Goal: Task Accomplishment & Management: Complete application form

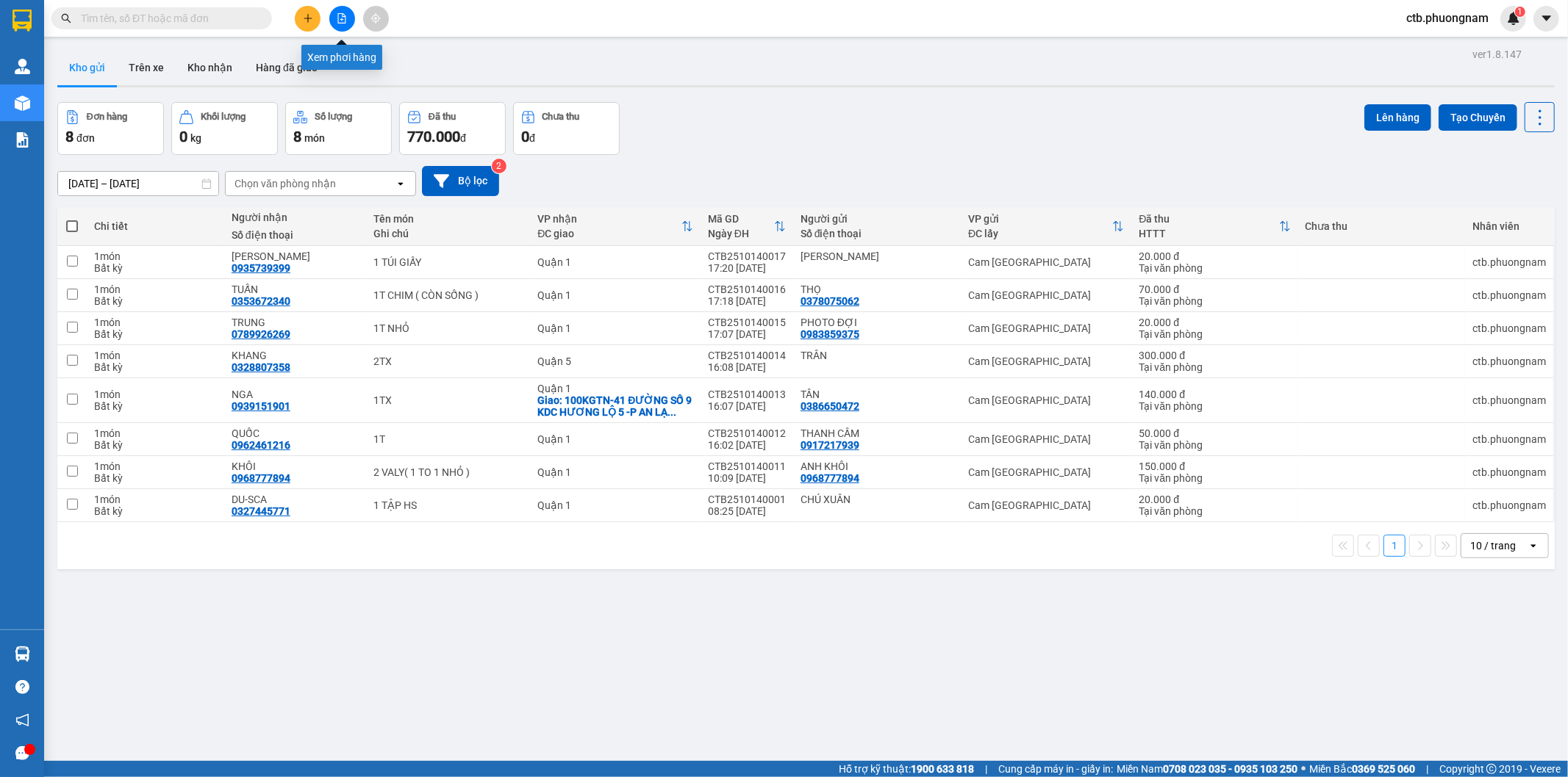
click at [344, 25] on button at bounding box center [342, 18] width 25 height 25
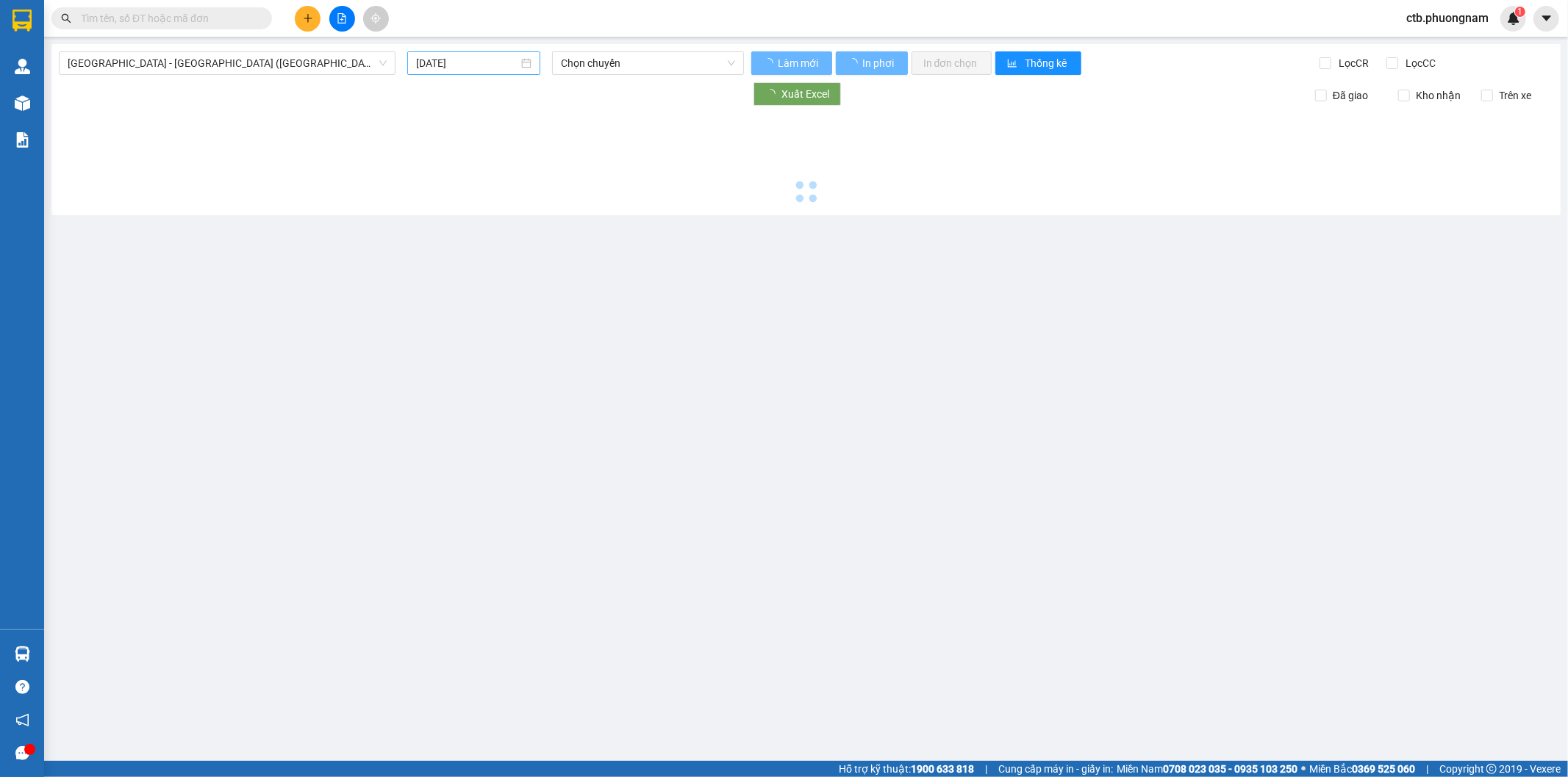
click at [483, 66] on input "[DATE]" at bounding box center [467, 63] width 102 height 16
click at [483, 190] on div "14" at bounding box center [482, 192] width 17 height 17
drag, startPoint x: 500, startPoint y: 58, endPoint x: 493, endPoint y: 90, distance: 32.8
click at [500, 59] on input "[DATE]" at bounding box center [467, 63] width 102 height 16
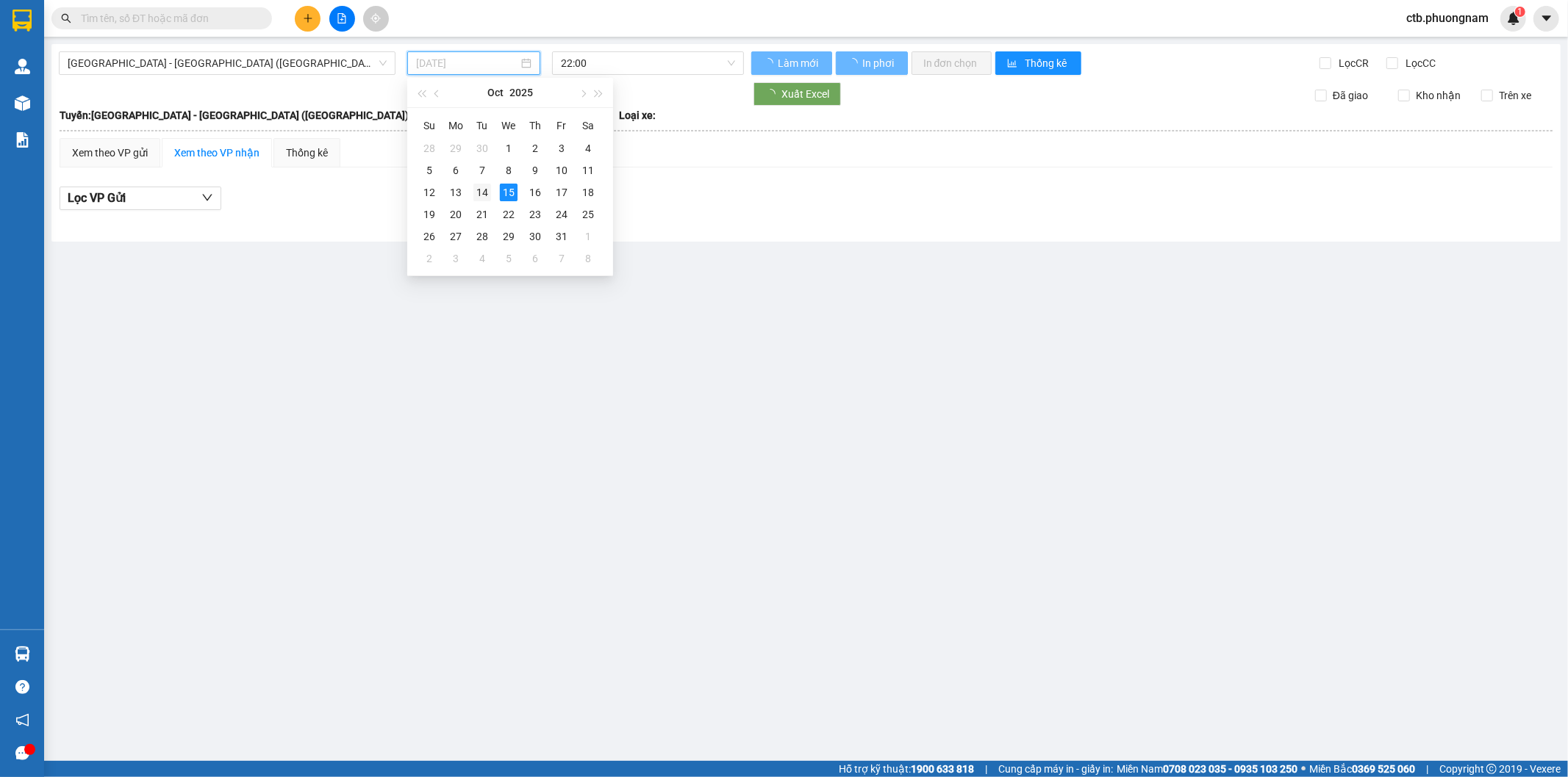
click at [475, 187] on div "14" at bounding box center [482, 192] width 17 height 17
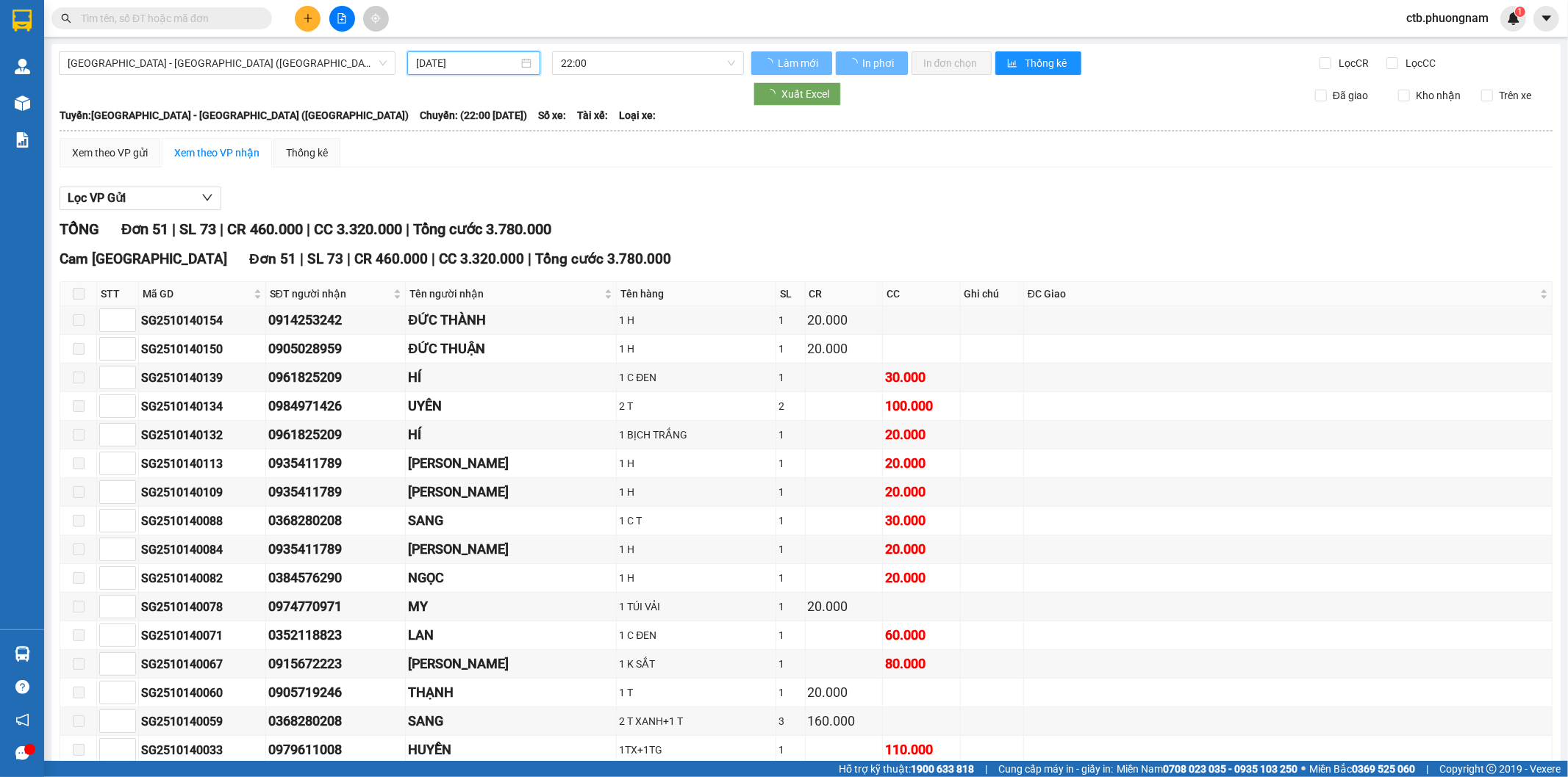
type input "[DATE]"
click at [1320, 62] on input "Lọc CR" at bounding box center [1327, 63] width 14 height 11
checkbox input "true"
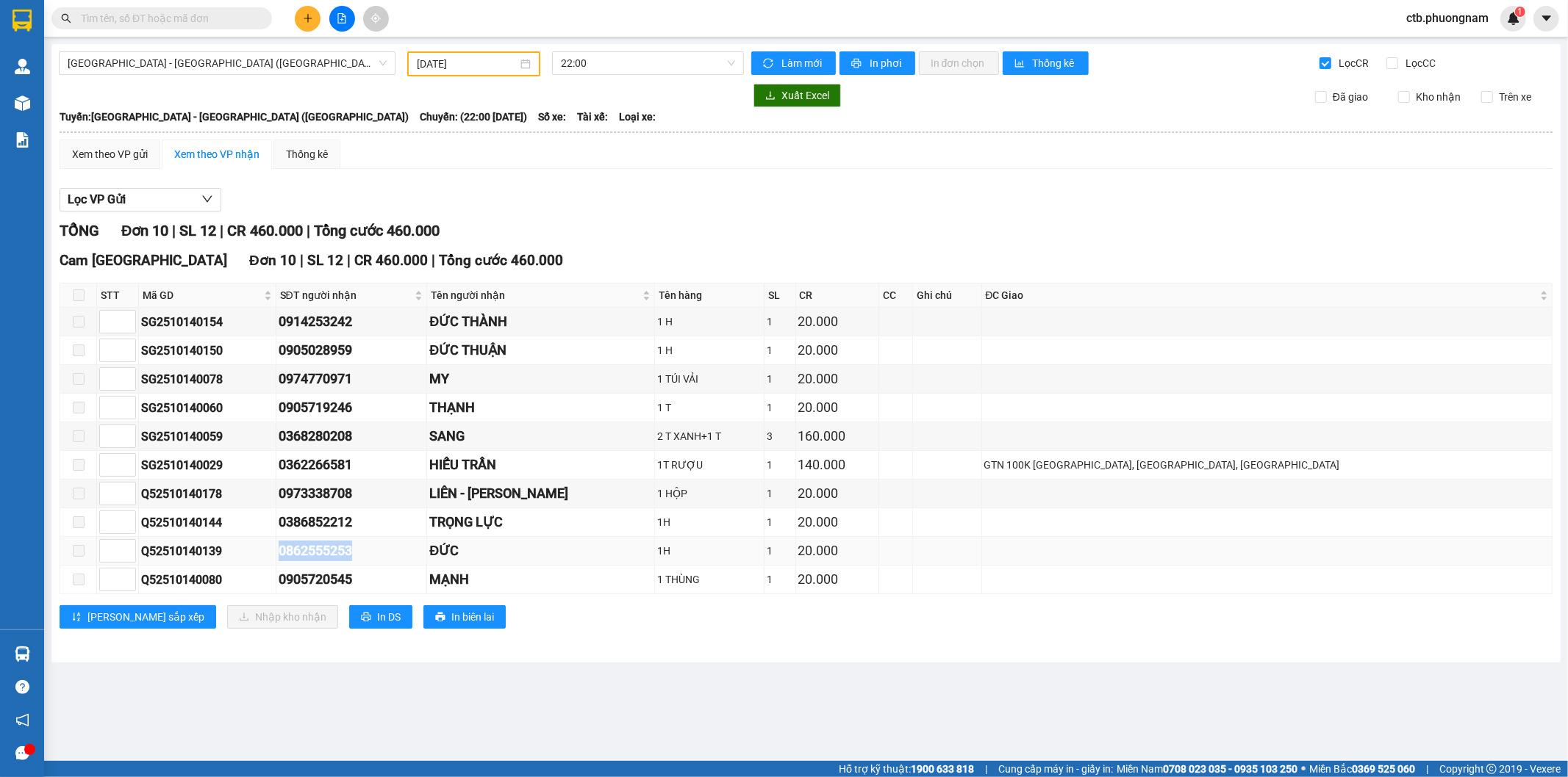
drag, startPoint x: 283, startPoint y: 555, endPoint x: 405, endPoint y: 547, distance: 122.3
click at [405, 547] on tr "Q52510140139 0862555253 ĐỨC 1H 1 20.000" at bounding box center [806, 551] width 1492 height 29
copy tr "0862555253"
click at [1390, 63] on input "Lọc CC" at bounding box center [1393, 63] width 14 height 11
checkbox input "true"
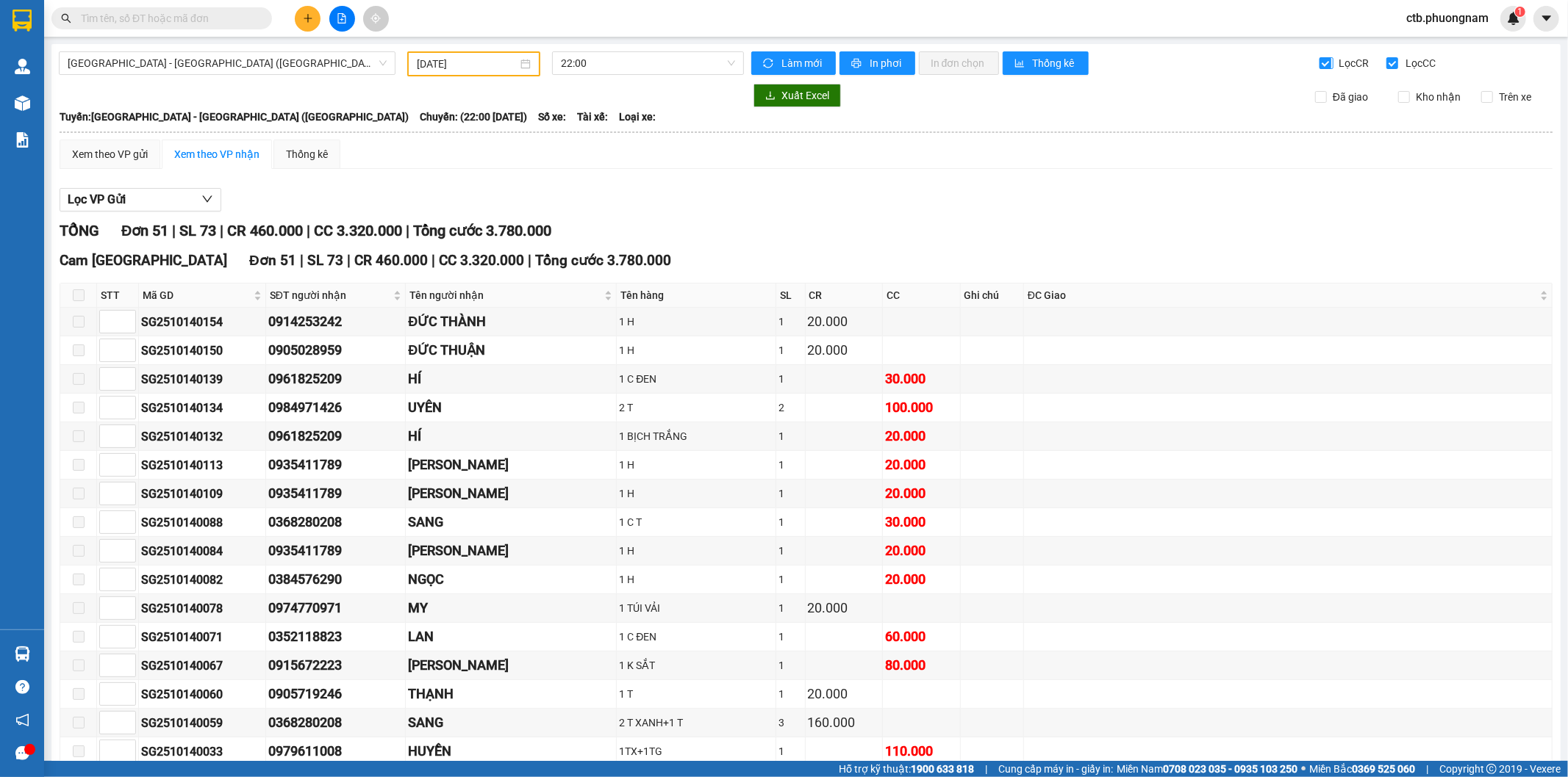
click at [1321, 59] on input "Lọc CR" at bounding box center [1327, 63] width 14 height 11
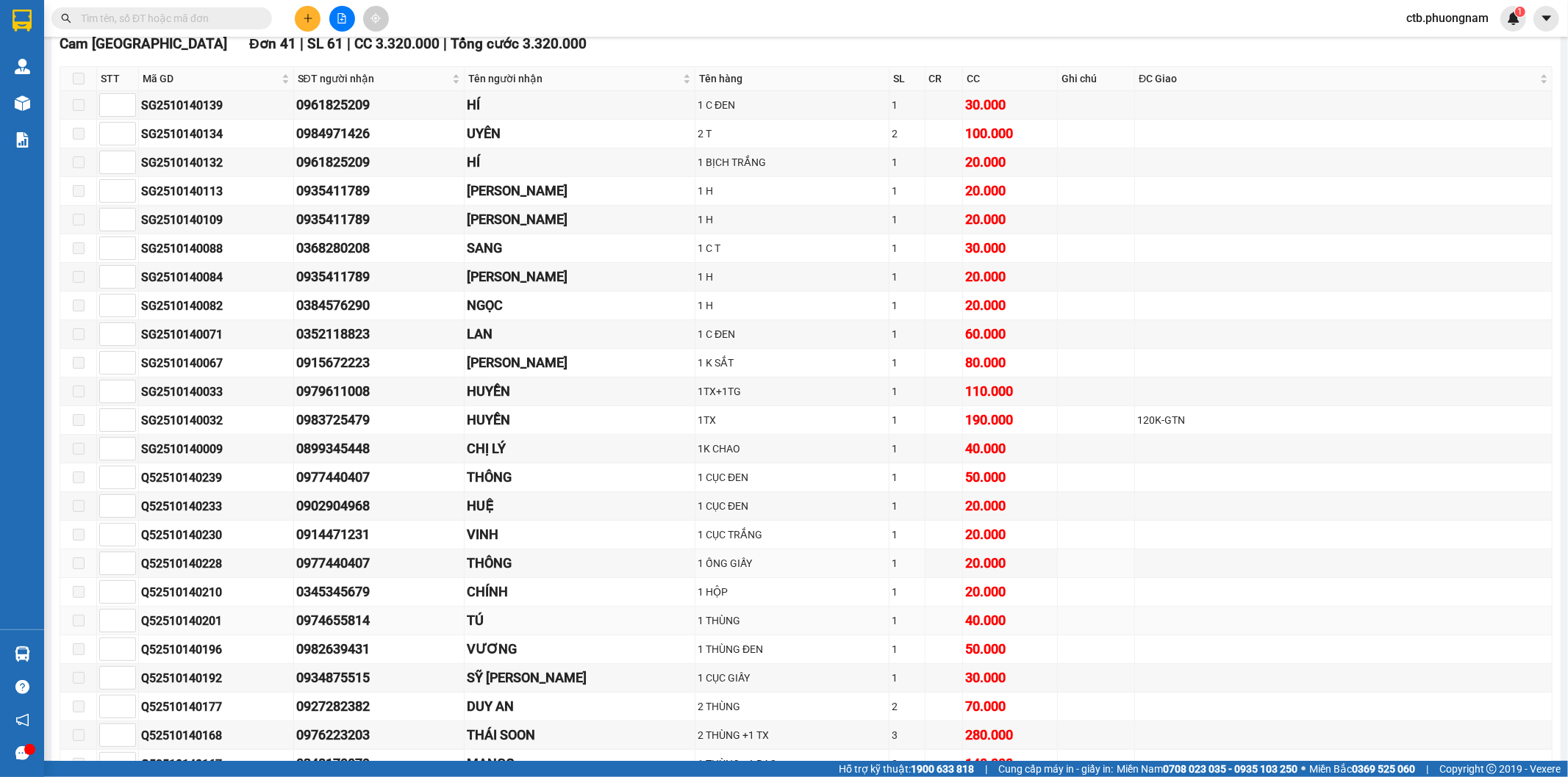
scroll to position [326, 0]
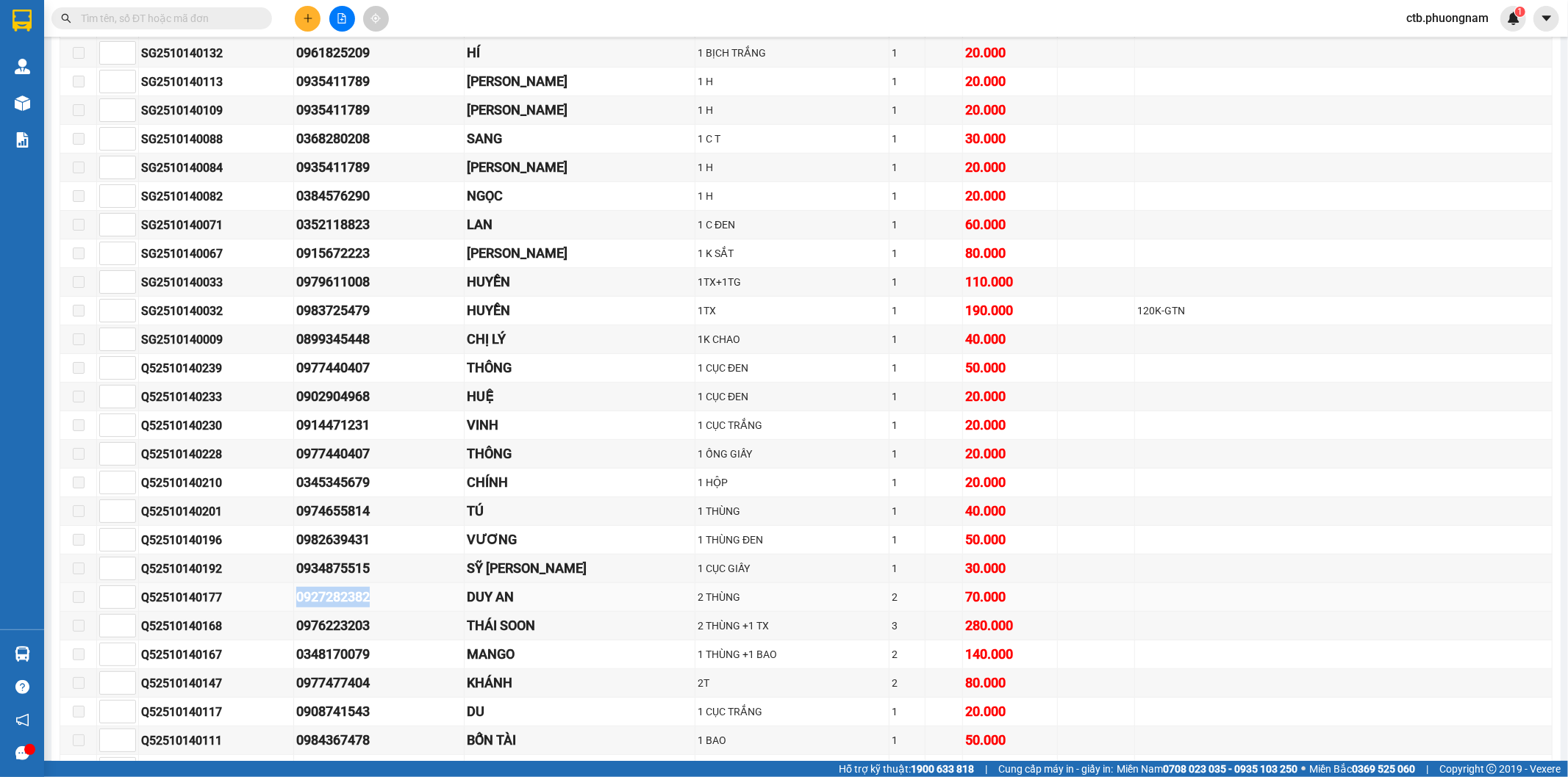
drag, startPoint x: 274, startPoint y: 599, endPoint x: 417, endPoint y: 598, distance: 143.0
click at [417, 598] on tr "Q52510140177 0927282382 DUY AN 2 THÙNG 2 70.000" at bounding box center [806, 597] width 1492 height 29
copy tr "0927282382"
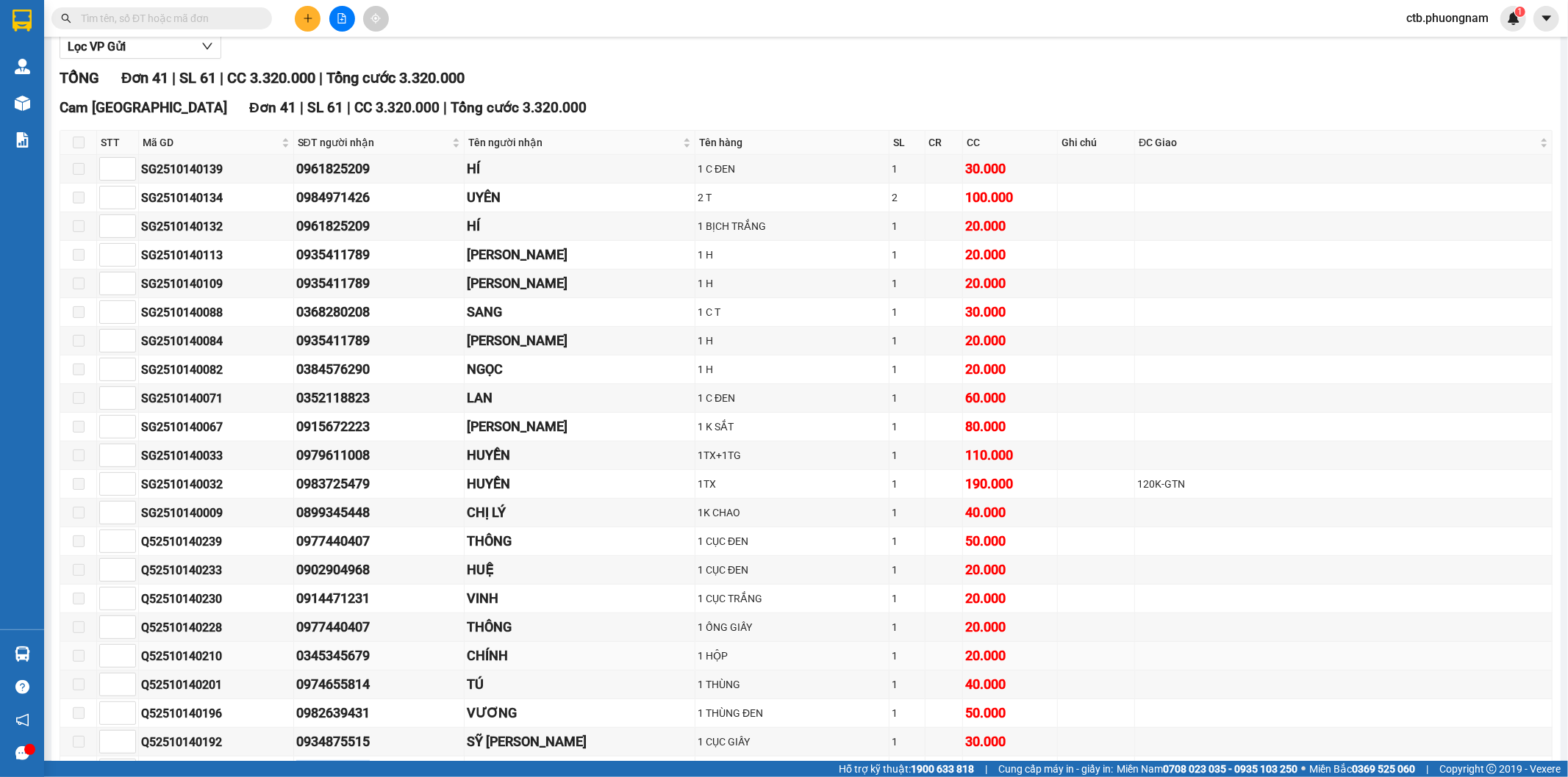
scroll to position [151, 0]
drag, startPoint x: 277, startPoint y: 190, endPoint x: 373, endPoint y: 195, distance: 96.1
click at [373, 195] on tr "SG2510140134 0984971426 UYÊN 2 T 2 100.000" at bounding box center [806, 199] width 1492 height 29
copy tr "0984971426"
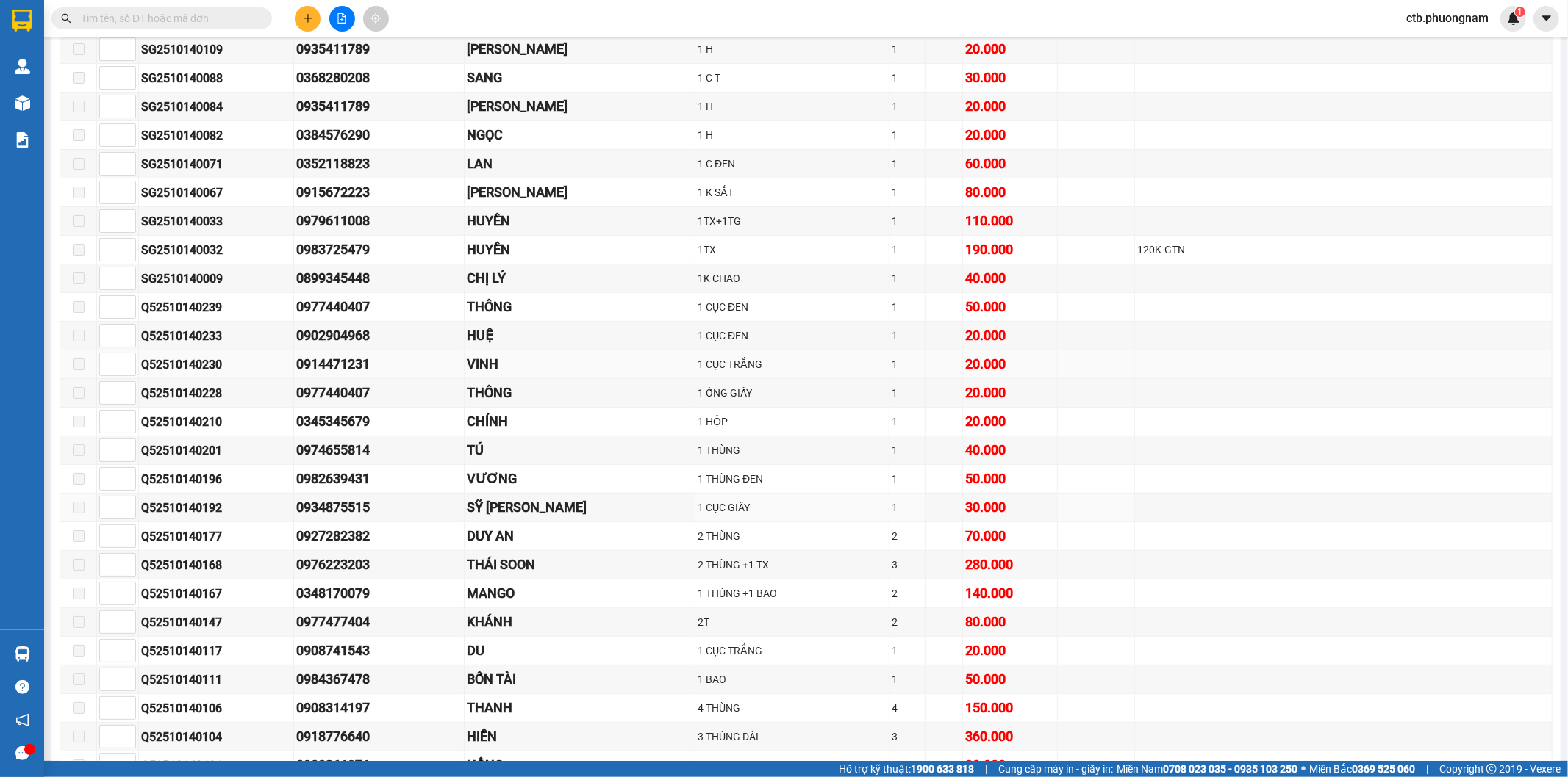
scroll to position [232, 0]
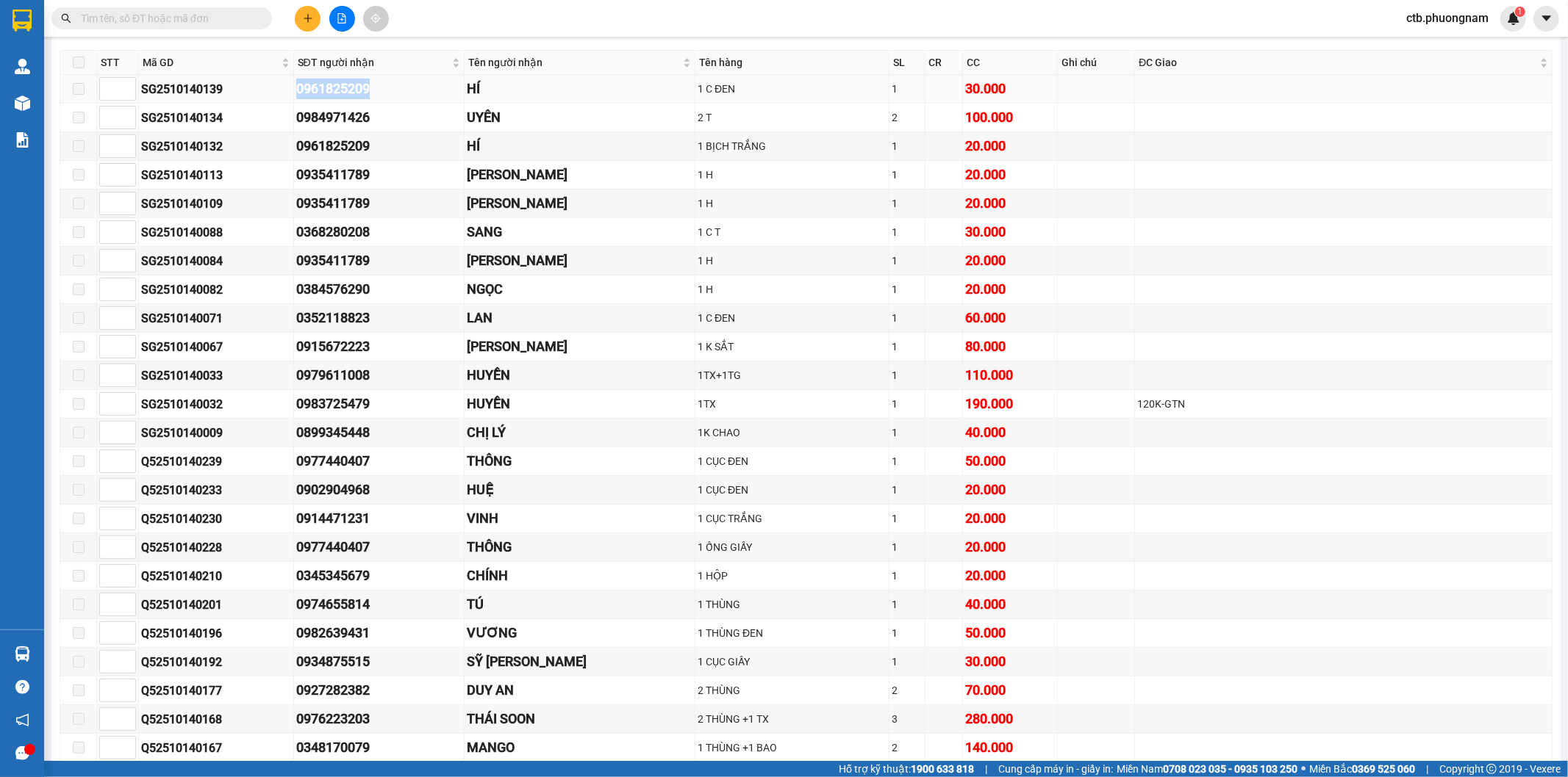
drag, startPoint x: 272, startPoint y: 92, endPoint x: 394, endPoint y: 88, distance: 122.1
click at [394, 88] on tr "SG2510140139 0961825209 HÍ 1 C ĐEN 1 30.000" at bounding box center [806, 89] width 1492 height 29
copy tr "0961825209"
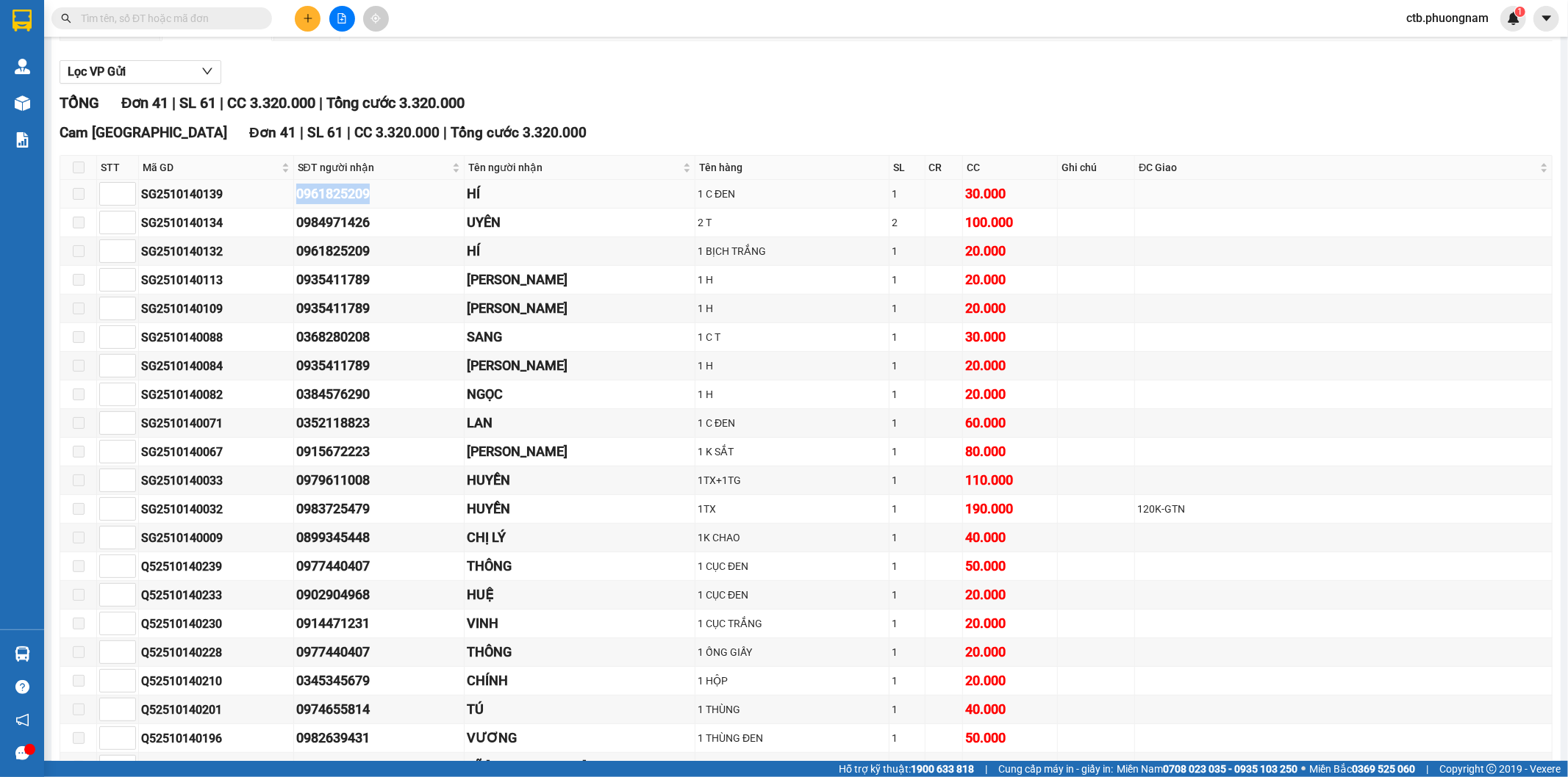
scroll to position [0, 0]
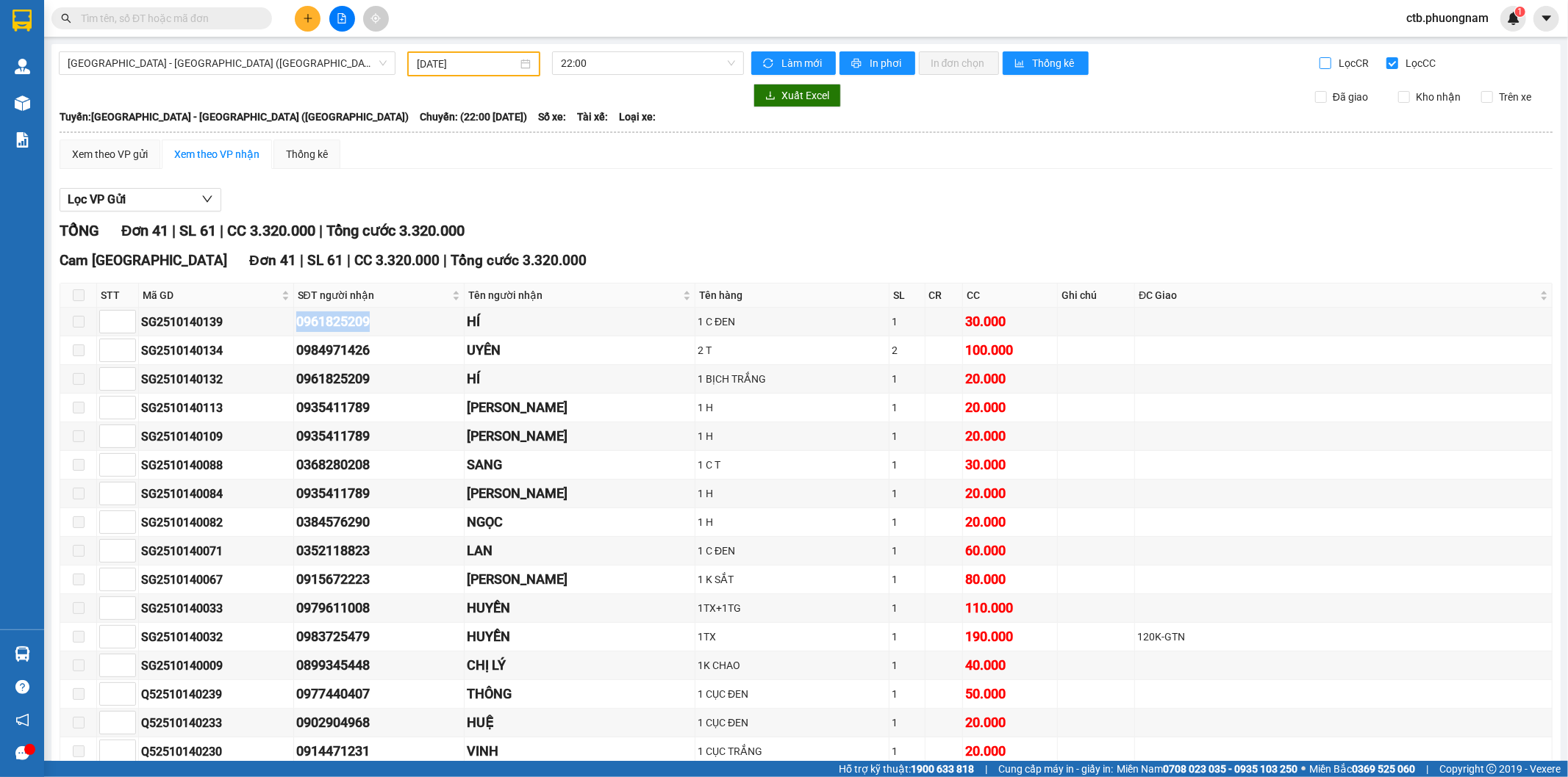
drag, startPoint x: 1316, startPoint y: 68, endPoint x: 1358, endPoint y: 66, distance: 42.0
click at [1321, 68] on input "Lọc CR" at bounding box center [1327, 63] width 14 height 11
checkbox input "true"
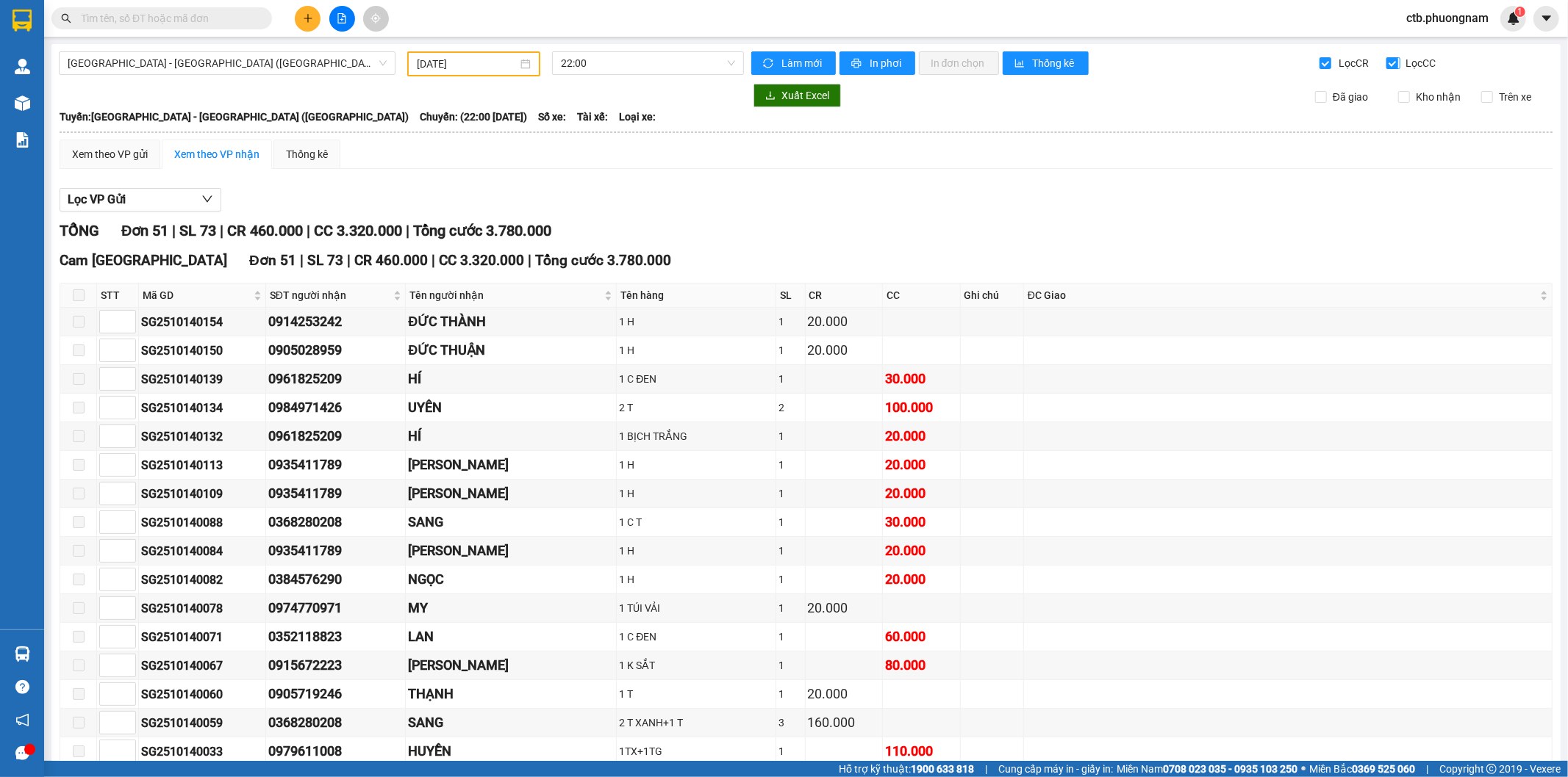
click at [1400, 59] on span "Lọc CC" at bounding box center [1419, 63] width 38 height 16
click at [1395, 59] on input "Lọc CC" at bounding box center [1393, 63] width 14 height 11
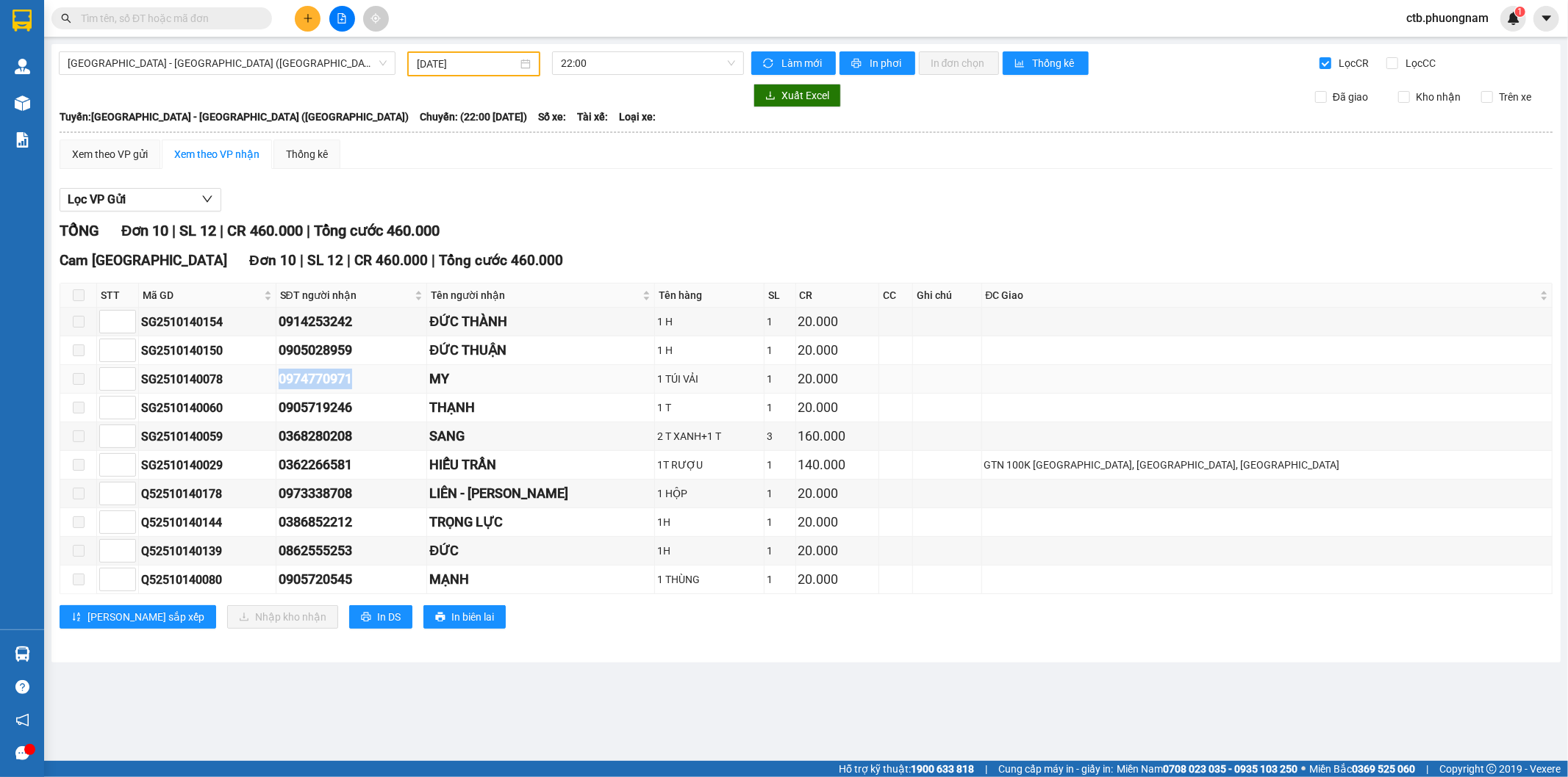
drag, startPoint x: 379, startPoint y: 376, endPoint x: 394, endPoint y: 376, distance: 15.0
click at [394, 376] on tr "SG2510140078 0974770971 MY 1 TÚI VẢI 1 20.000" at bounding box center [806, 379] width 1492 height 29
copy tr "0974770971"
click at [1398, 62] on input "Lọc CC" at bounding box center [1393, 63] width 14 height 11
checkbox input "true"
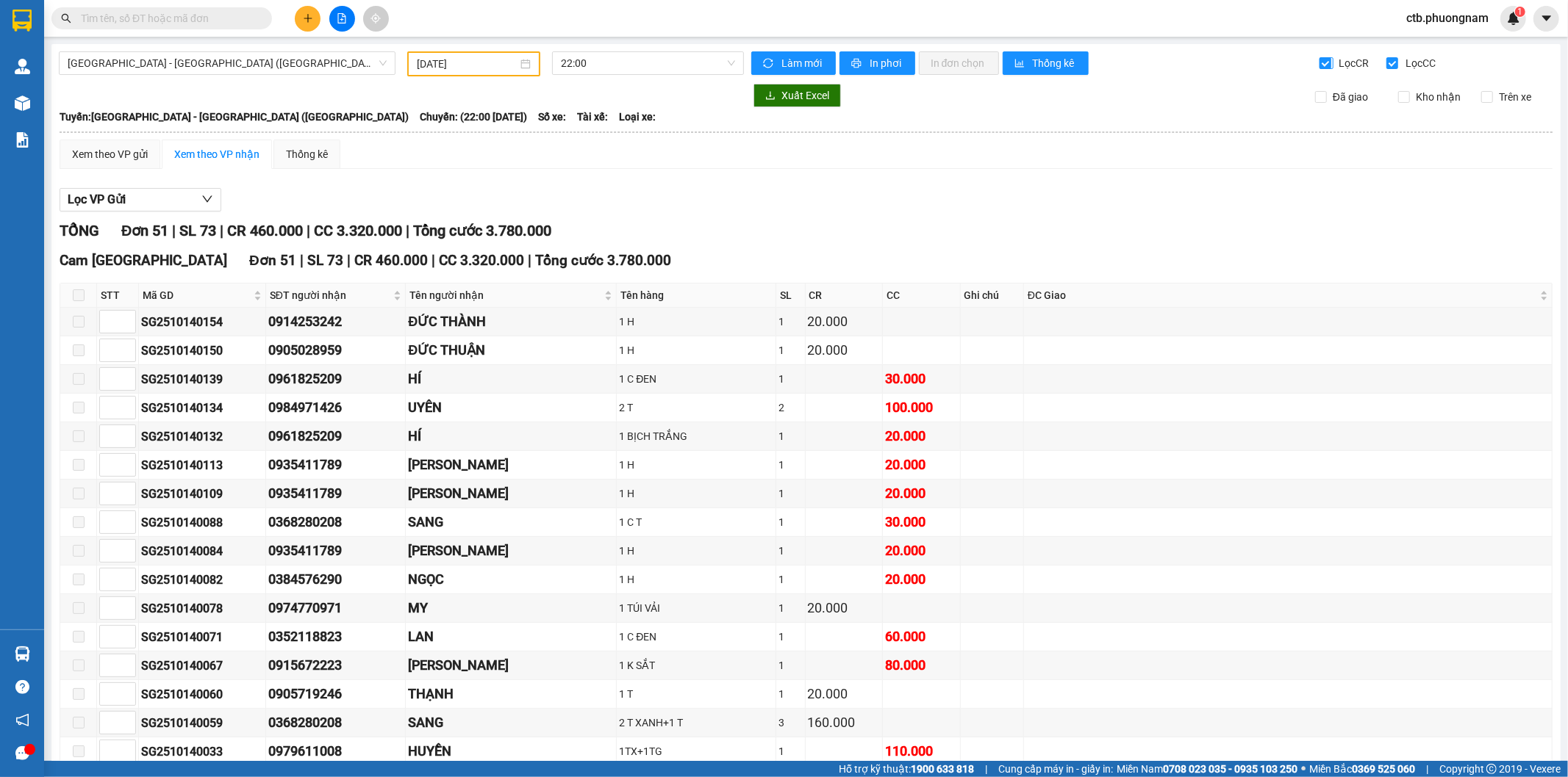
click at [1320, 55] on label "Lọc CR" at bounding box center [1346, 63] width 52 height 16
click at [1320, 58] on input "Lọc CR" at bounding box center [1327, 63] width 14 height 11
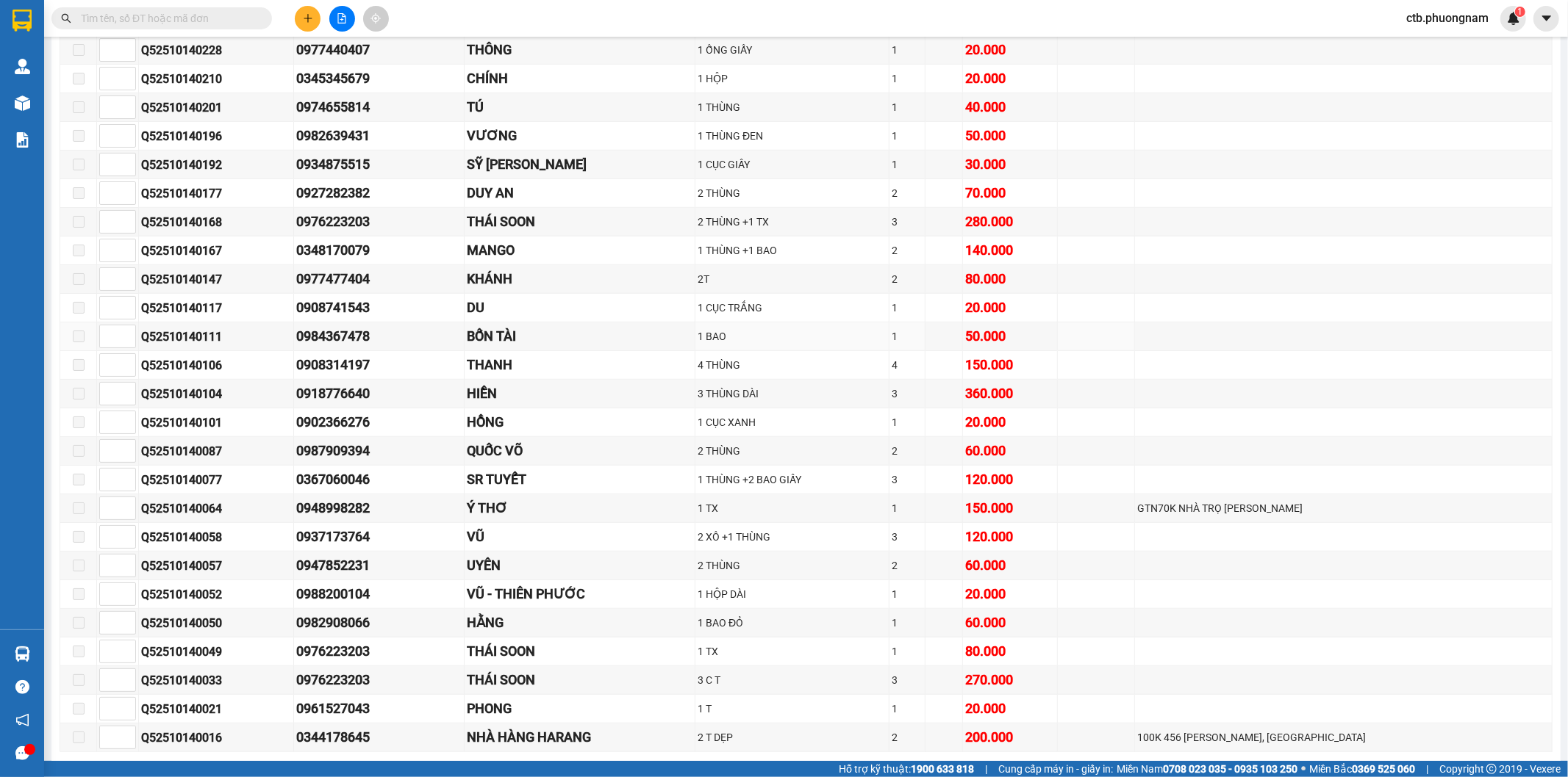
scroll to position [735, 0]
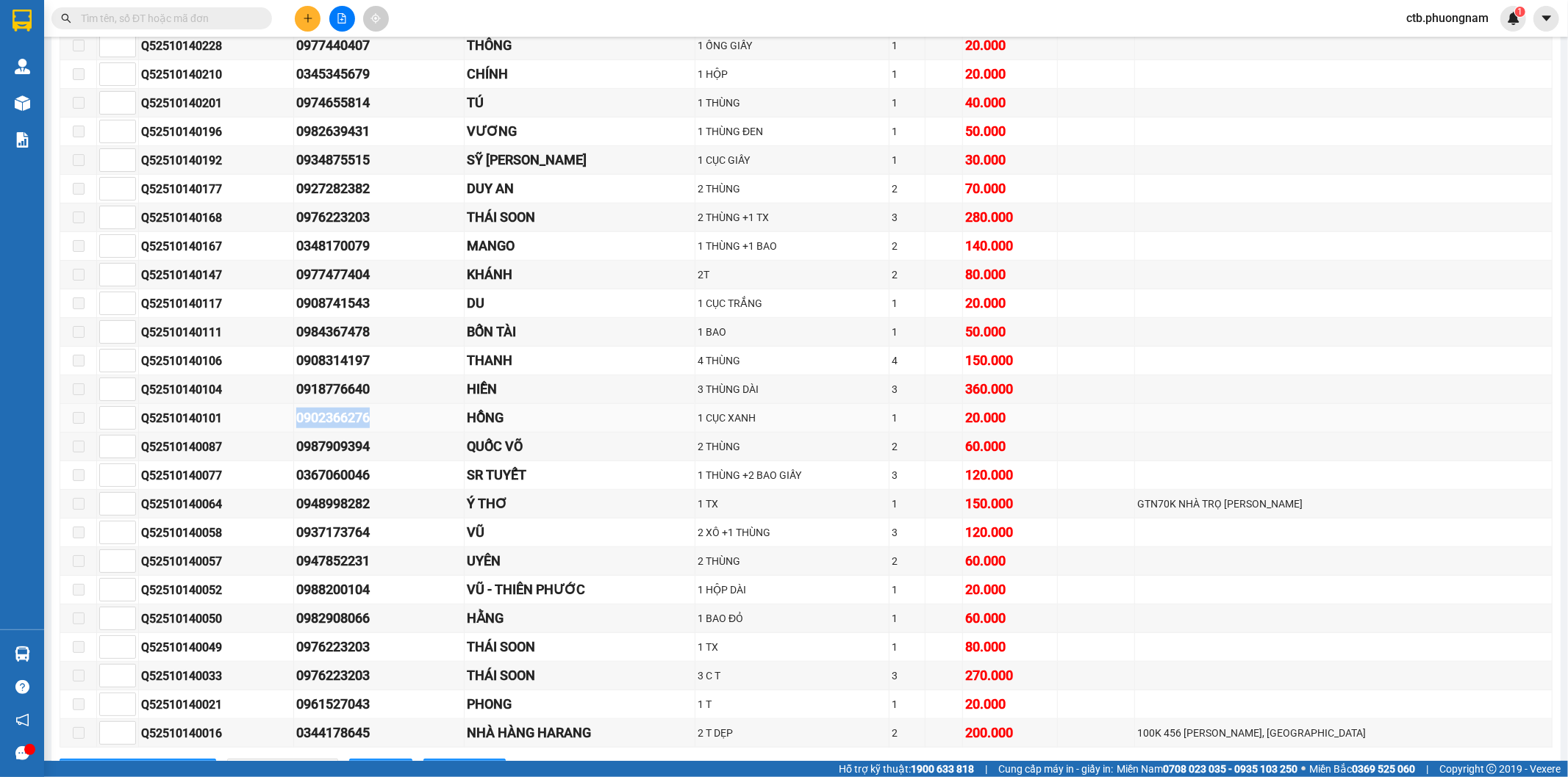
drag, startPoint x: 262, startPoint y: 427, endPoint x: 362, endPoint y: 427, distance: 100.0
click at [362, 427] on tr "Q52510140101 0902366276 HỒNG 1 CỤC XANH 1 20.000" at bounding box center [806, 418] width 1492 height 29
copy tr "0902366276"
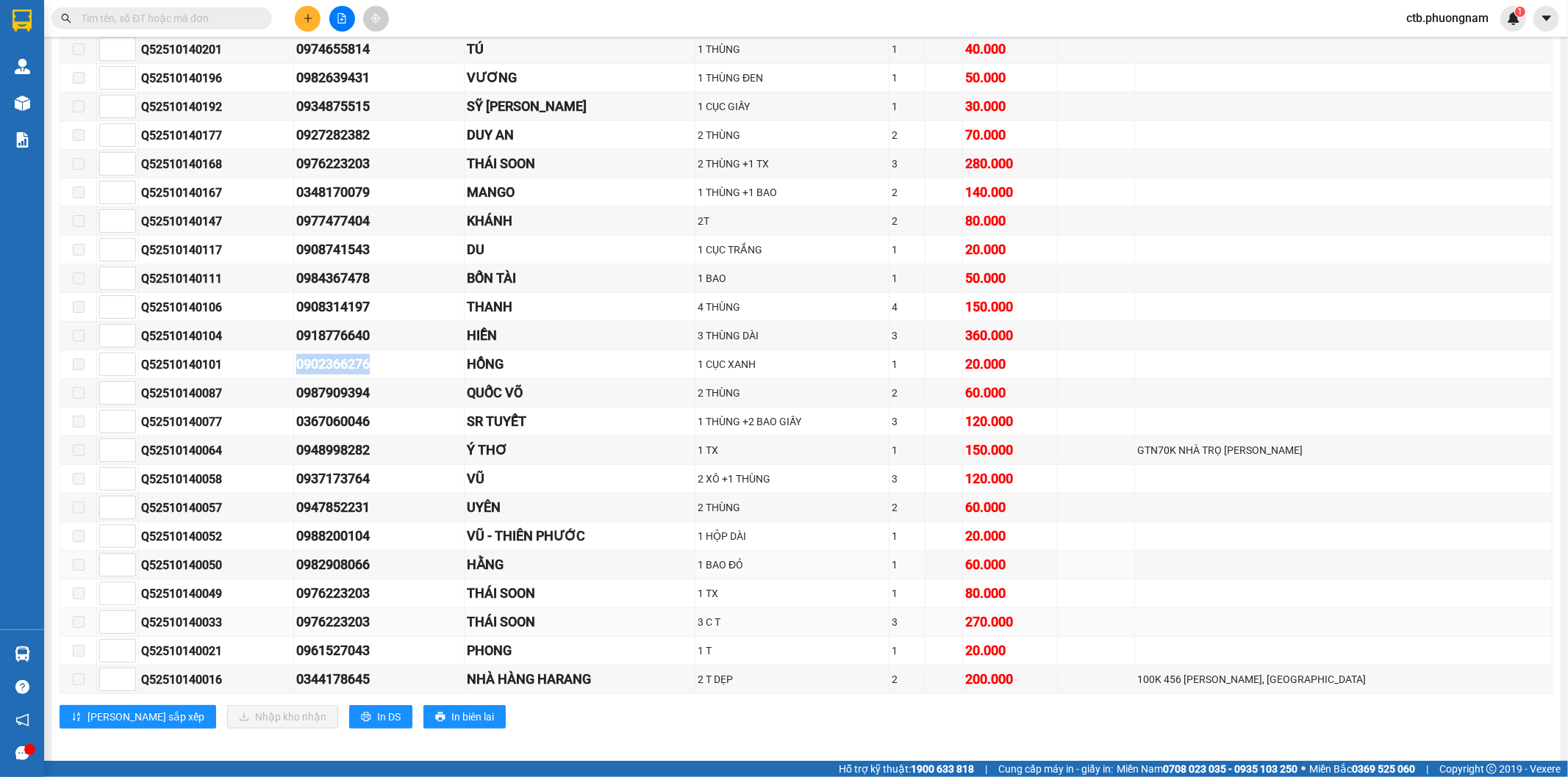
scroll to position [804, 0]
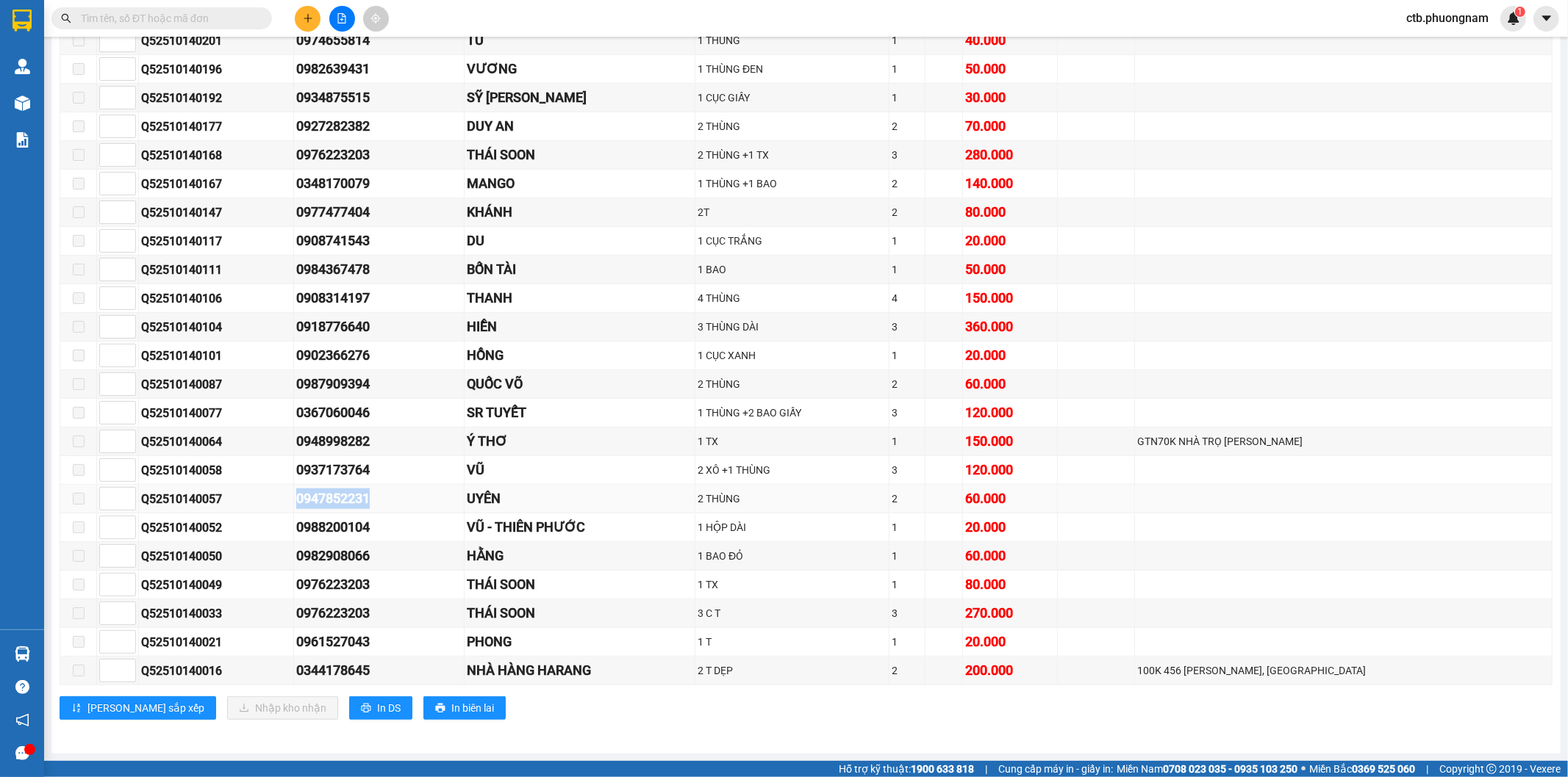
drag, startPoint x: 337, startPoint y: 504, endPoint x: 394, endPoint y: 505, distance: 57.0
click at [394, 505] on tr "Q52510140057 0947852231 UYÊN 2 THÙNG 2 60.000" at bounding box center [806, 499] width 1492 height 29
copy tr "0947852231"
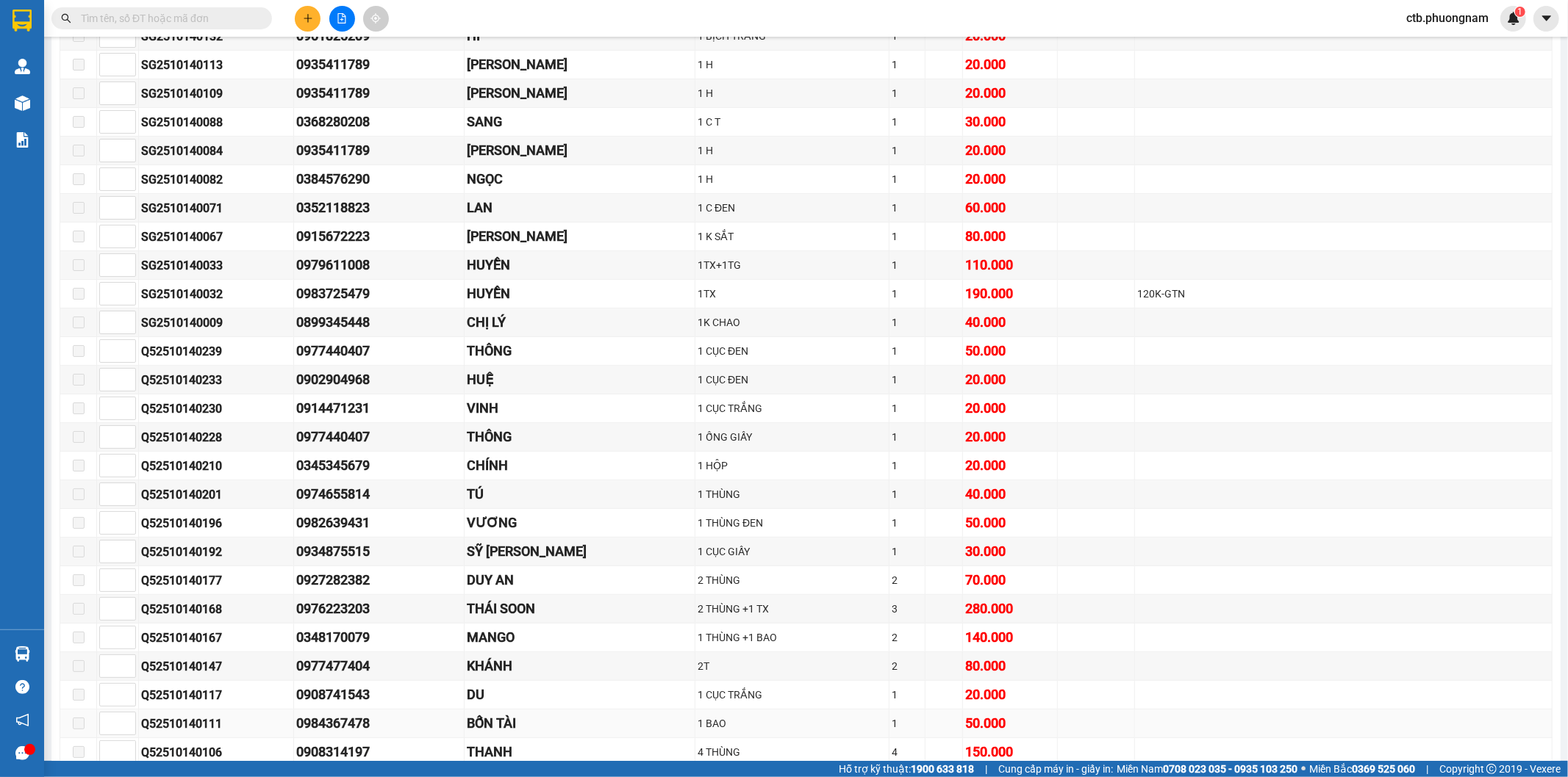
scroll to position [315, 0]
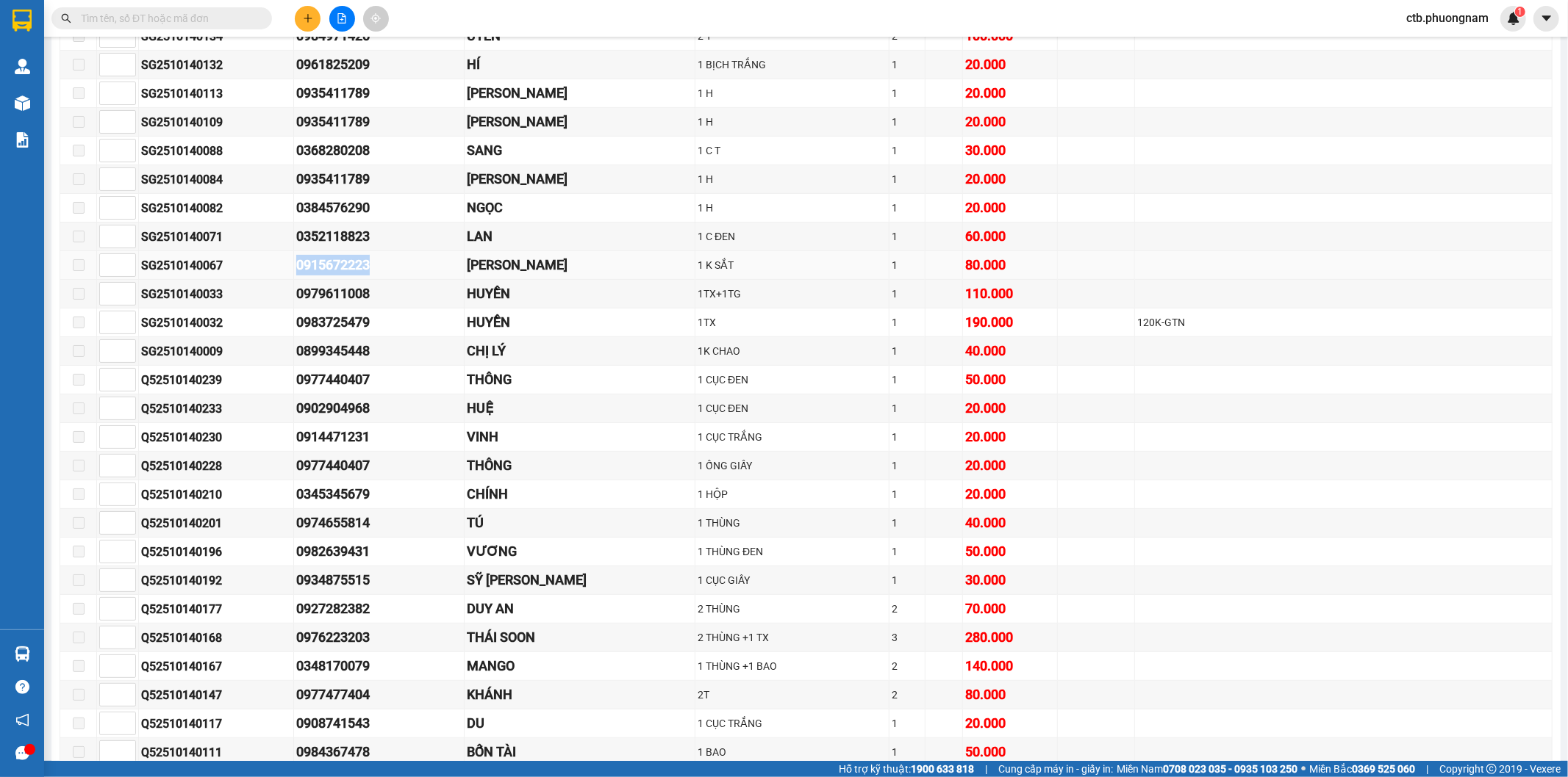
drag, startPoint x: 270, startPoint y: 267, endPoint x: 373, endPoint y: 267, distance: 103.0
click at [373, 267] on tr "SG2510140067 0915672223 ANH TUẤN 1 K SẮT 1 80.000" at bounding box center [806, 265] width 1492 height 29
copy tr "0915672223"
drag, startPoint x: 338, startPoint y: 348, endPoint x: 358, endPoint y: 352, distance: 20.4
click at [358, 351] on div "0899345448" at bounding box center [379, 351] width 165 height 21
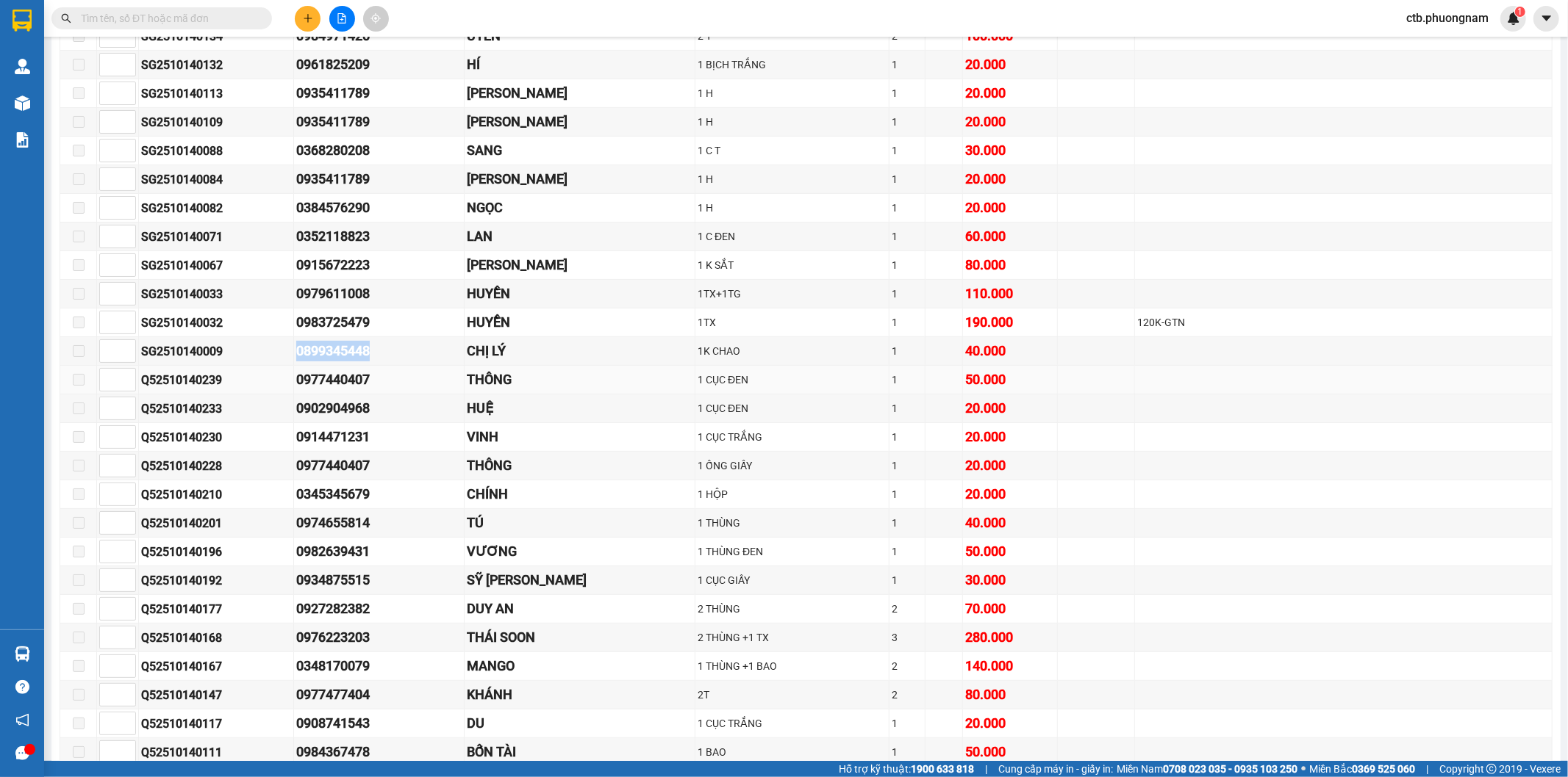
copy div "0899345448"
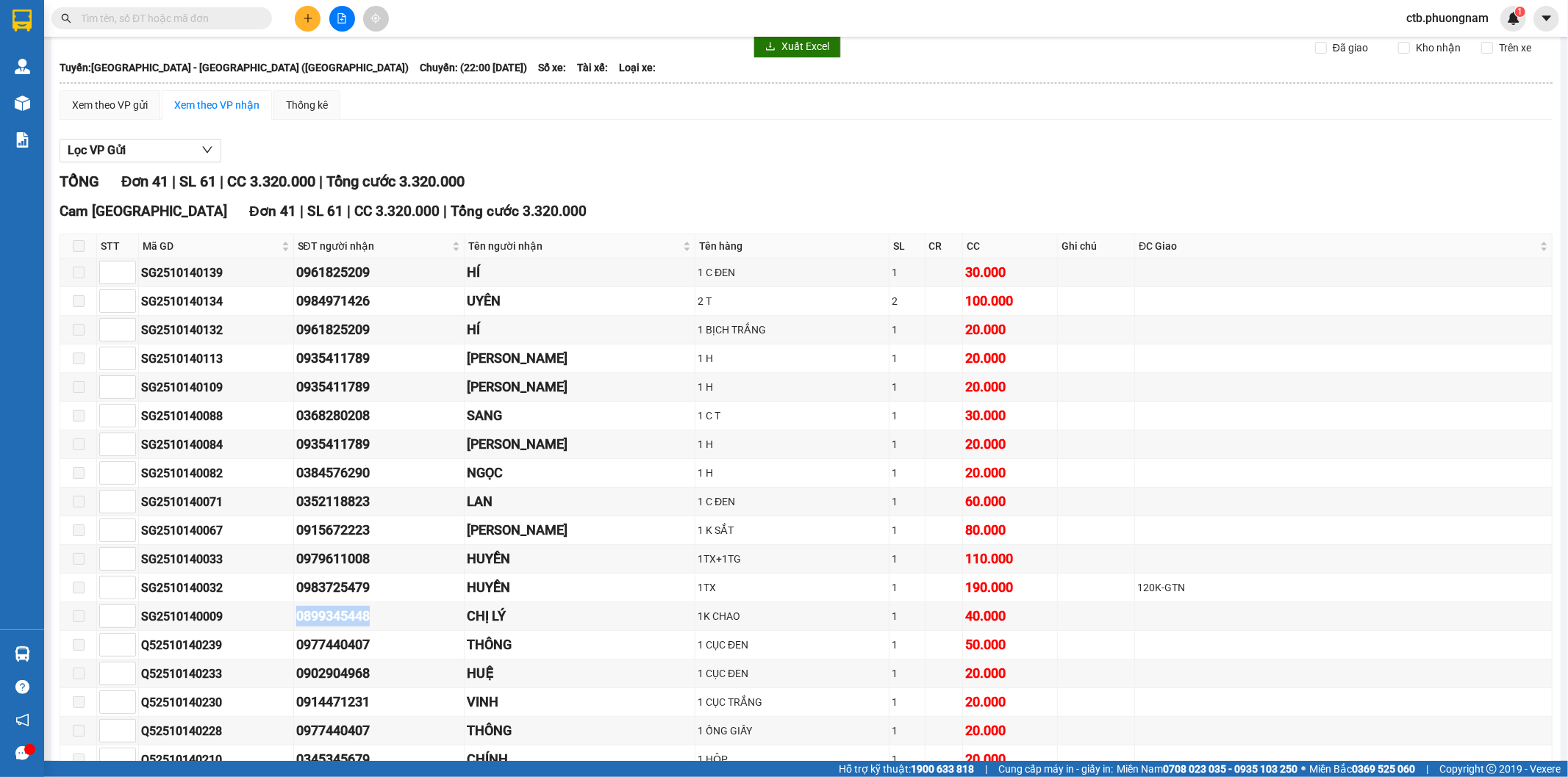
scroll to position [0, 0]
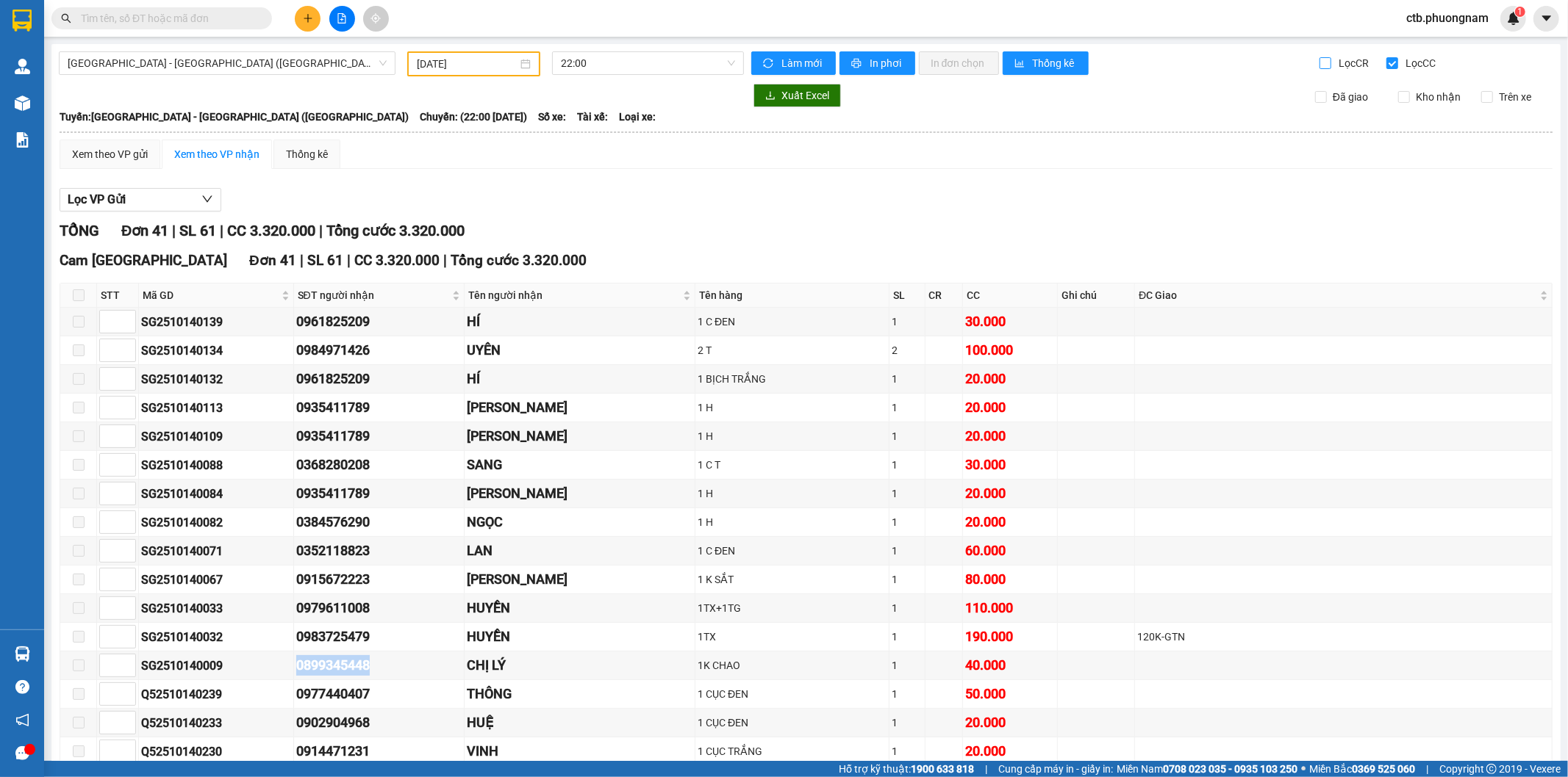
drag, startPoint x: 1310, startPoint y: 62, endPoint x: 1395, endPoint y: 53, distance: 85.5
click at [1320, 62] on input "Lọc CR" at bounding box center [1327, 63] width 14 height 11
checkbox input "true"
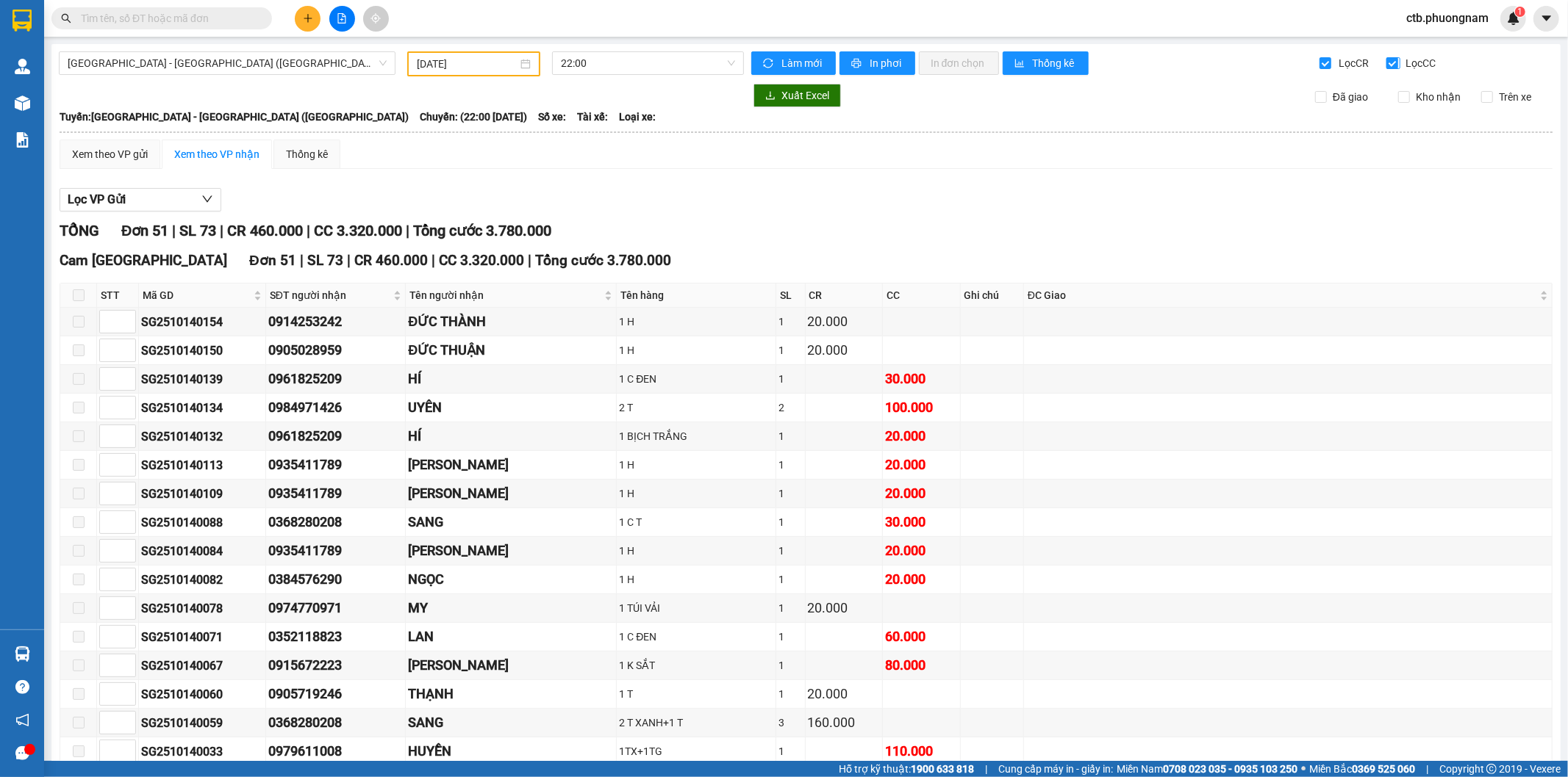
click at [1390, 58] on input "Lọc CC" at bounding box center [1393, 63] width 14 height 11
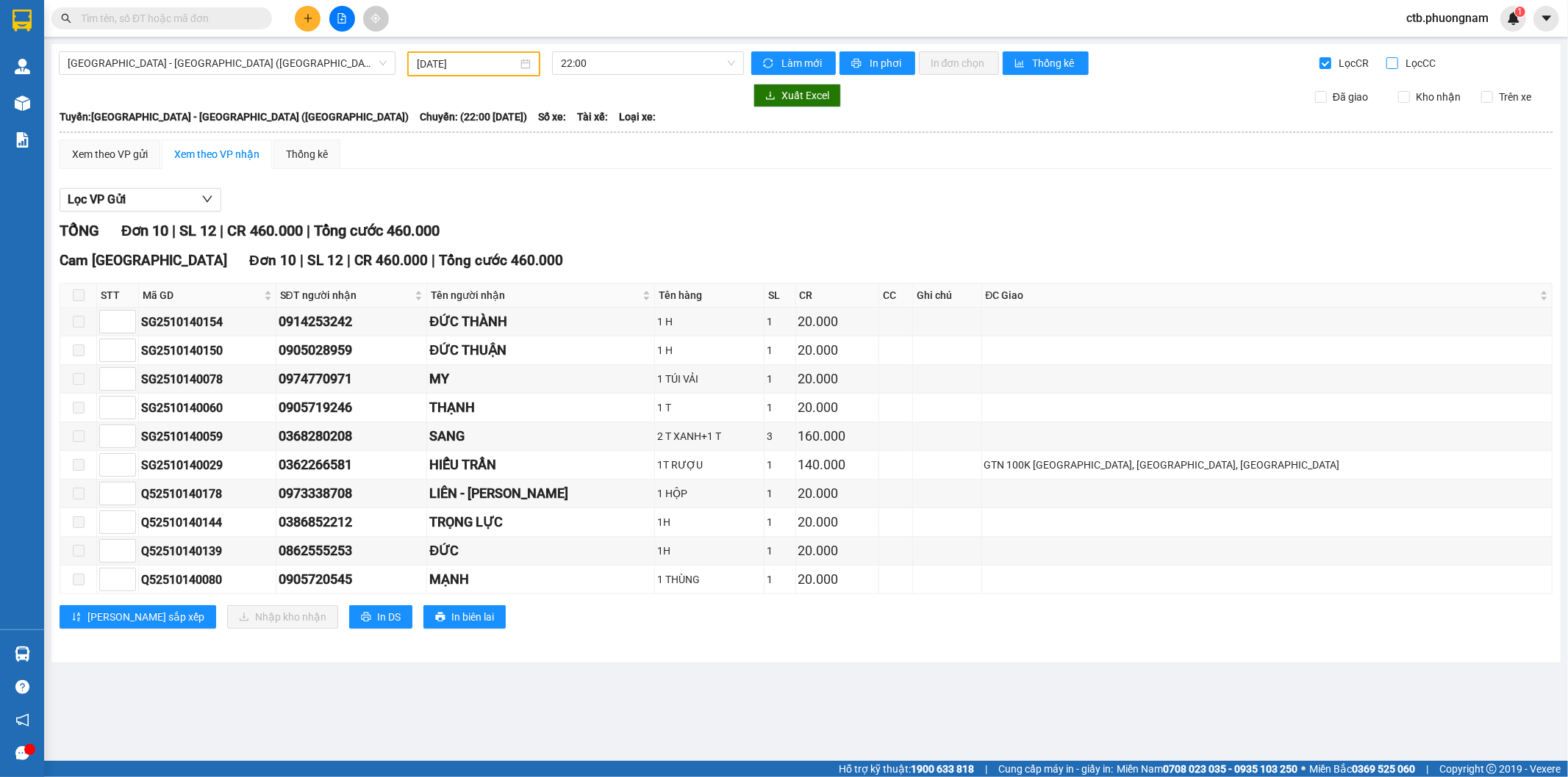
click at [1387, 61] on input "Lọc CC" at bounding box center [1393, 63] width 14 height 11
checkbox input "true"
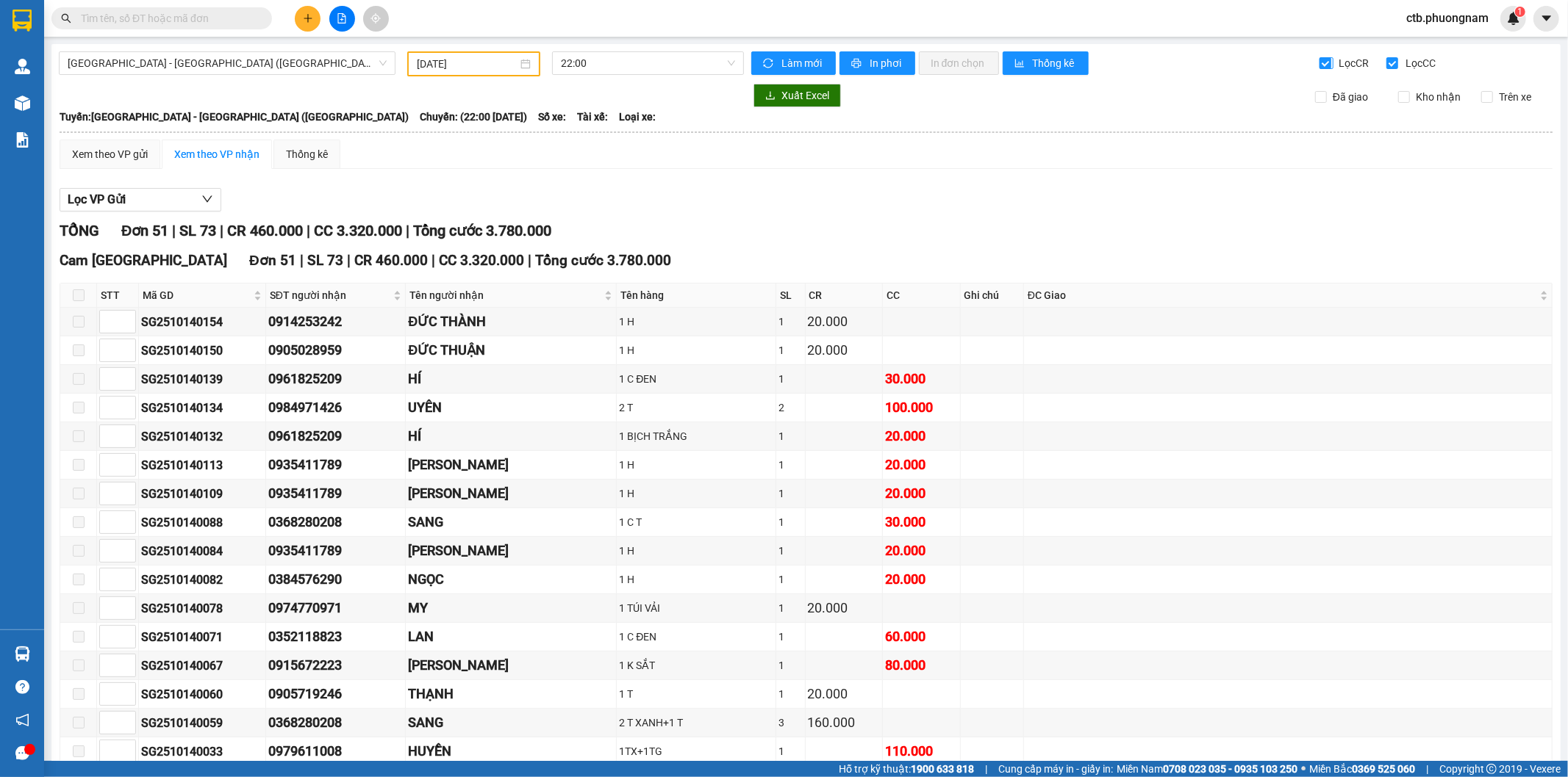
click at [1334, 62] on span "Lọc CR" at bounding box center [1353, 63] width 38 height 16
click at [1333, 62] on input "Lọc CR" at bounding box center [1327, 63] width 14 height 11
checkbox input "false"
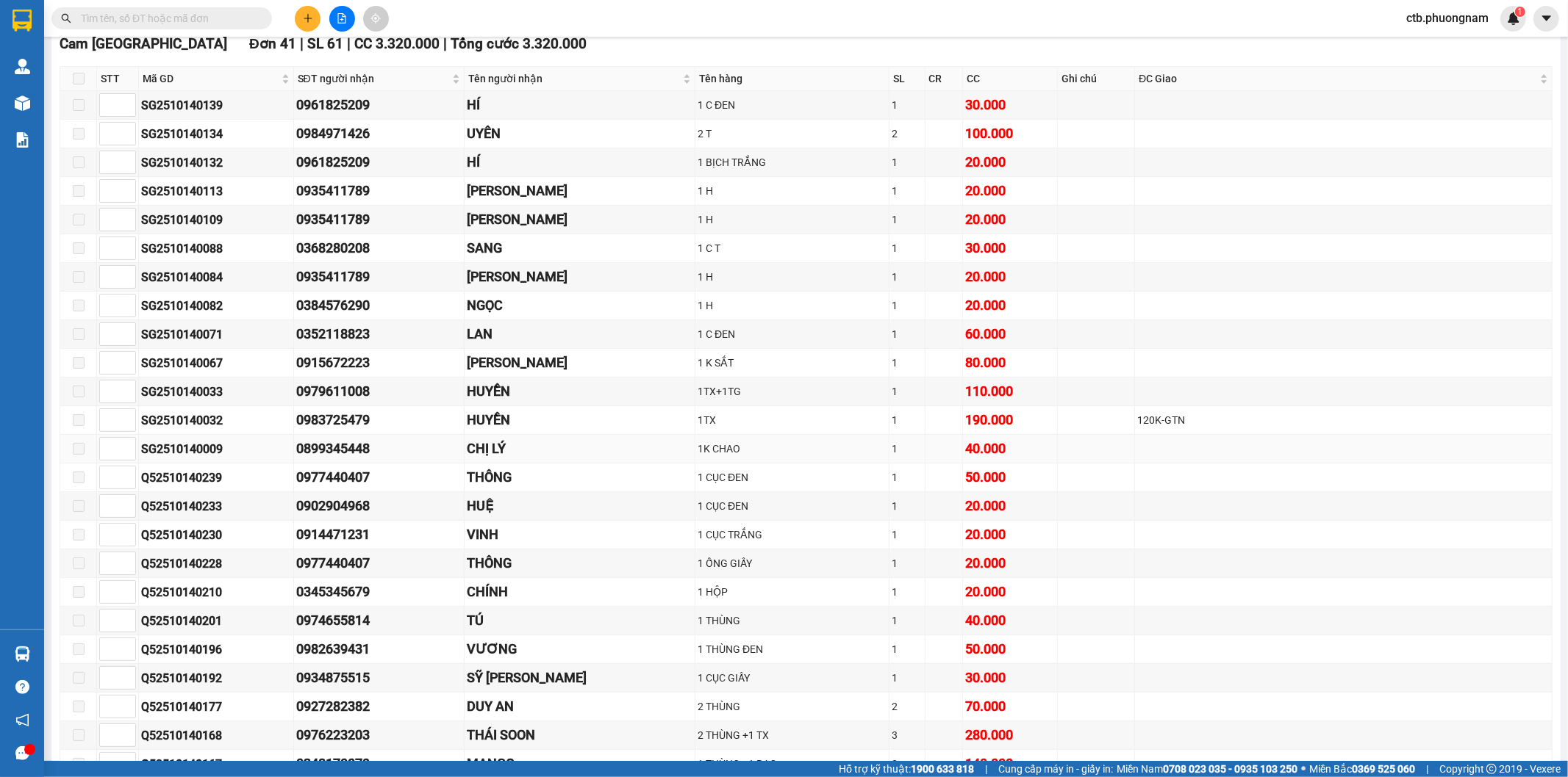
scroll to position [245, 0]
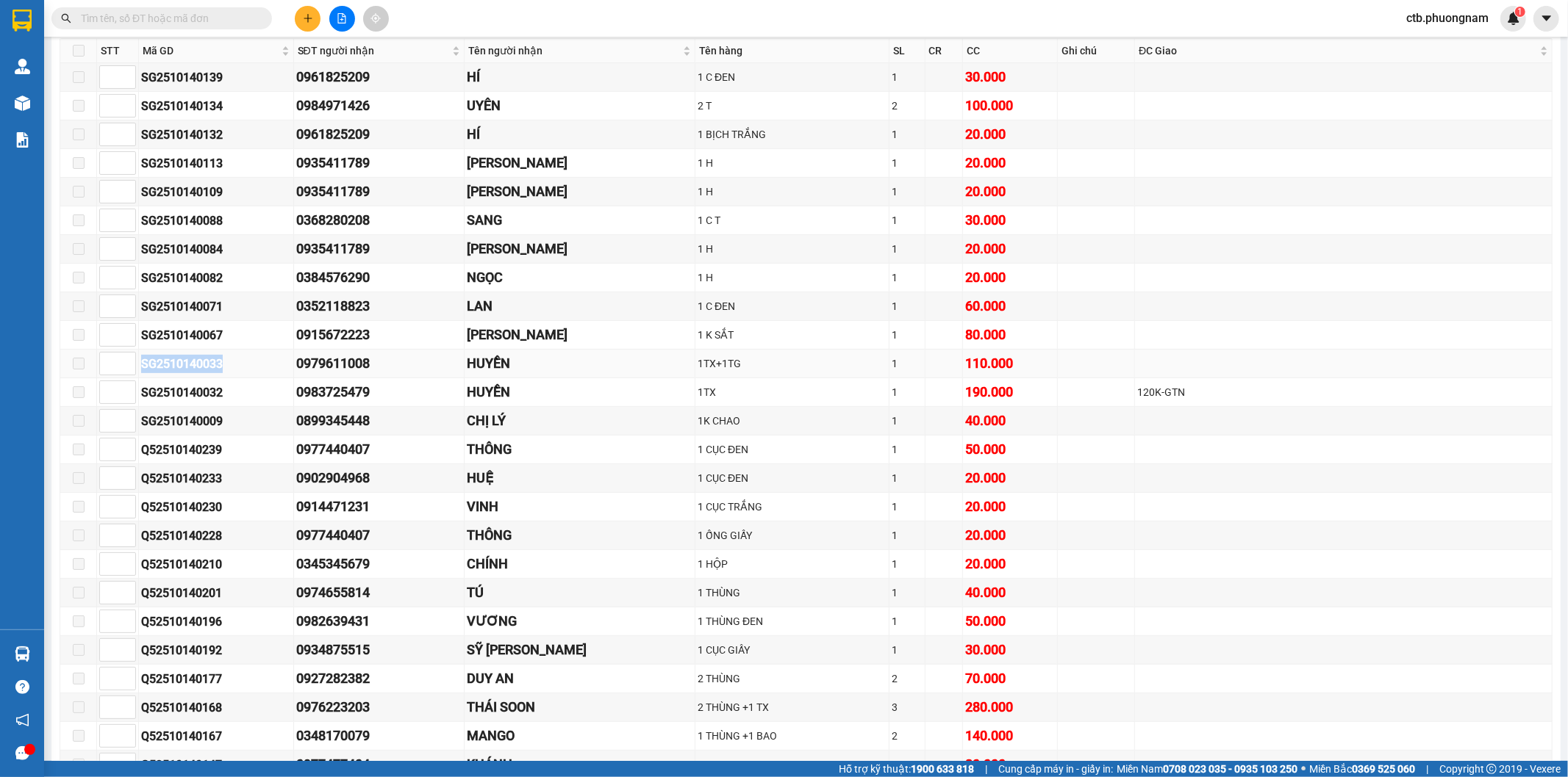
drag, startPoint x: 142, startPoint y: 364, endPoint x: 231, endPoint y: 357, distance: 89.3
click at [231, 357] on div "SG2510140033" at bounding box center [215, 364] width 150 height 18
copy div "SG2510140033"
click at [173, 16] on input "text" at bounding box center [167, 18] width 173 height 16
paste input "SG2510140033"
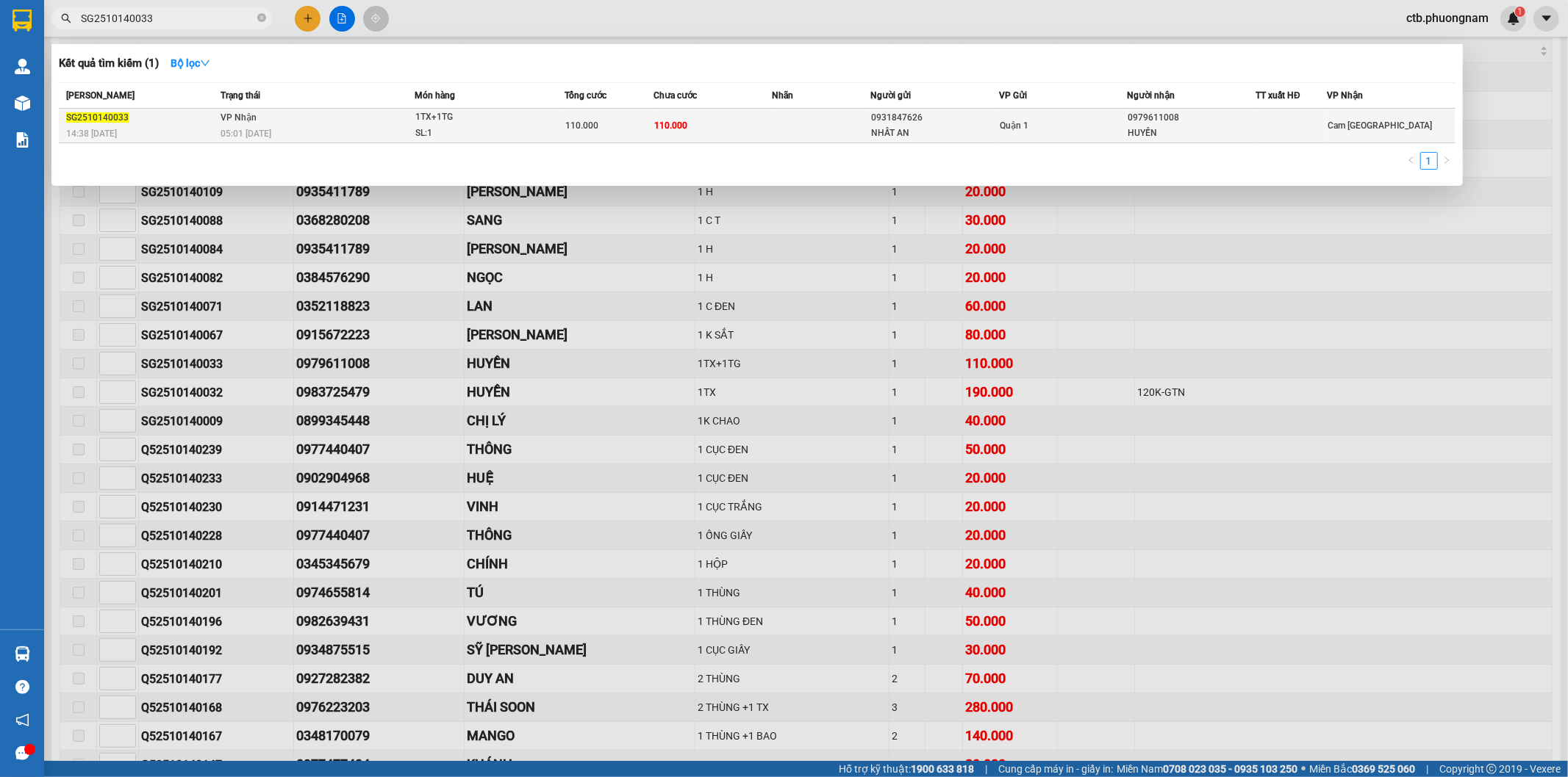
type input "SG2510140033"
click at [217, 127] on td "VP Nhận 05:01 [DATE]" at bounding box center [316, 126] width 198 height 35
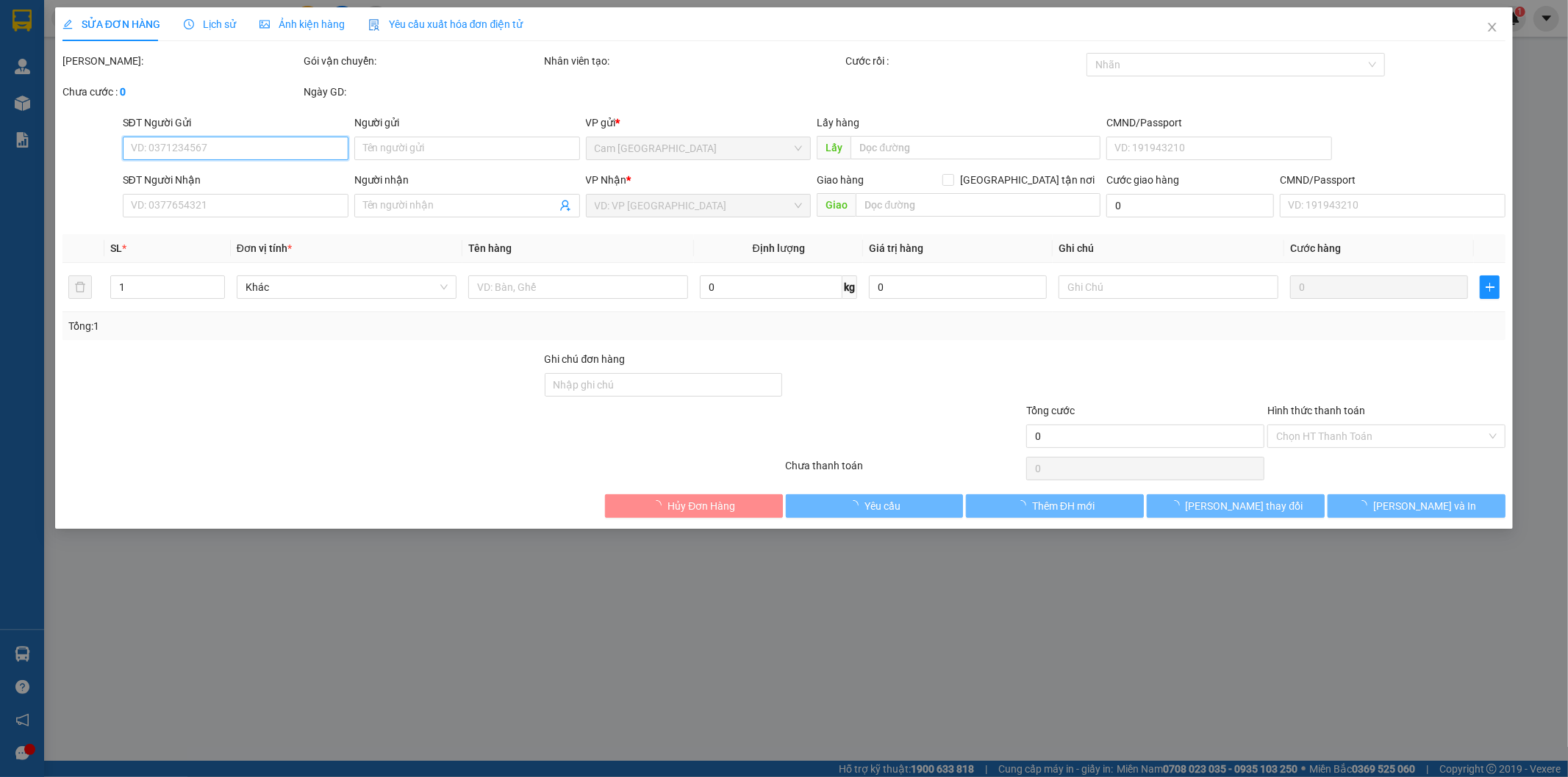
type input "0931847626"
type input "NHẤT AN"
type input "0979611008"
type input "HUYỀN"
type input "110.000"
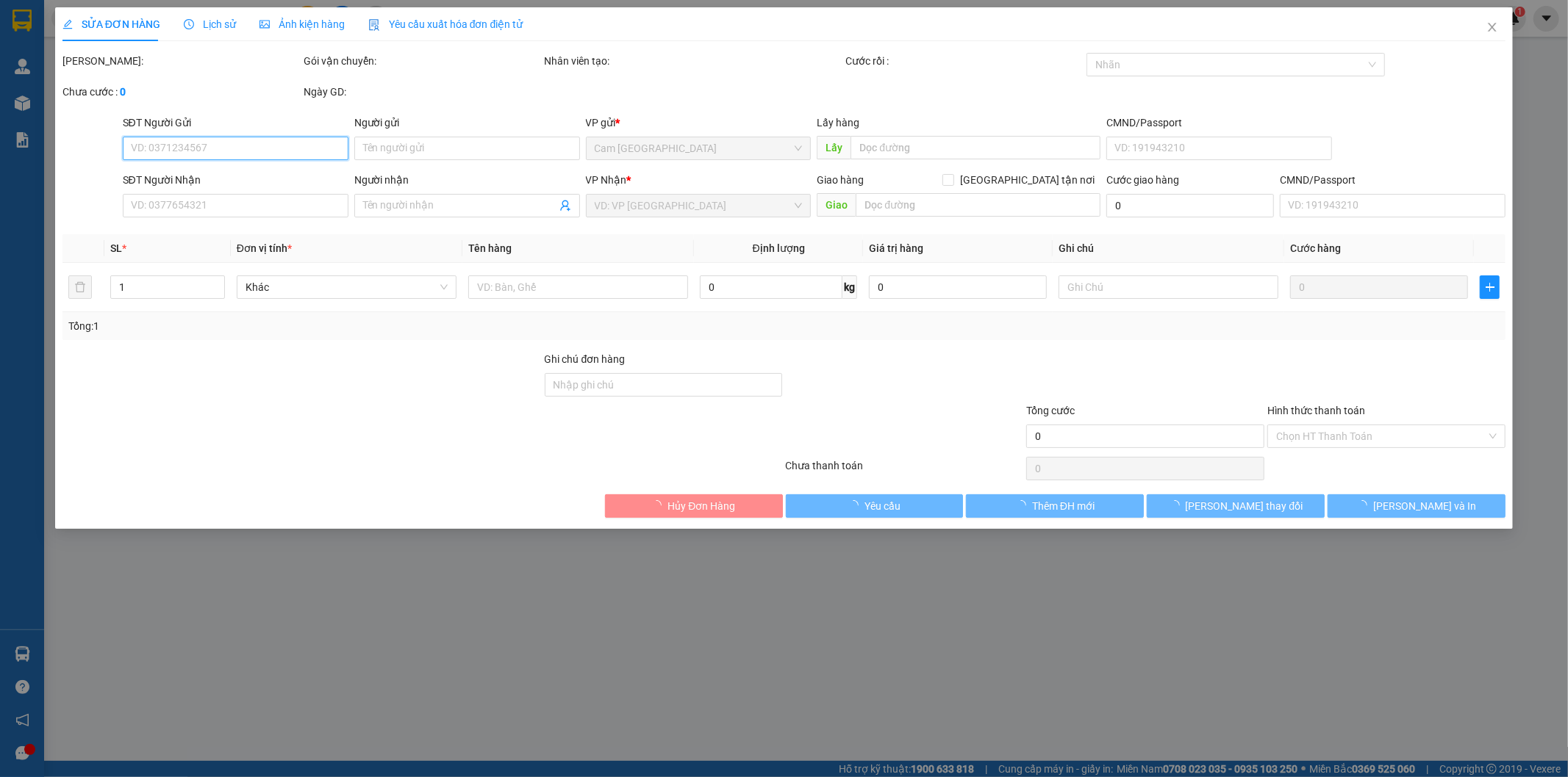
type input "110.000"
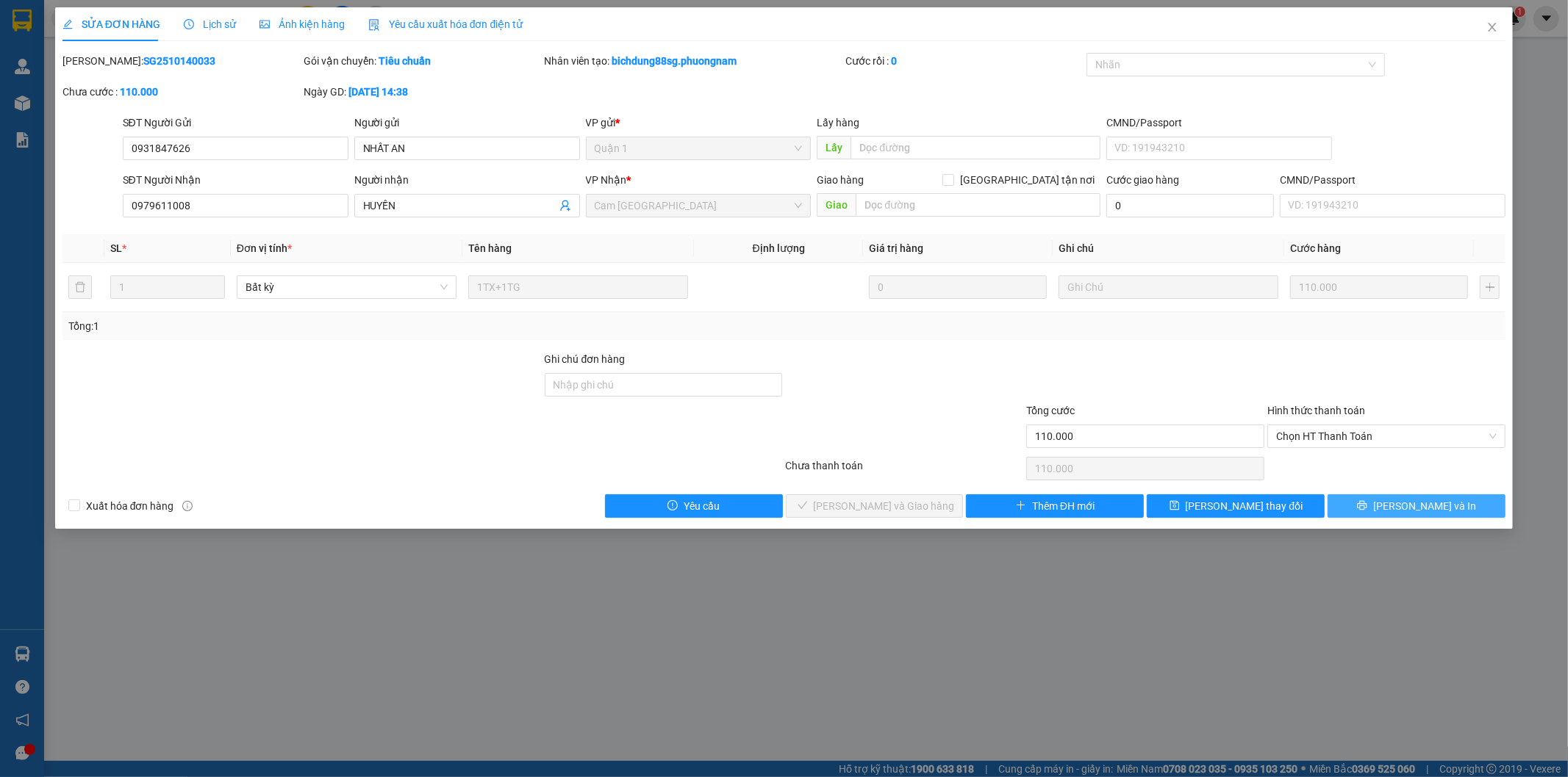
click at [1418, 510] on span "[PERSON_NAME] và In" at bounding box center [1425, 506] width 103 height 16
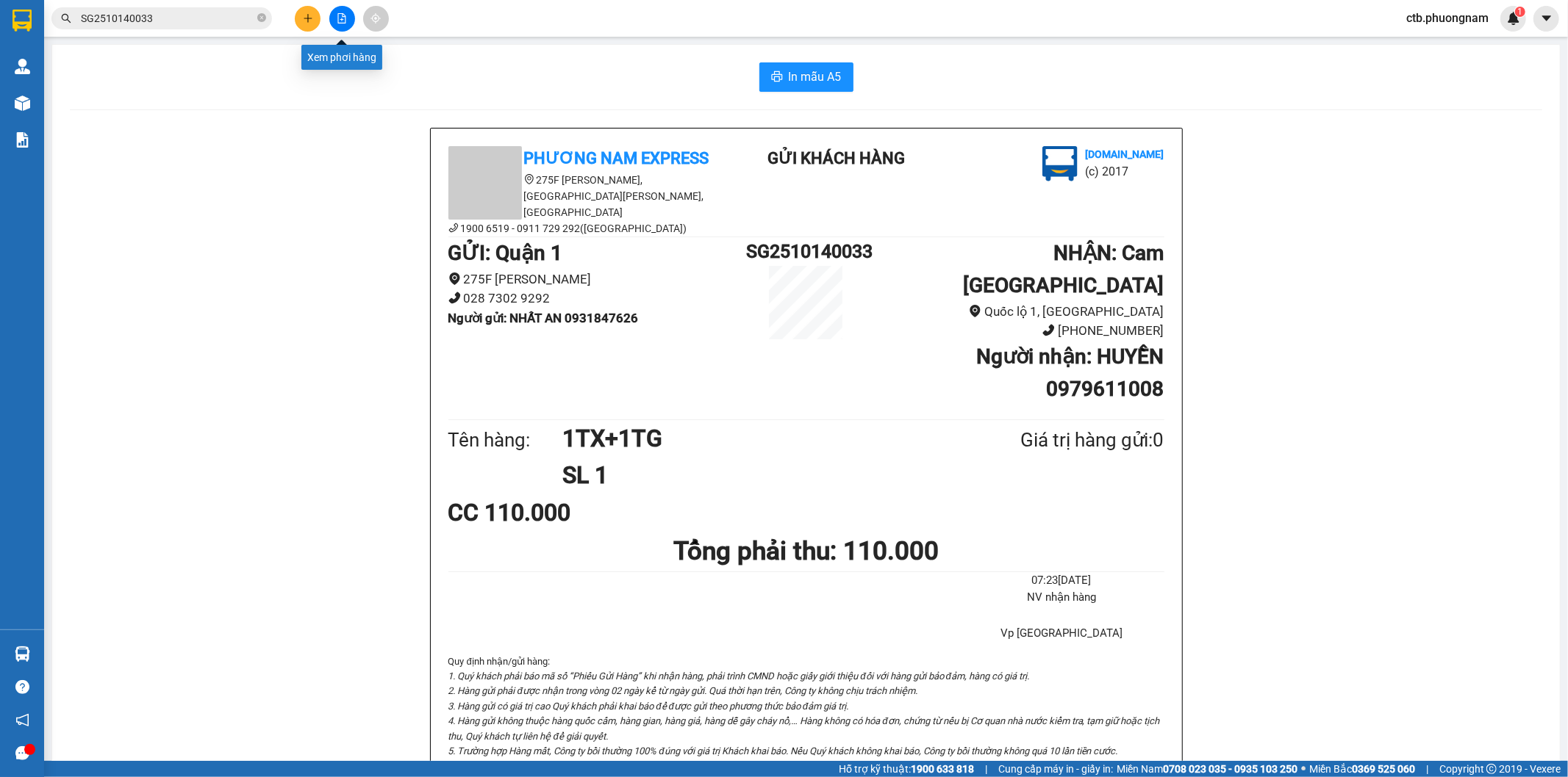
click at [344, 18] on icon "file-add" at bounding box center [342, 18] width 10 height 10
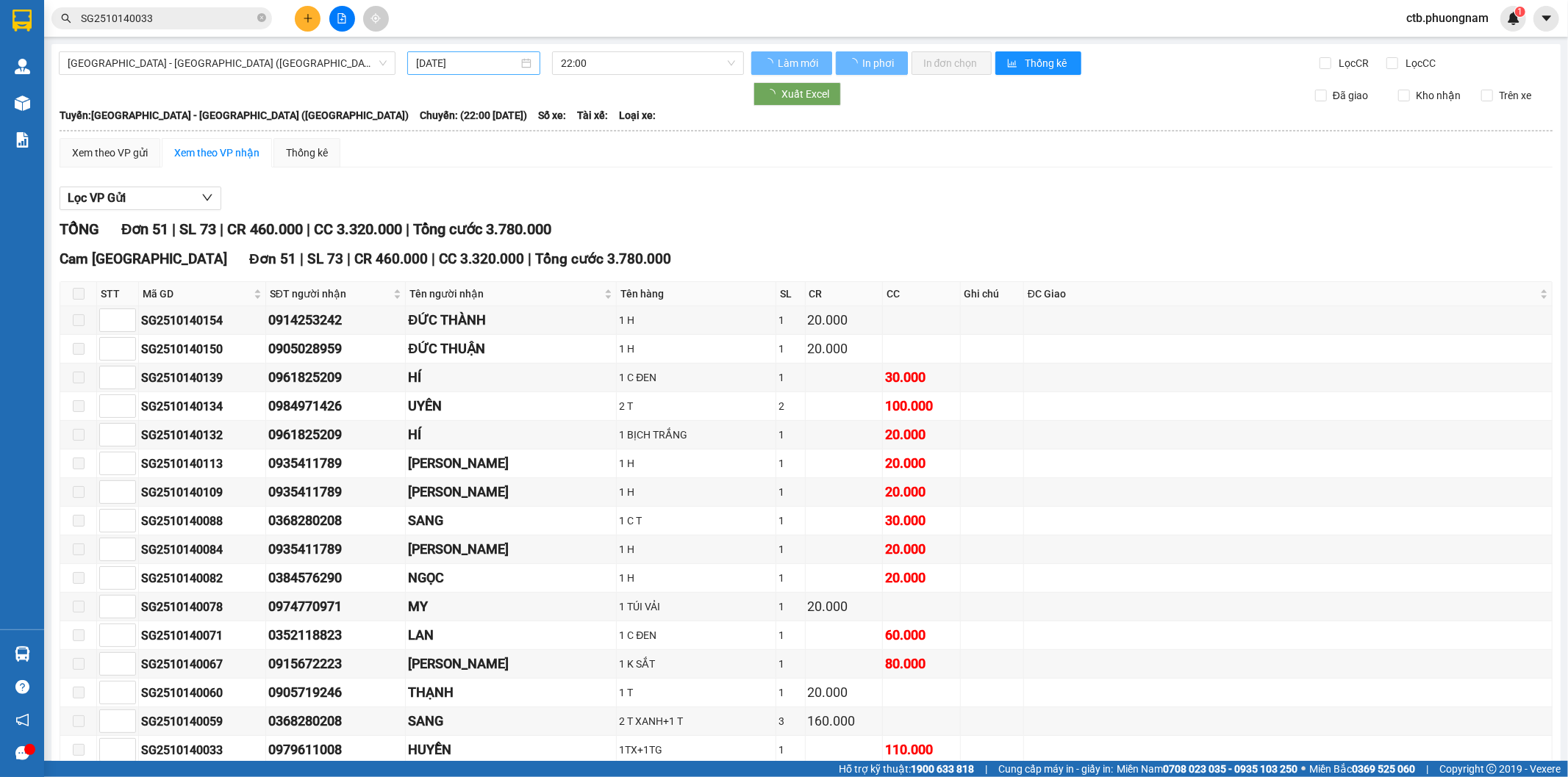
click at [464, 56] on input "[DATE]" at bounding box center [467, 63] width 102 height 16
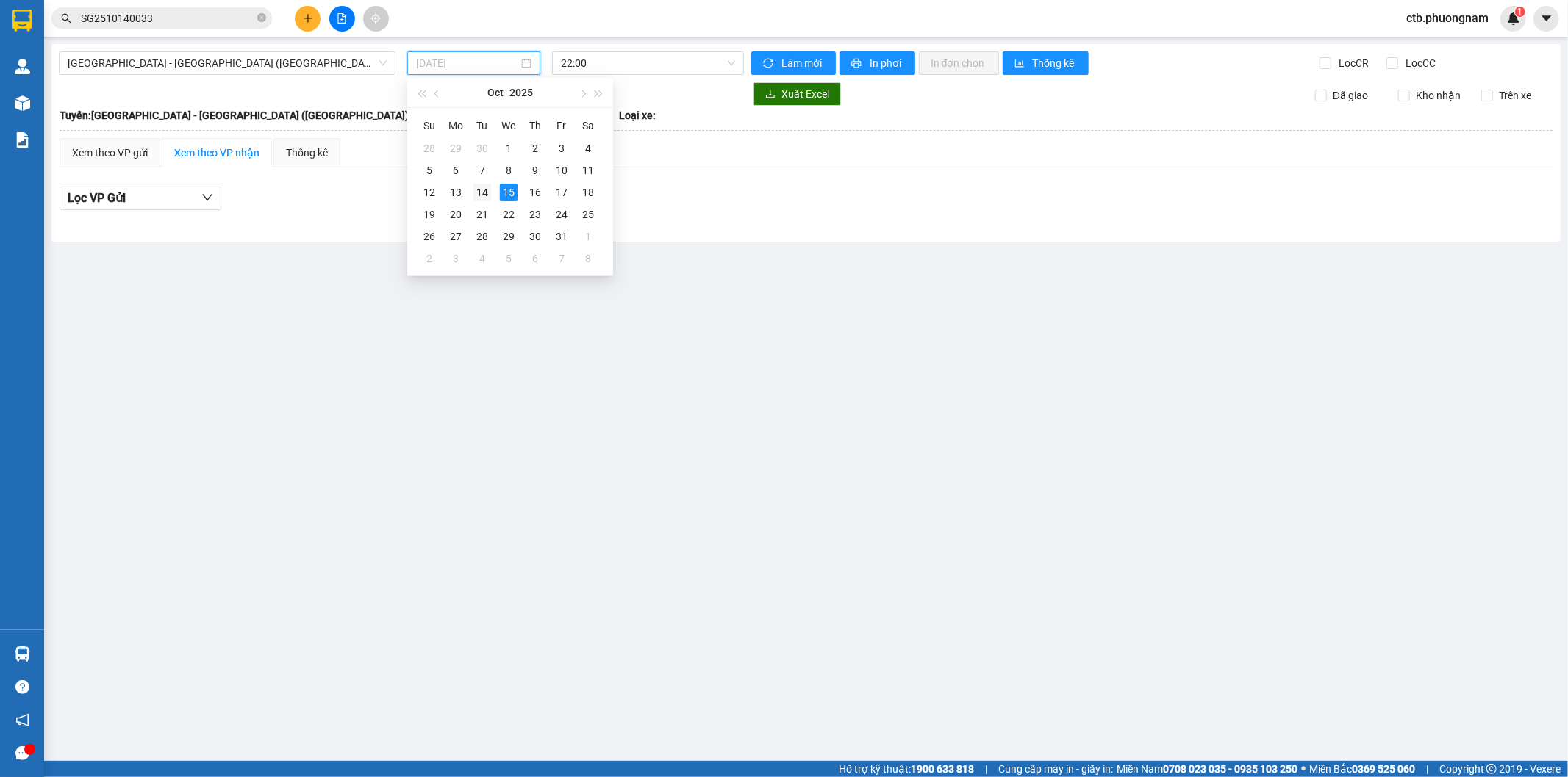
click at [479, 191] on div "14" at bounding box center [482, 192] width 17 height 17
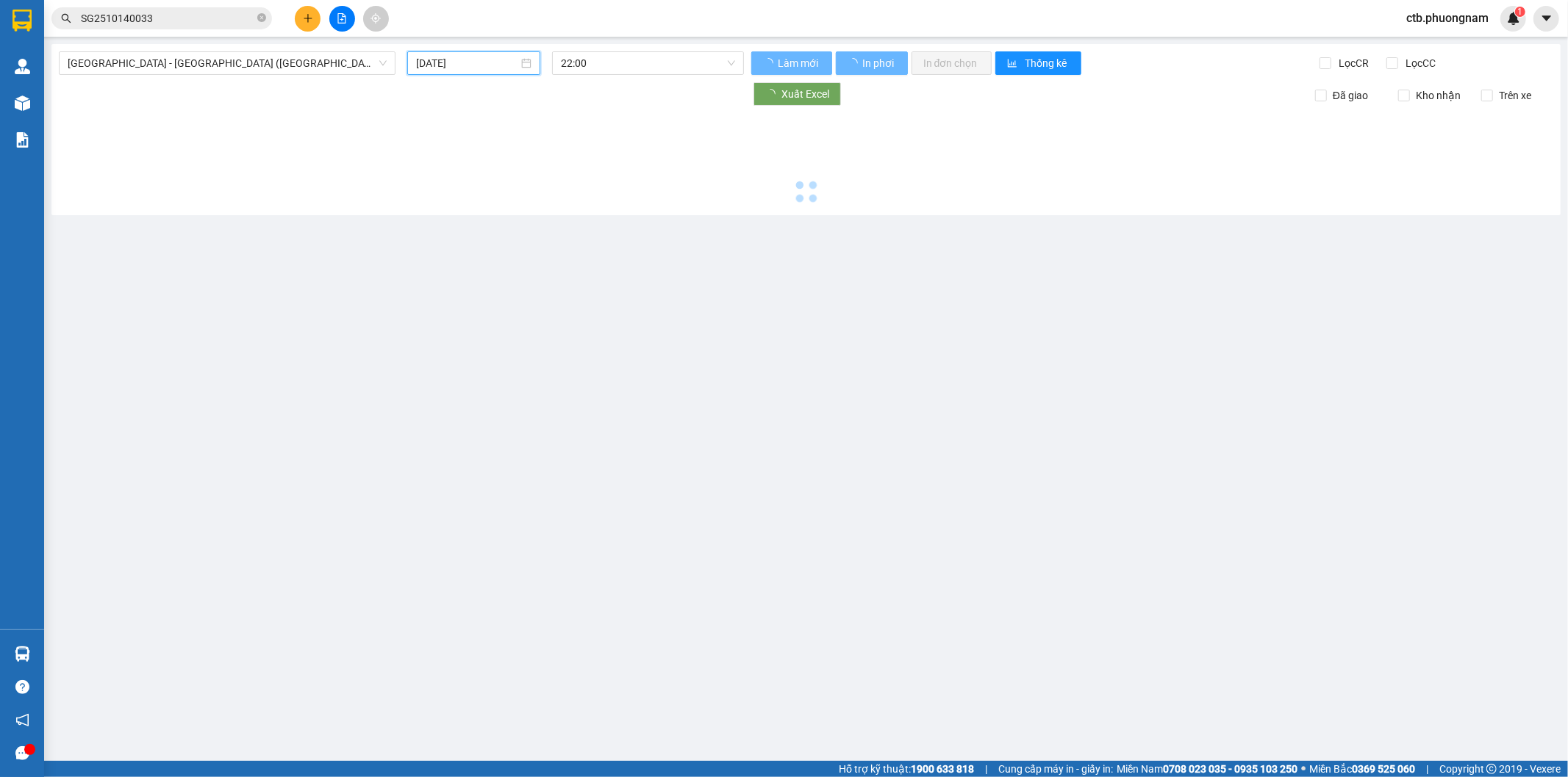
type input "[DATE]"
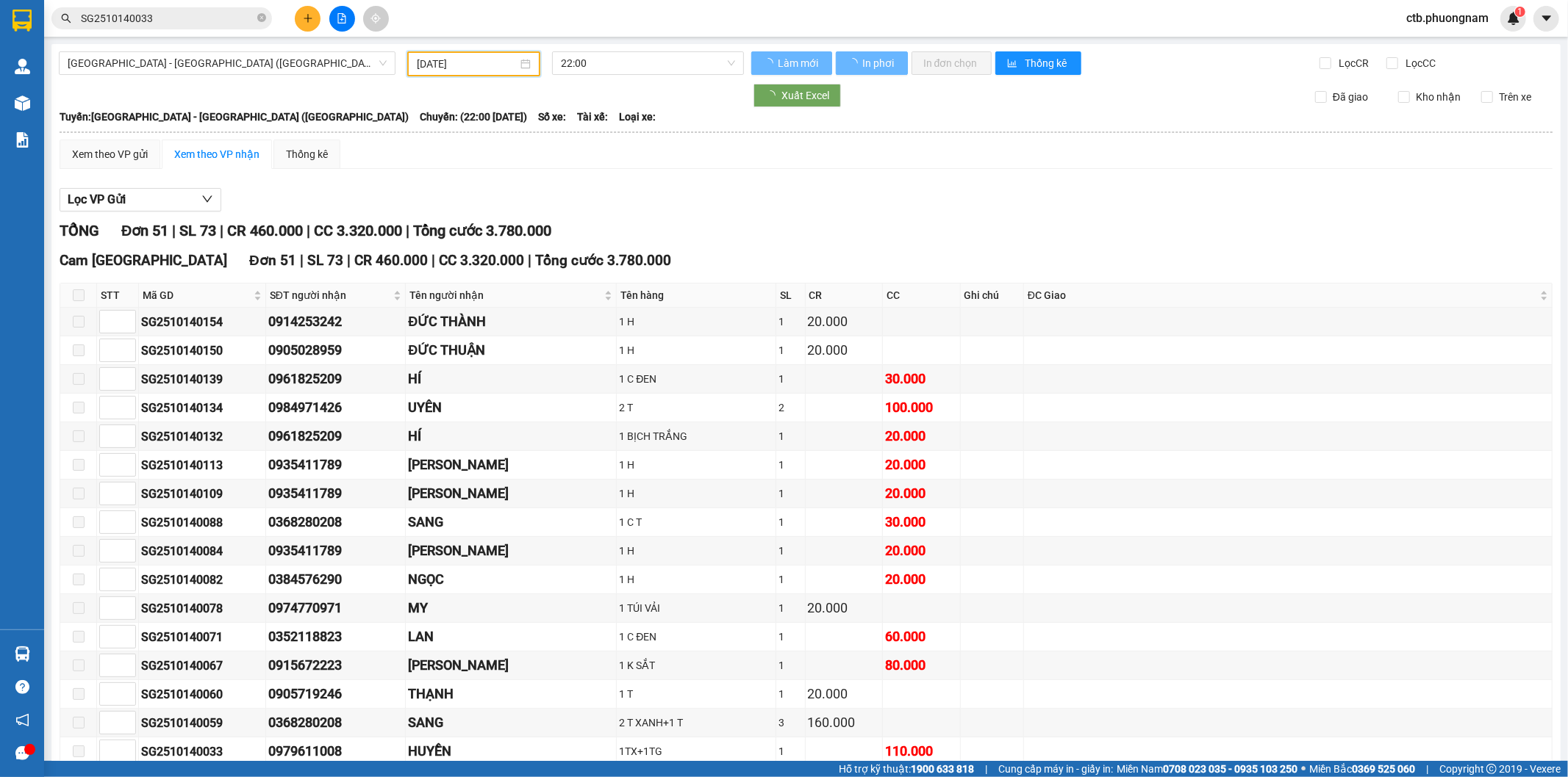
click at [1400, 58] on span "Lọc CC" at bounding box center [1419, 63] width 38 height 16
click at [1400, 58] on input "Lọc CC" at bounding box center [1393, 63] width 14 height 11
checkbox input "true"
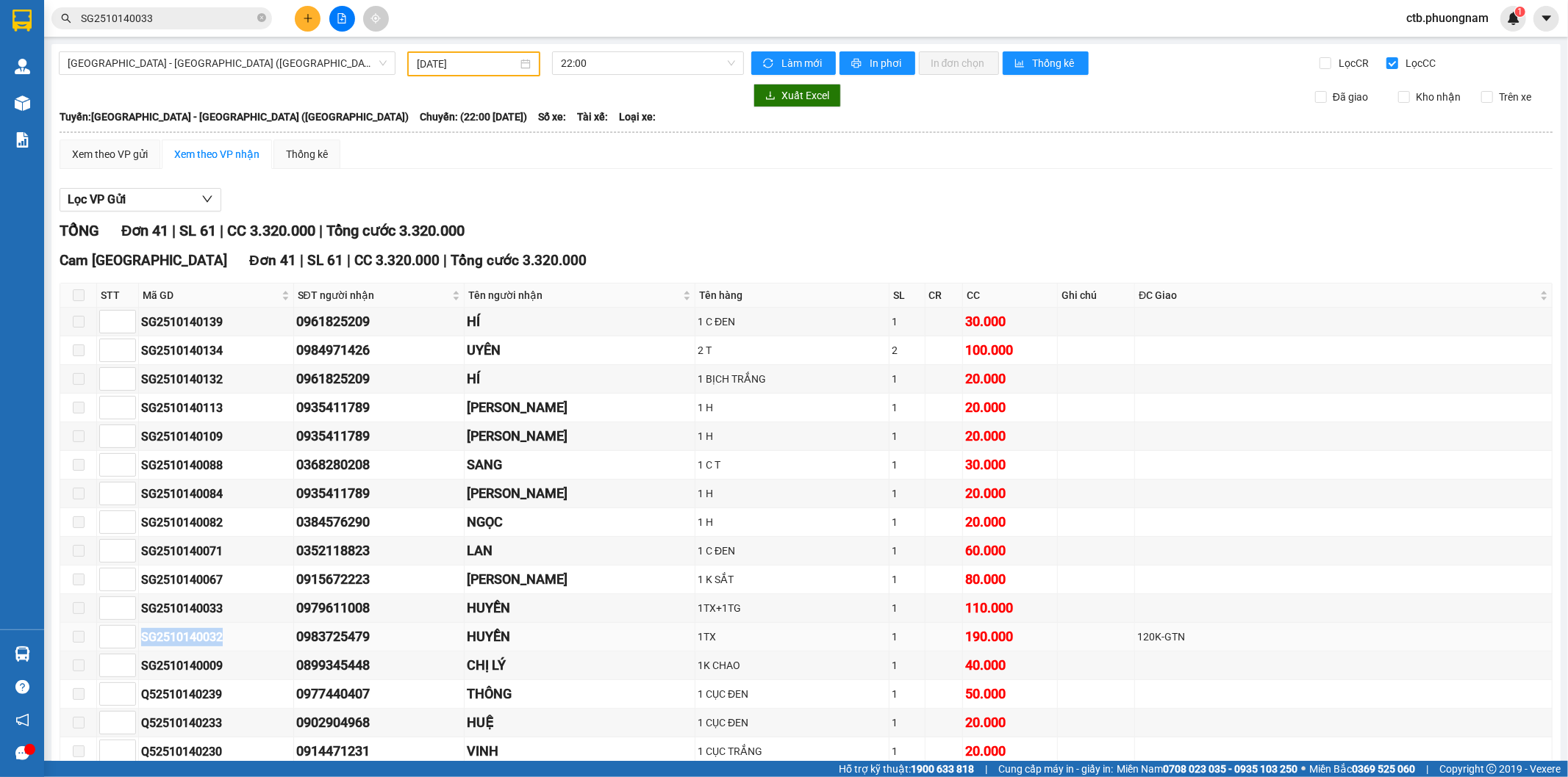
drag, startPoint x: 141, startPoint y: 641, endPoint x: 228, endPoint y: 640, distance: 87.0
click at [228, 640] on div "SG2510140032" at bounding box center [215, 637] width 150 height 18
click at [164, 10] on input "SG2510140033" at bounding box center [167, 18] width 173 height 16
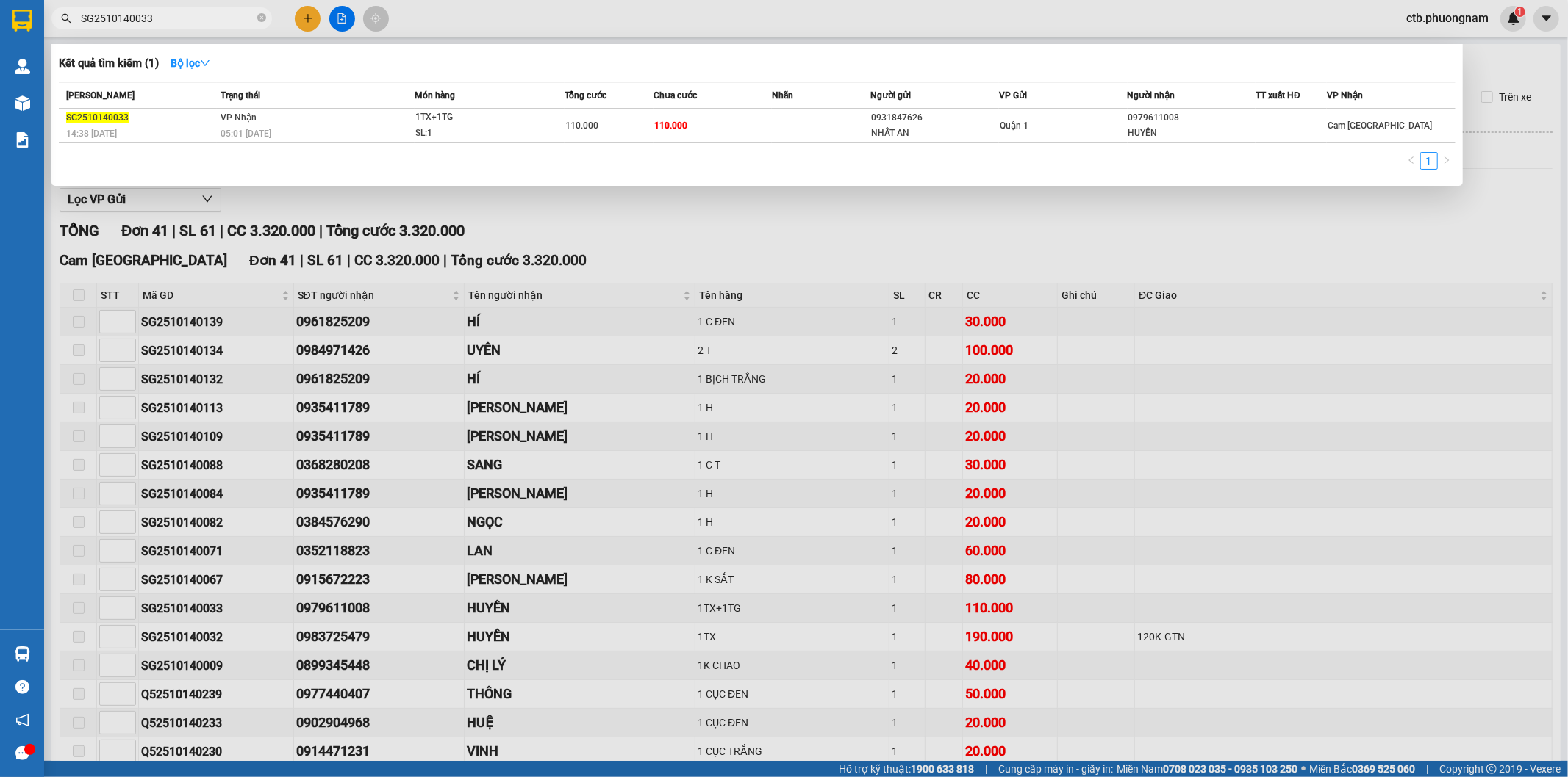
click at [164, 10] on input "SG2510140033" at bounding box center [167, 18] width 173 height 16
paste input "2"
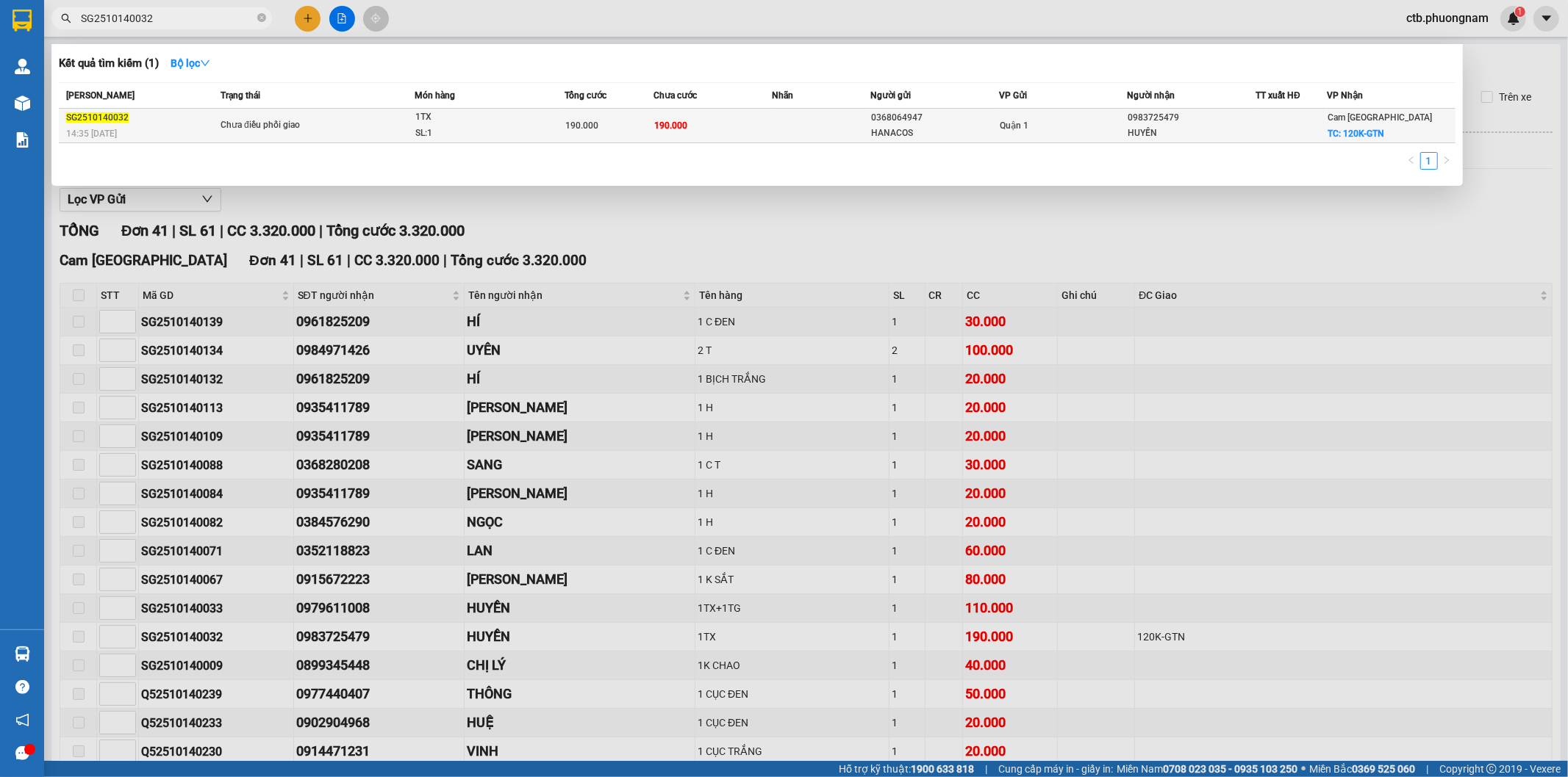
type input "SG2510140032"
click at [185, 122] on div "SG2510140032" at bounding box center [141, 118] width 150 height 16
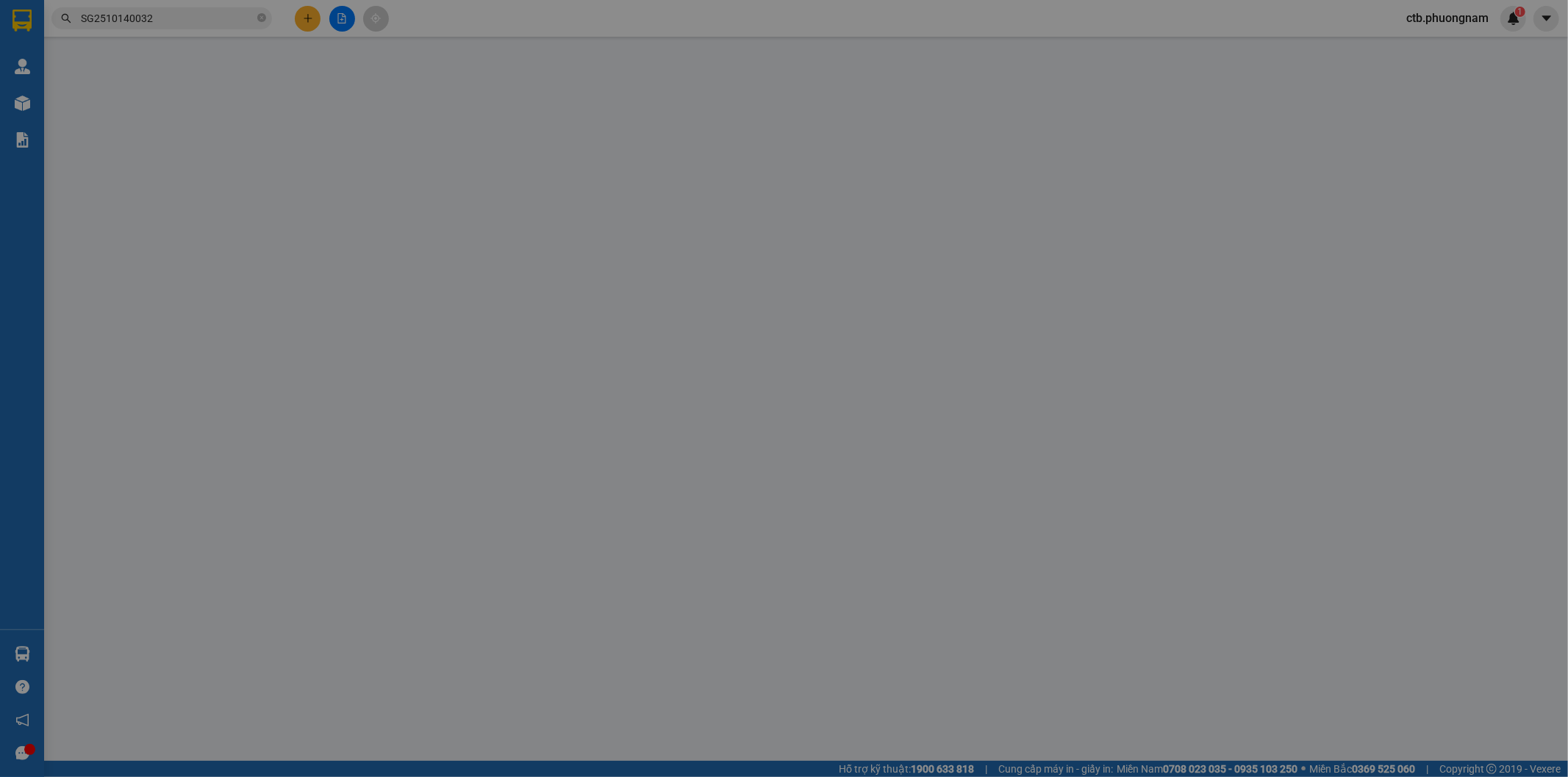
type input "0368064947"
type input "HANACOS"
type input "0983725479"
type input "HUYỀN"
checkbox input "true"
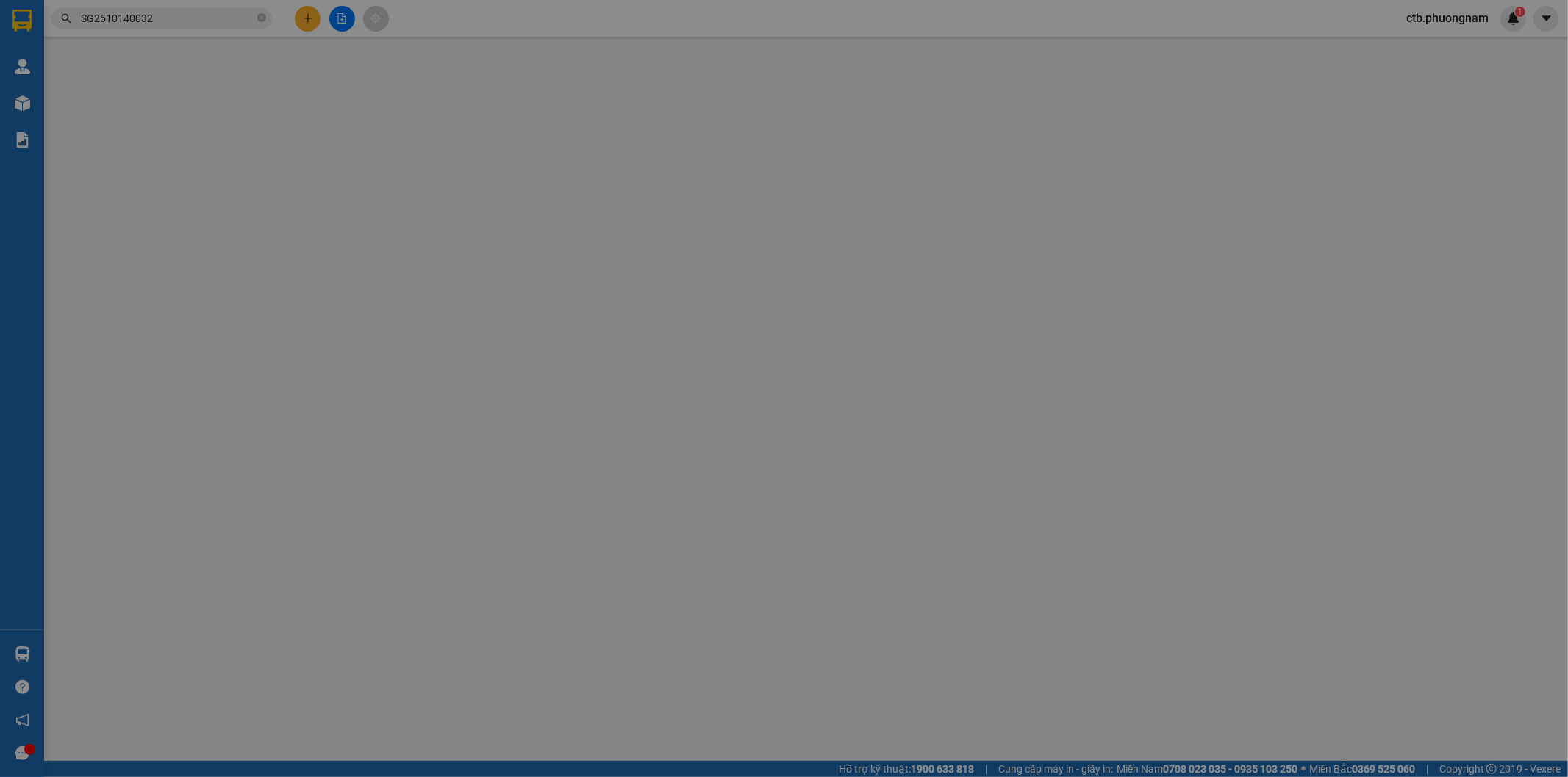
type input "120K-GTN"
type input "190.000"
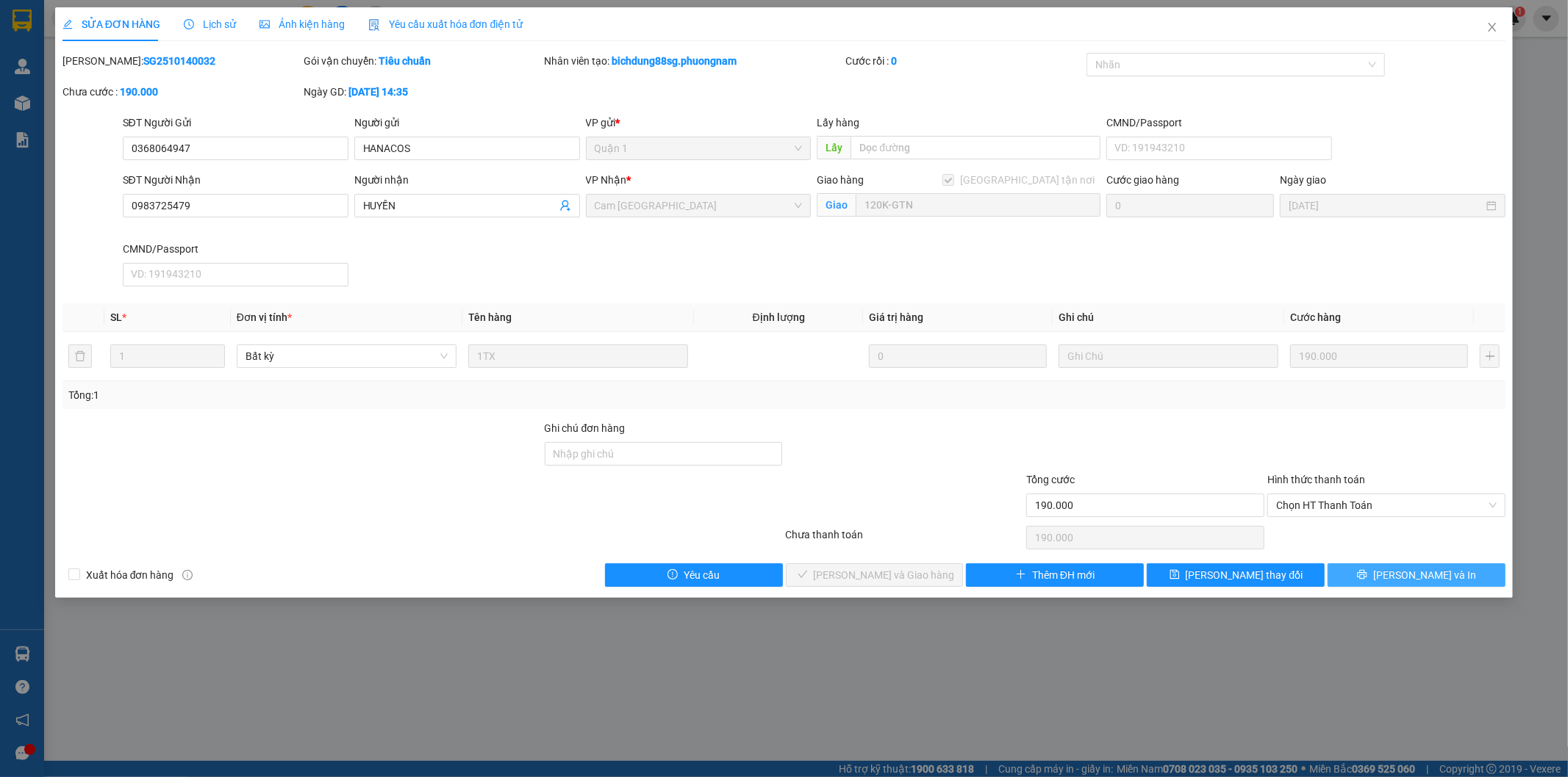
click at [1368, 576] on icon "printer" at bounding box center [1362, 574] width 10 height 10
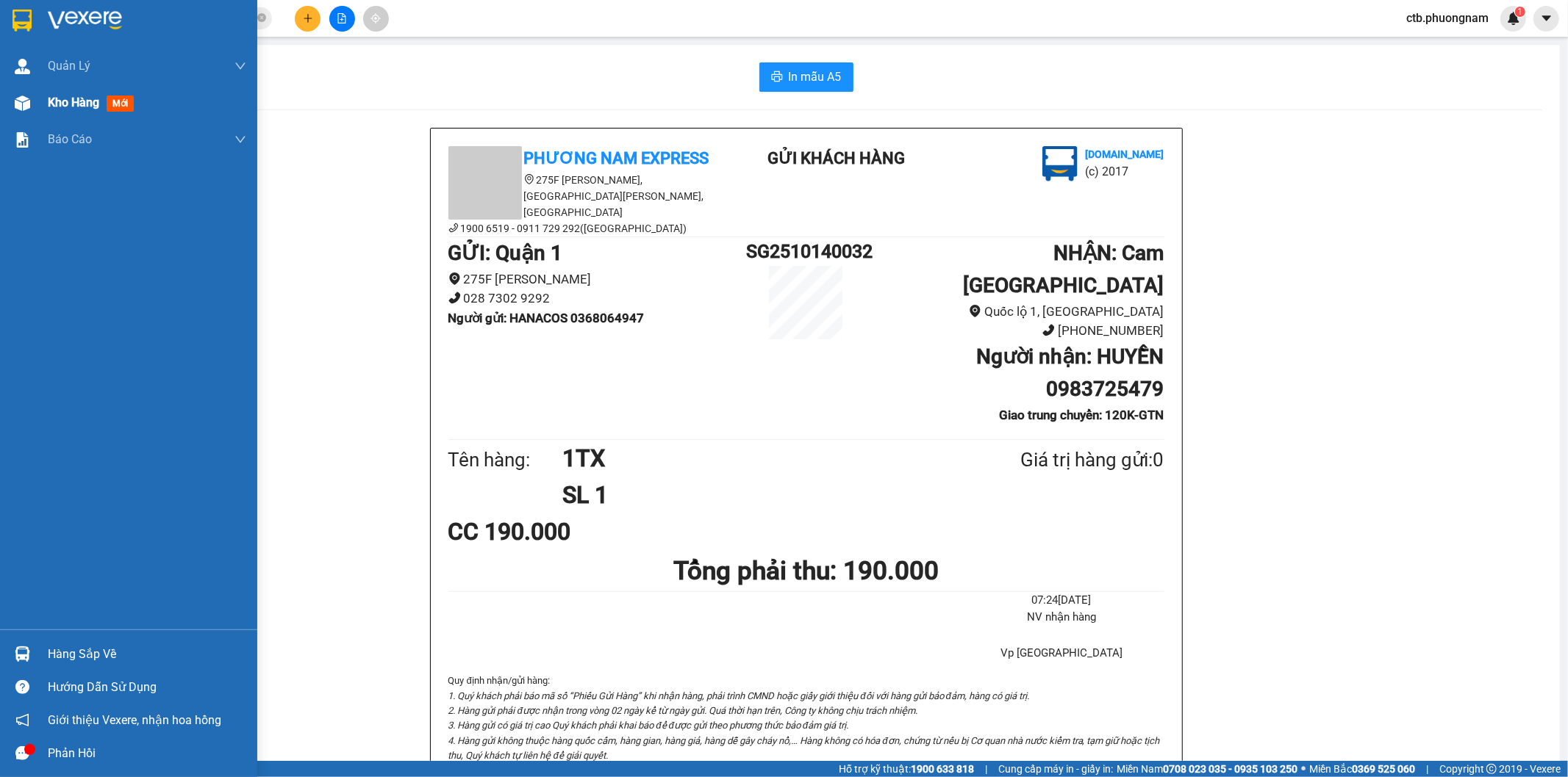
click at [15, 98] on img at bounding box center [23, 103] width 16 height 16
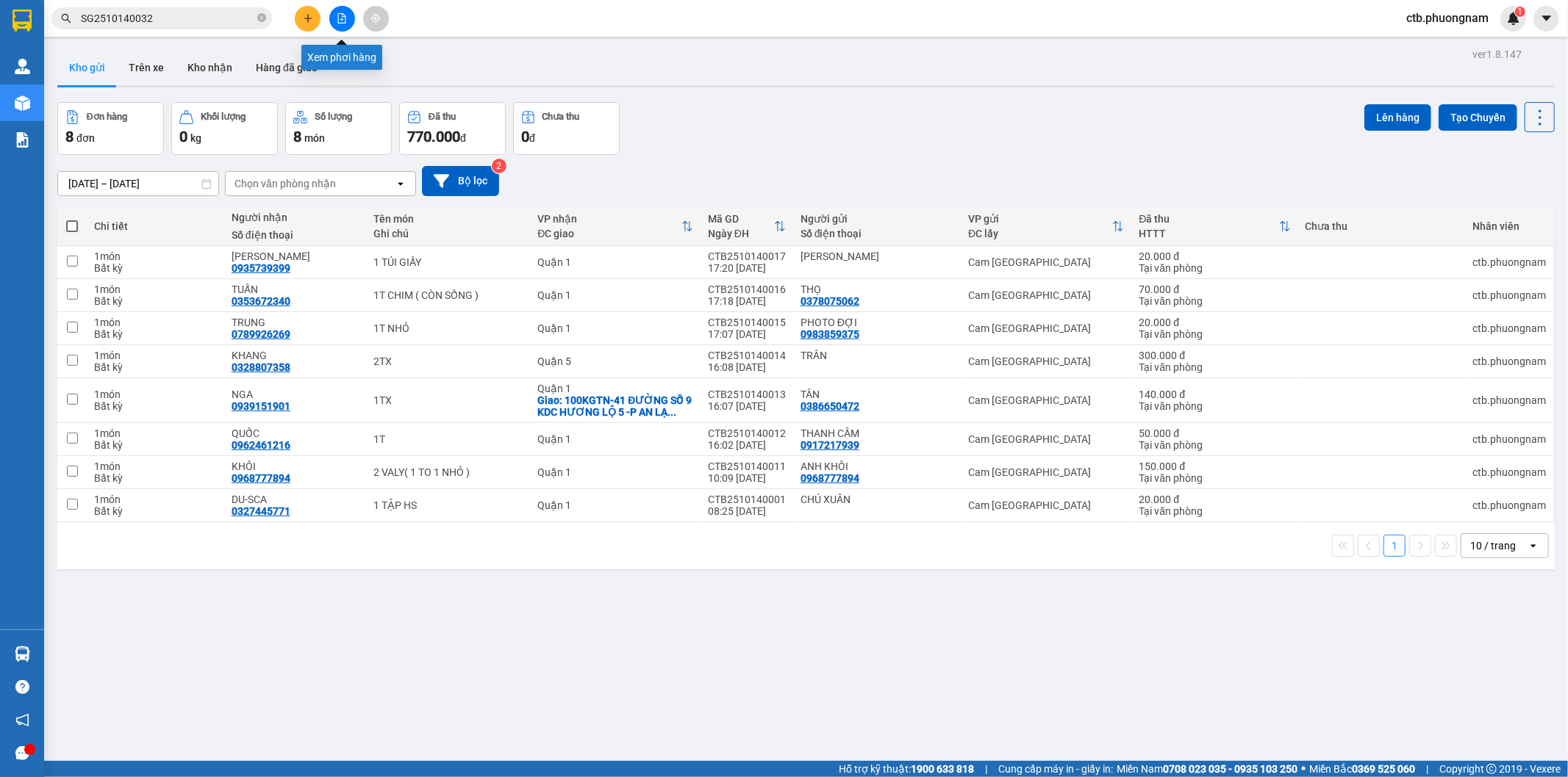
click at [348, 17] on button at bounding box center [342, 18] width 25 height 25
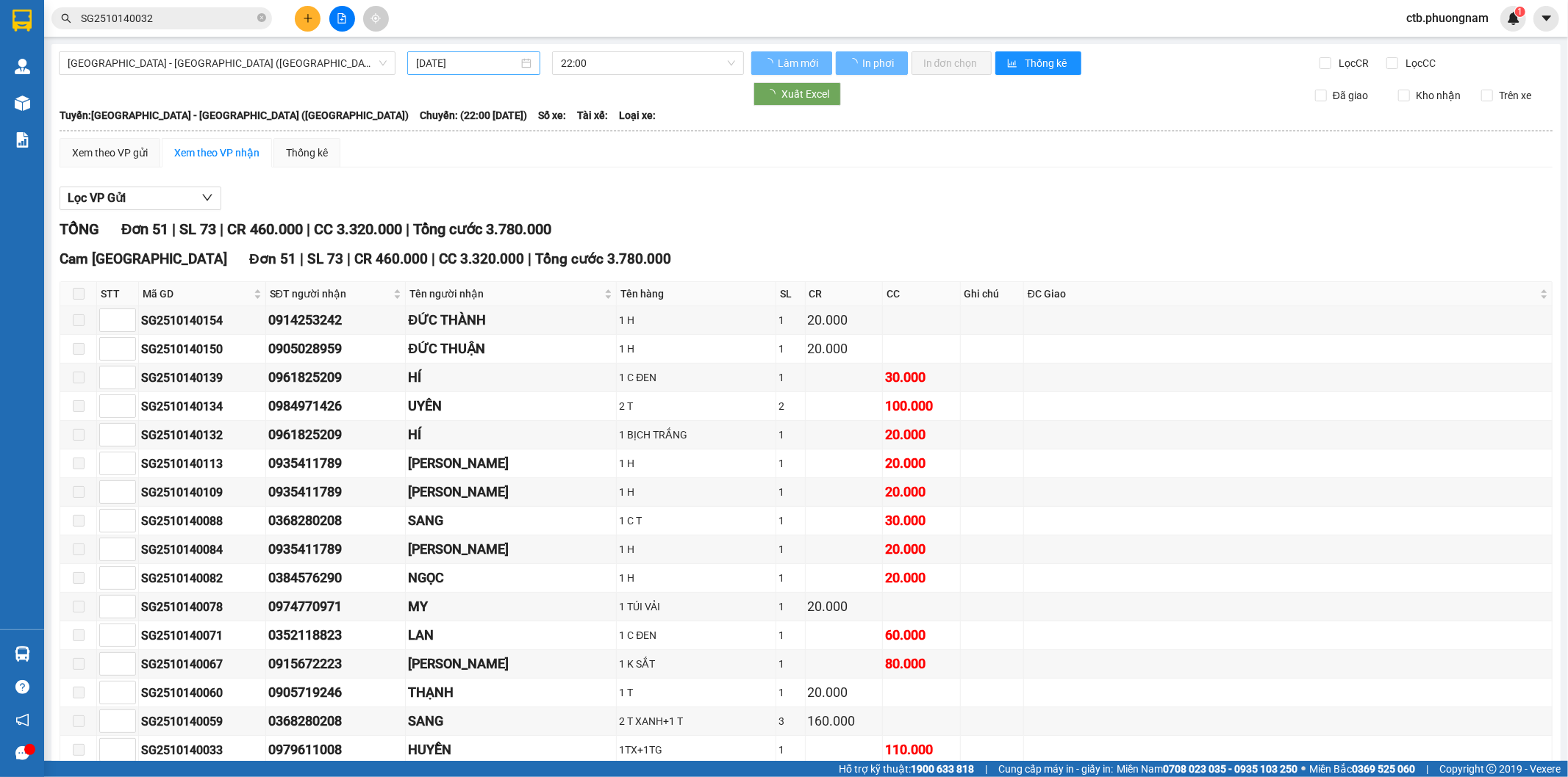
click at [475, 61] on input "[DATE]" at bounding box center [467, 63] width 102 height 16
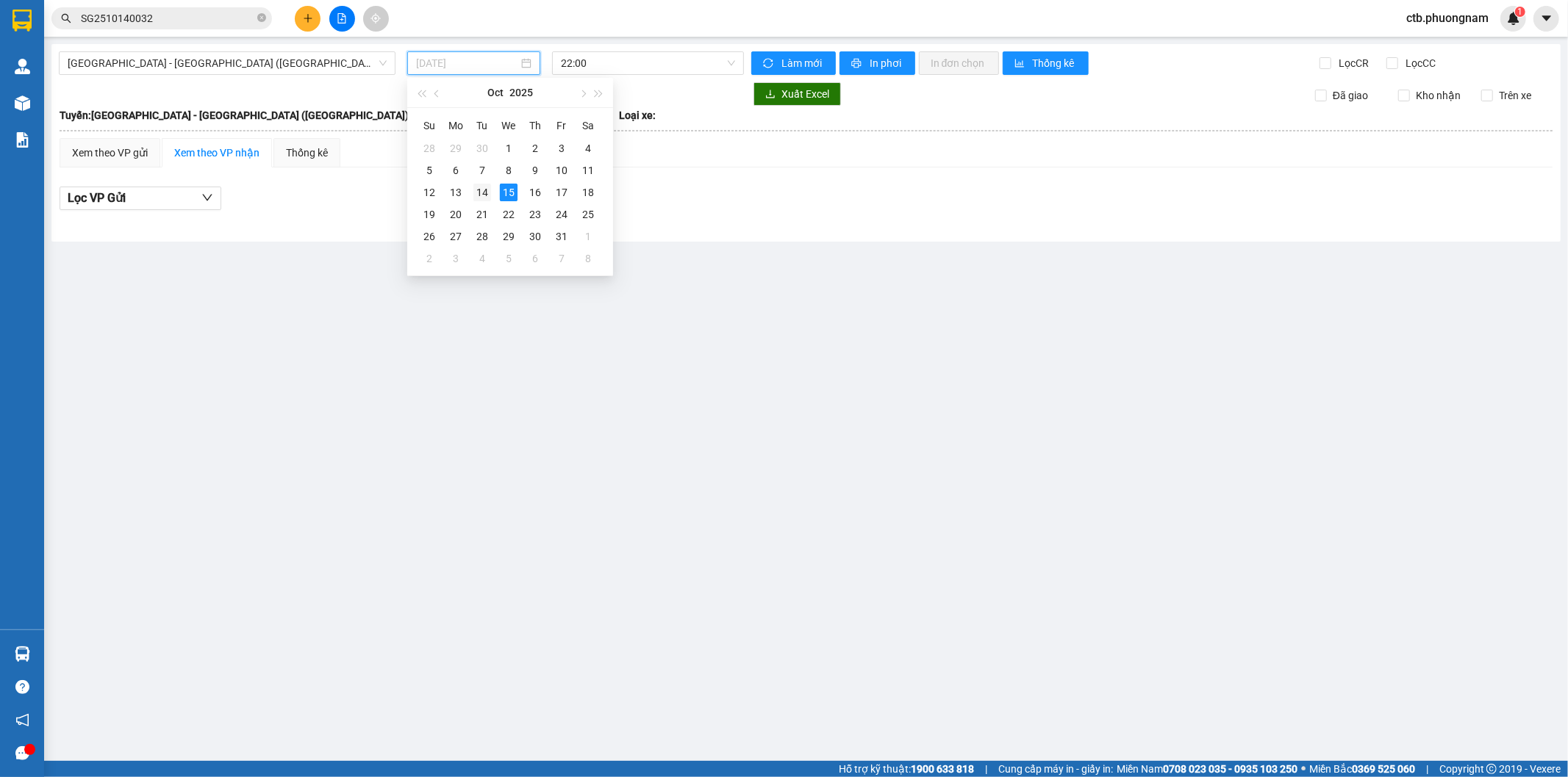
click at [486, 196] on div "14" at bounding box center [482, 192] width 17 height 17
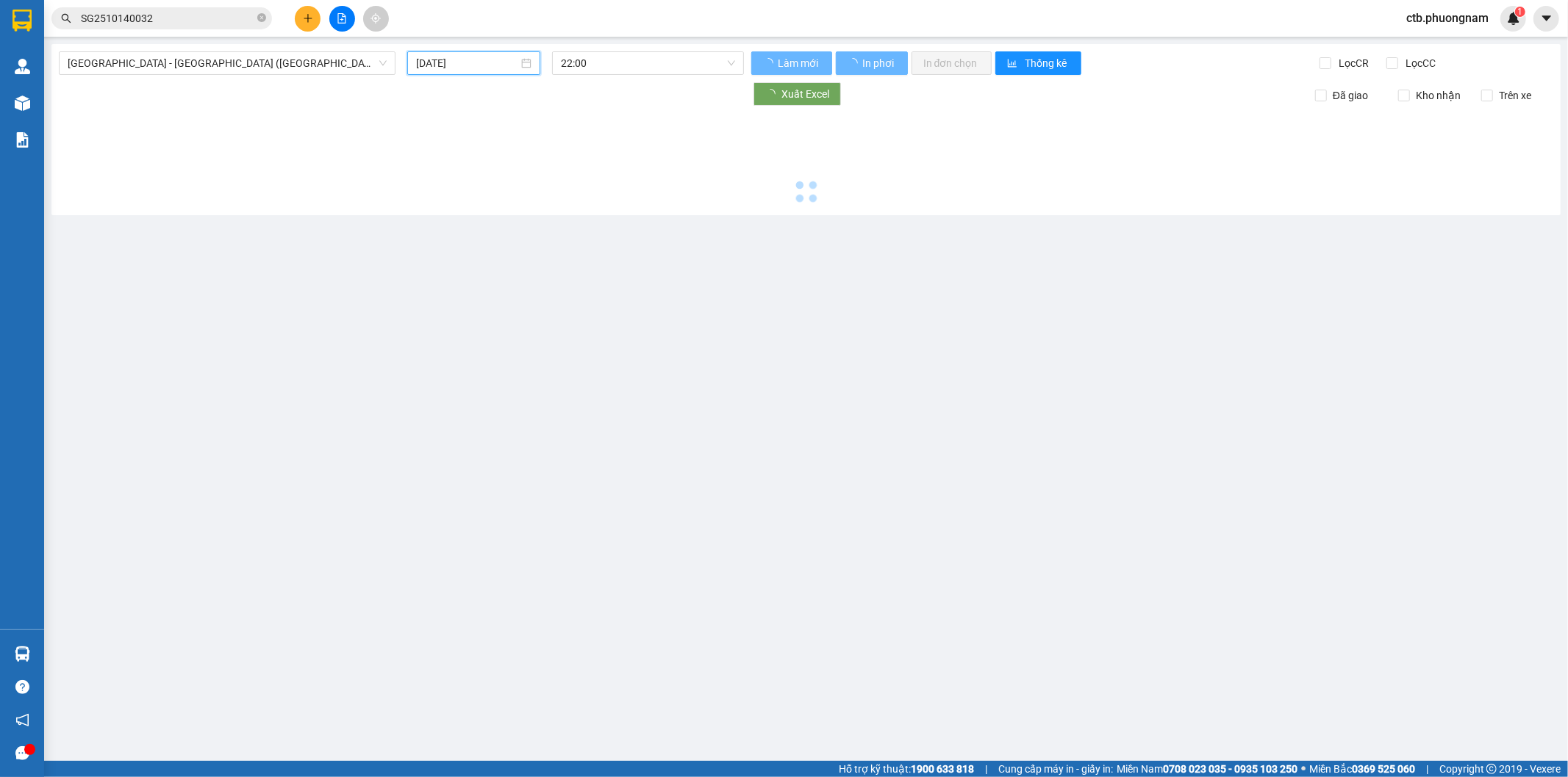
type input "[DATE]"
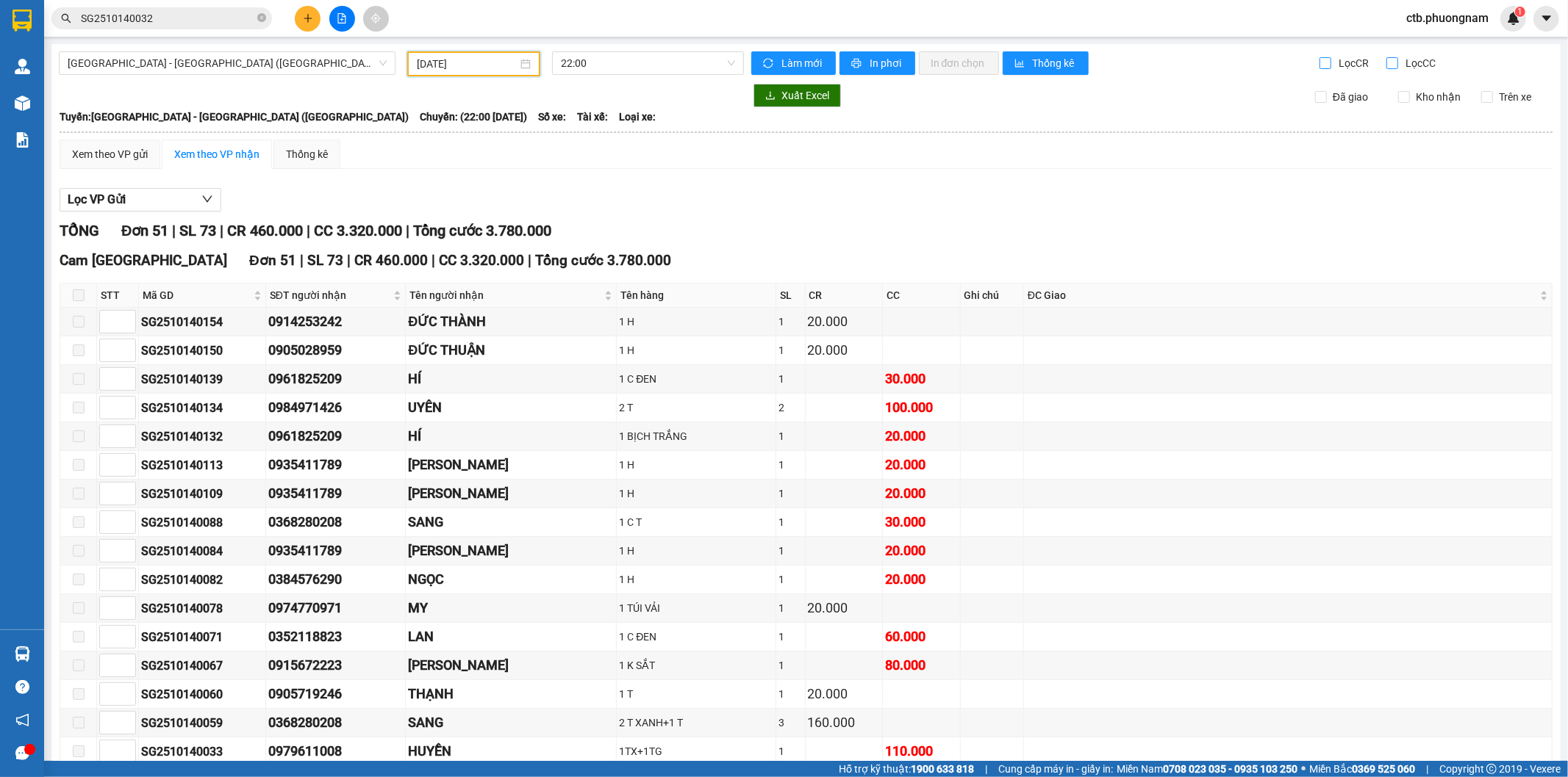
click at [1386, 63] on input "Lọc CC" at bounding box center [1393, 63] width 14 height 11
checkbox input "true"
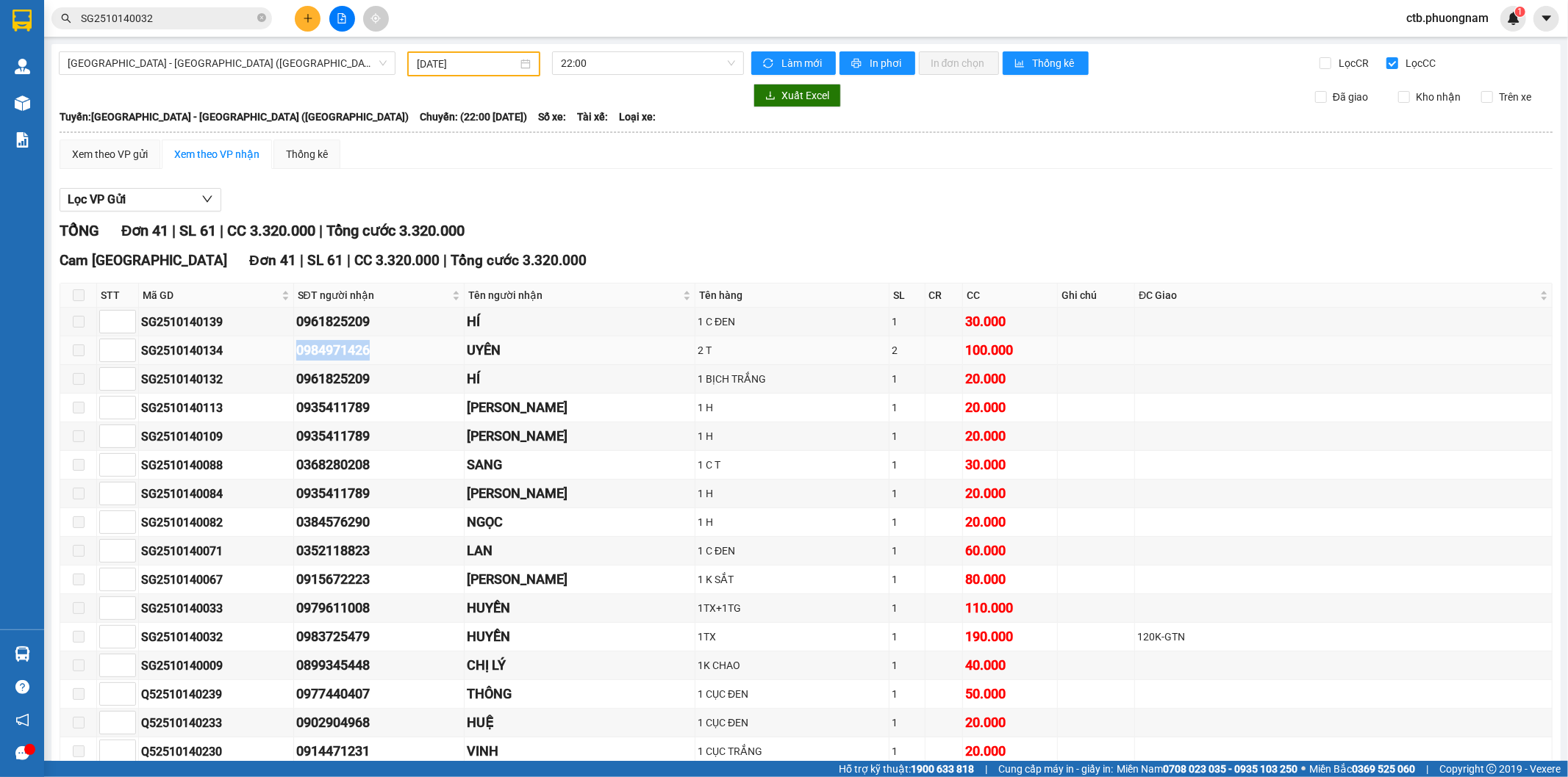
drag, startPoint x: 272, startPoint y: 350, endPoint x: 373, endPoint y: 354, distance: 101.1
click at [373, 354] on tr "SG2510140134 0984971426 UYÊN 2 T 2 100.000" at bounding box center [806, 350] width 1492 height 29
drag, startPoint x: 142, startPoint y: 351, endPoint x: 240, endPoint y: 351, distance: 98.0
click at [240, 351] on div "SG2510140134" at bounding box center [215, 350] width 150 height 18
click at [164, 10] on input "SG2510140032" at bounding box center [167, 18] width 173 height 16
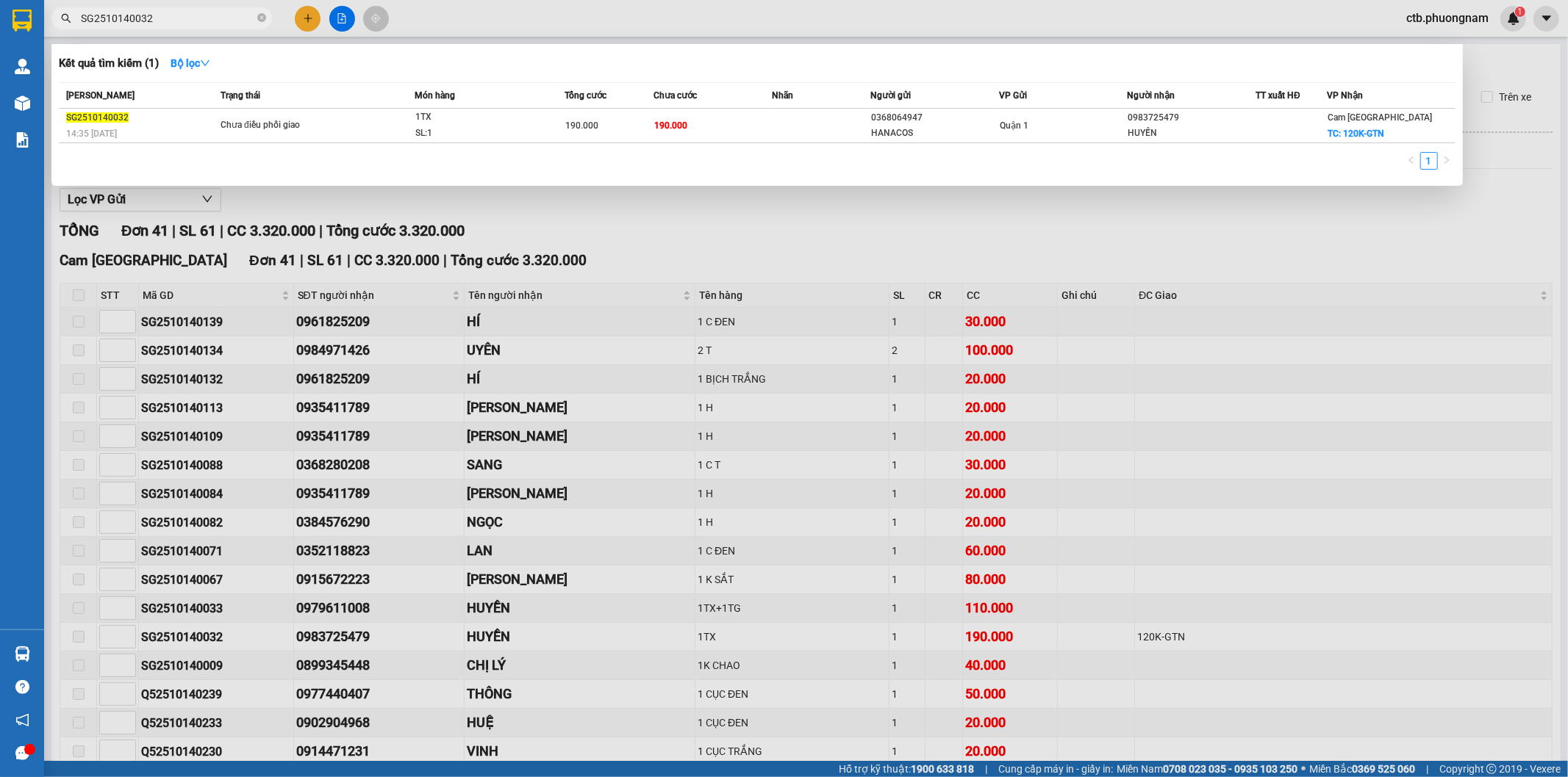
click at [164, 10] on input "SG2510140032" at bounding box center [167, 18] width 173 height 16
paste input "134"
type input "SG2510140134"
click at [192, 127] on div "20:17 [DATE]" at bounding box center [141, 134] width 150 height 16
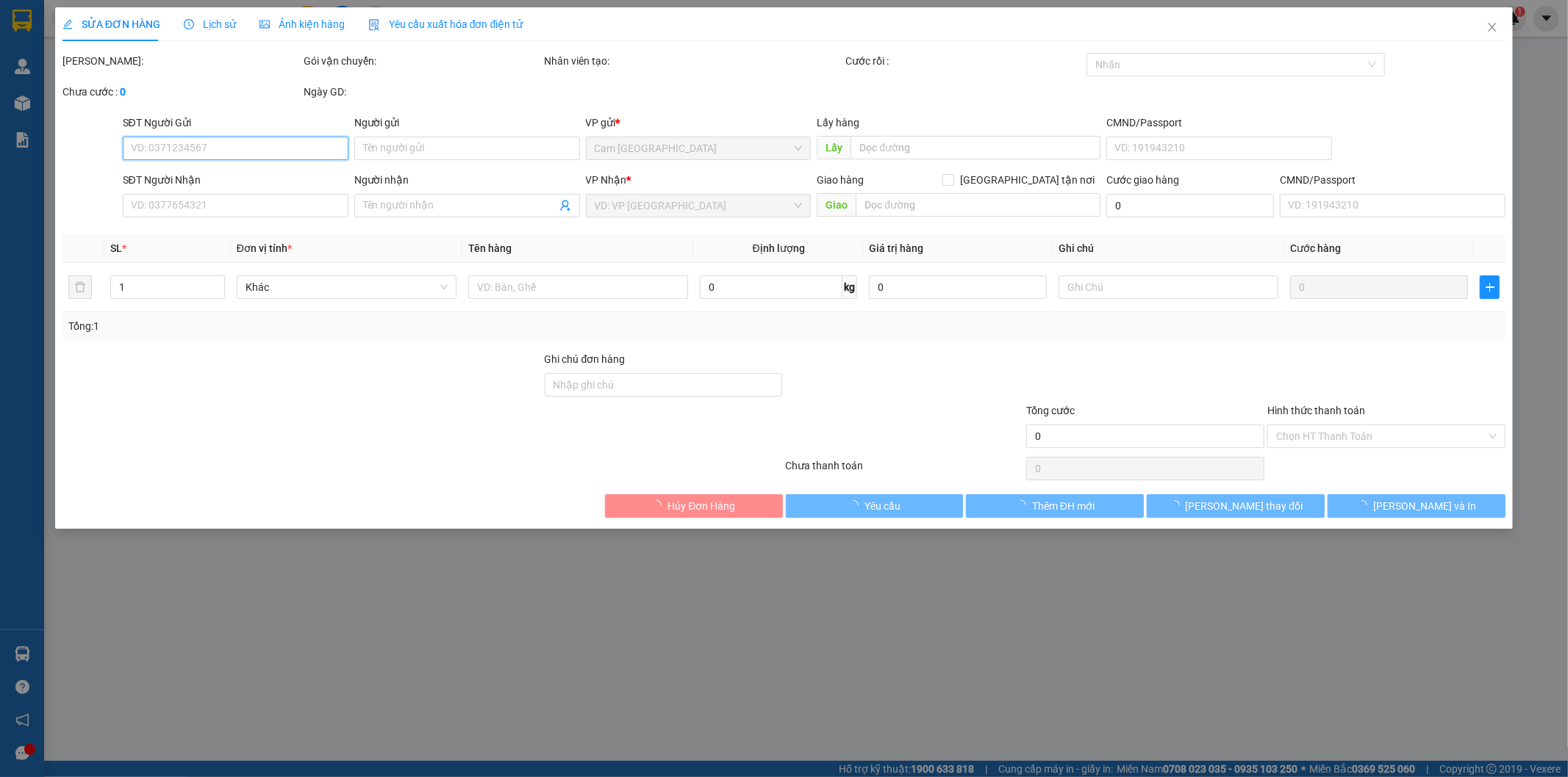
type input "0933339296"
type input "0984971426"
type input "UYÊN"
type input "100.000"
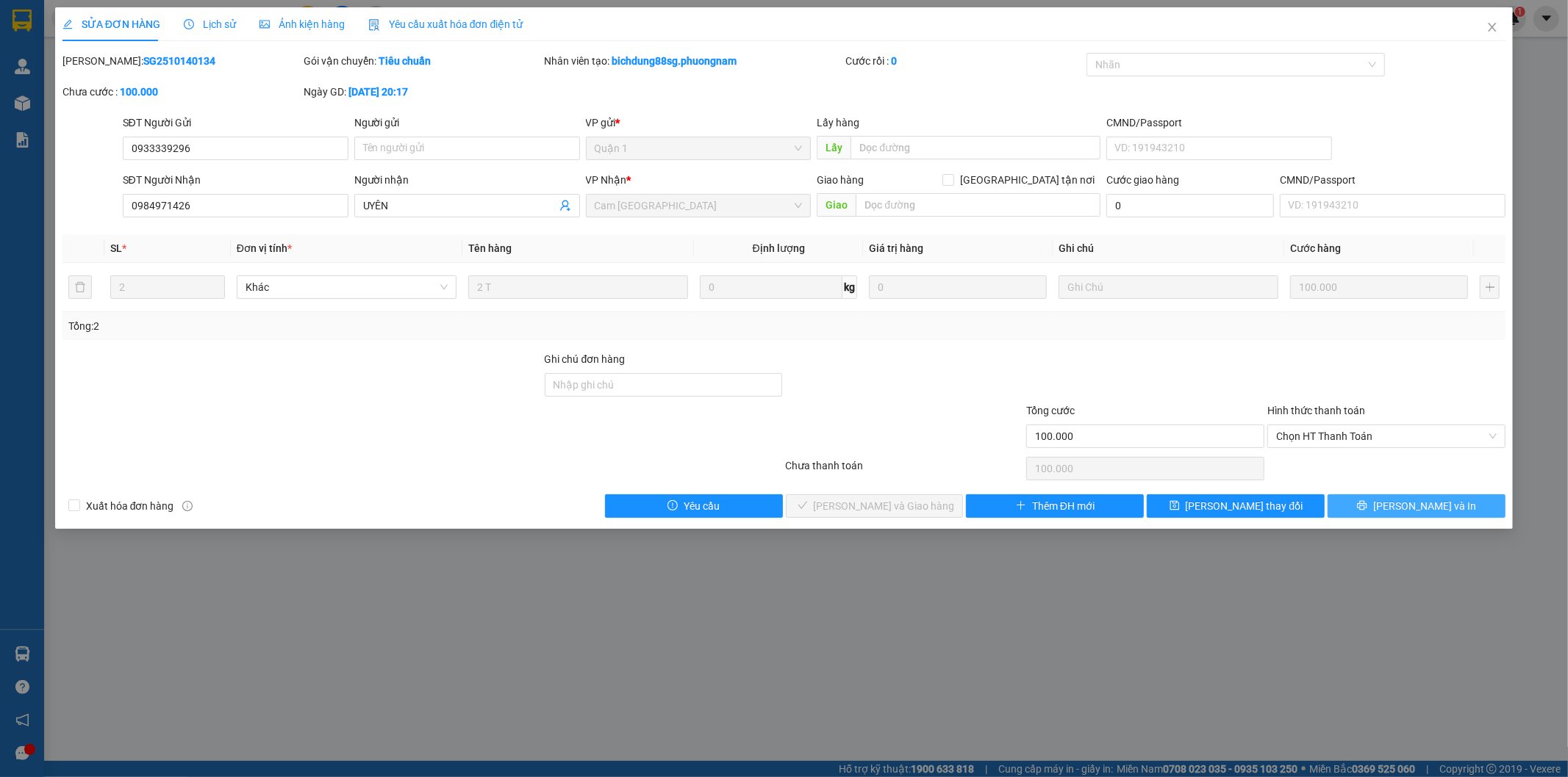
click at [1432, 511] on span "[PERSON_NAME] và In" at bounding box center [1425, 506] width 103 height 16
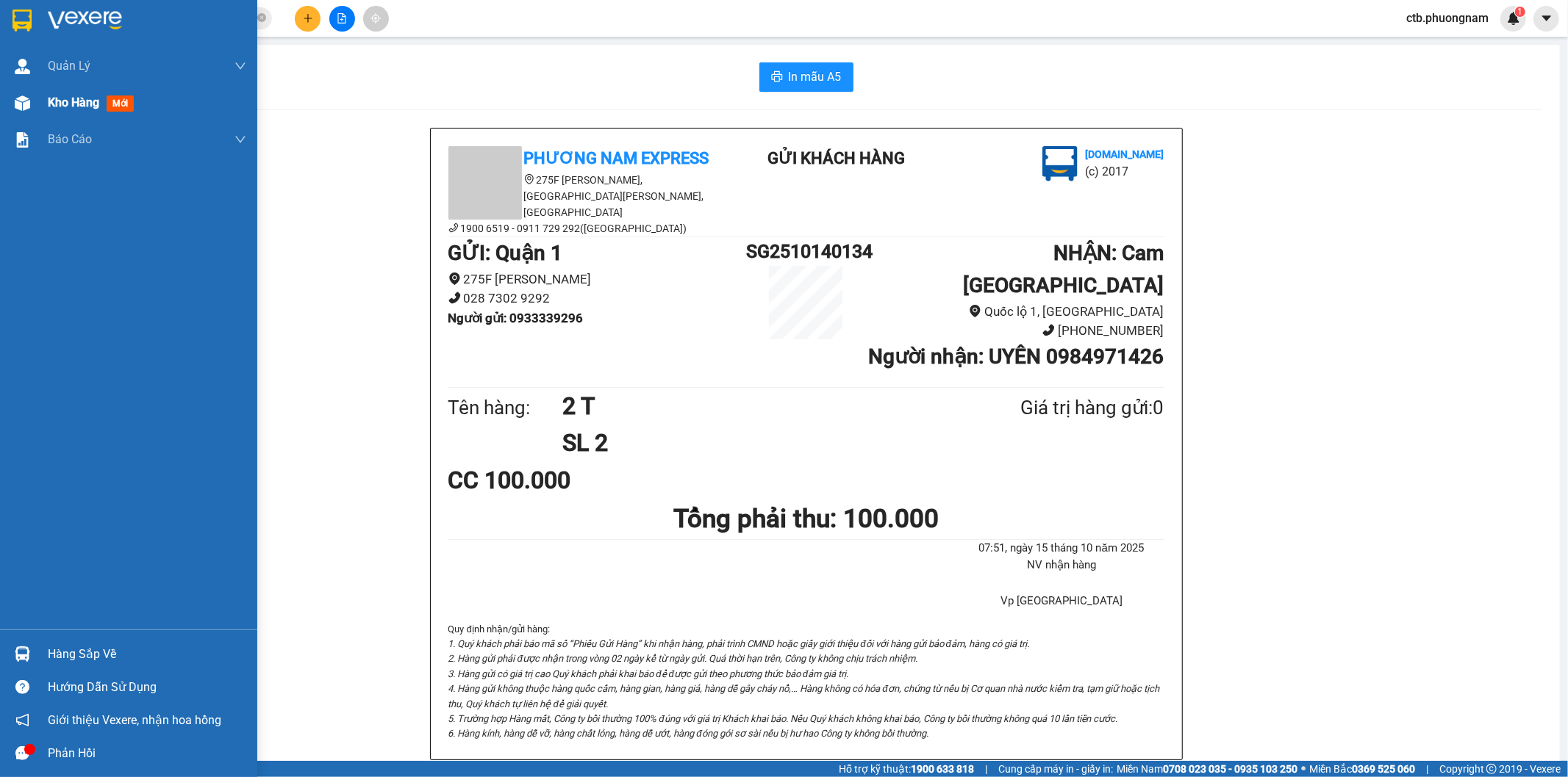
click at [31, 99] on div at bounding box center [22, 102] width 25 height 25
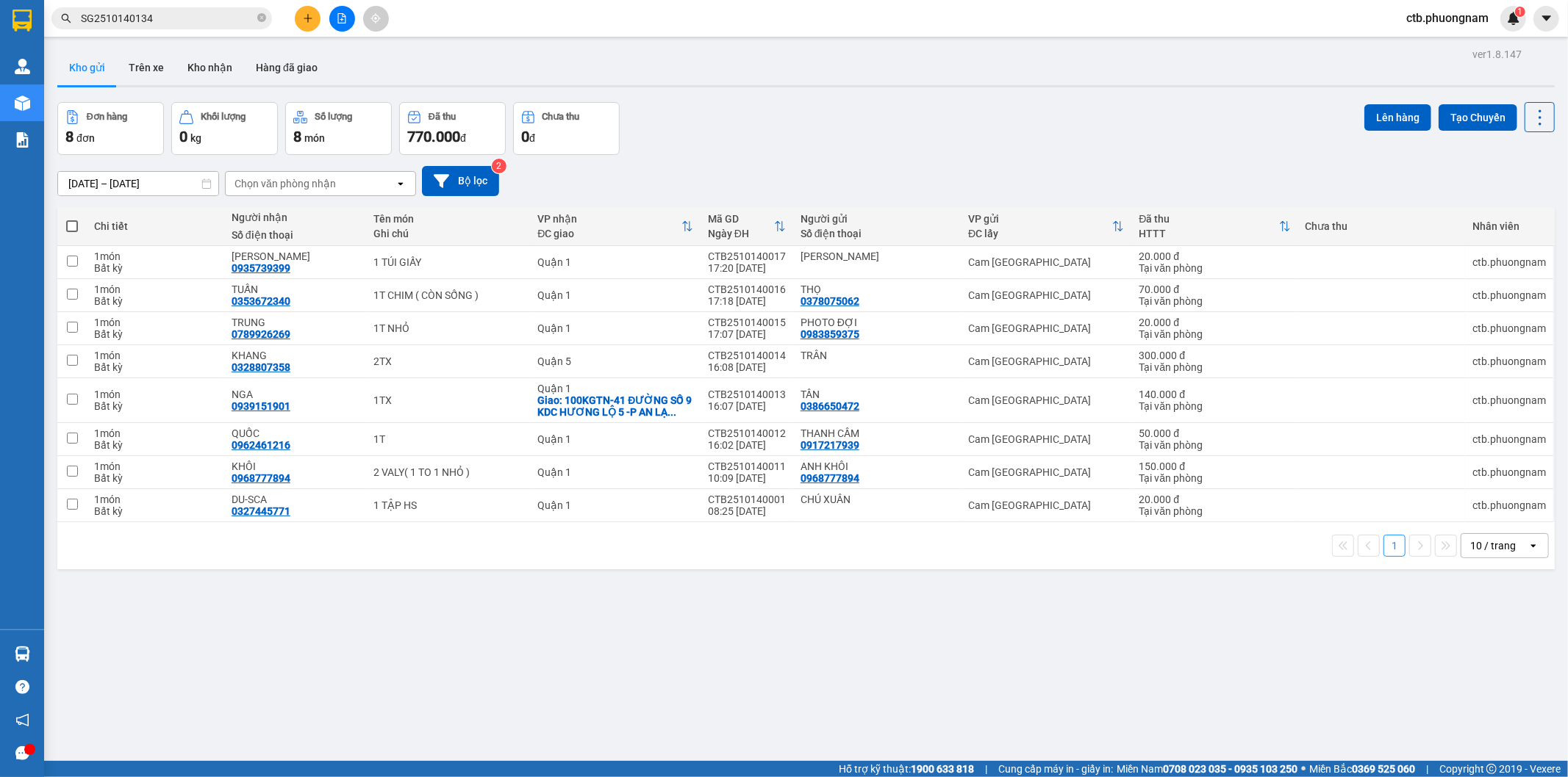
click at [332, 6] on div at bounding box center [342, 18] width 110 height 25
click at [339, 13] on icon "file-add" at bounding box center [342, 18] width 10 height 10
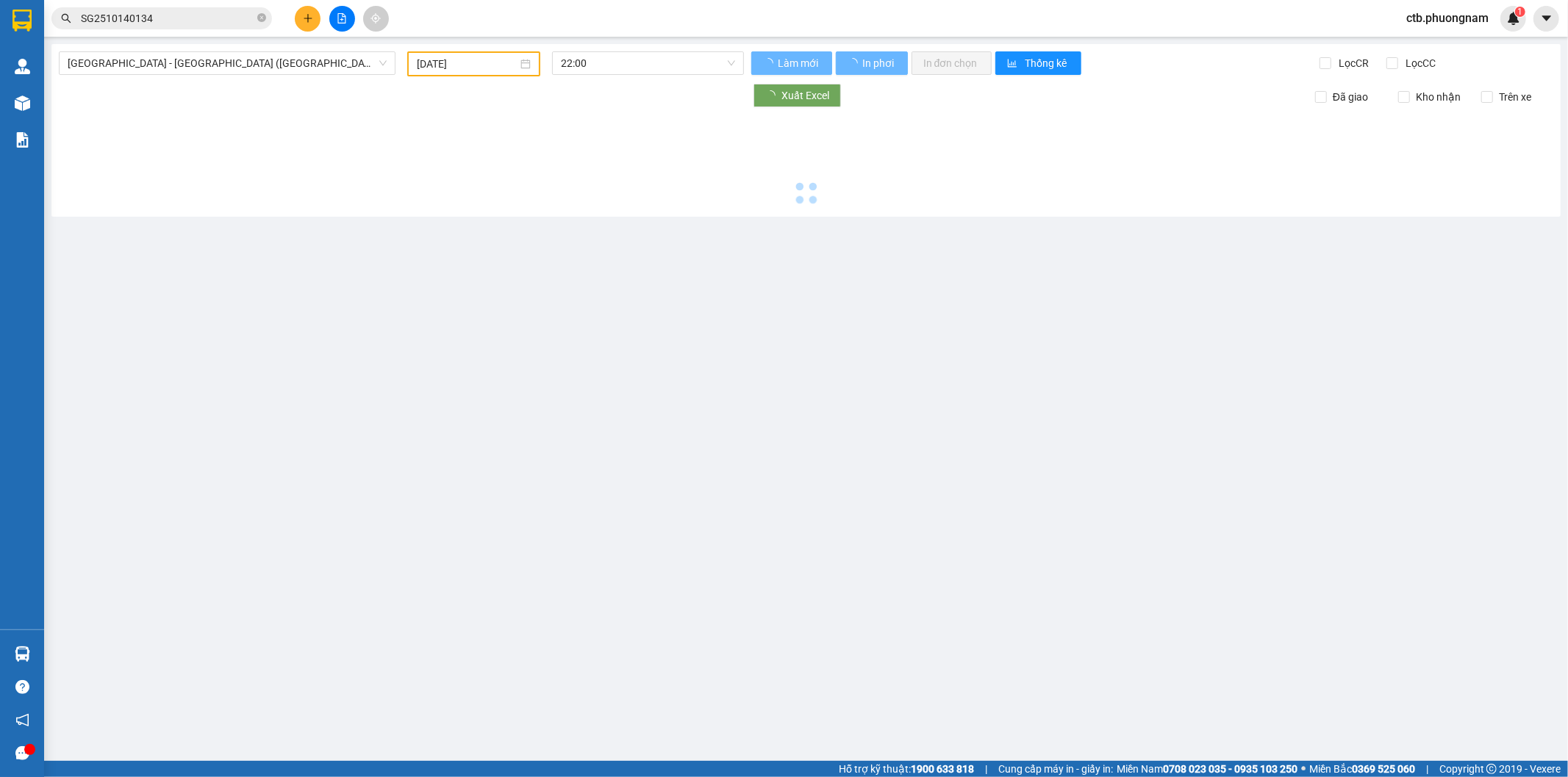
type input "[DATE]"
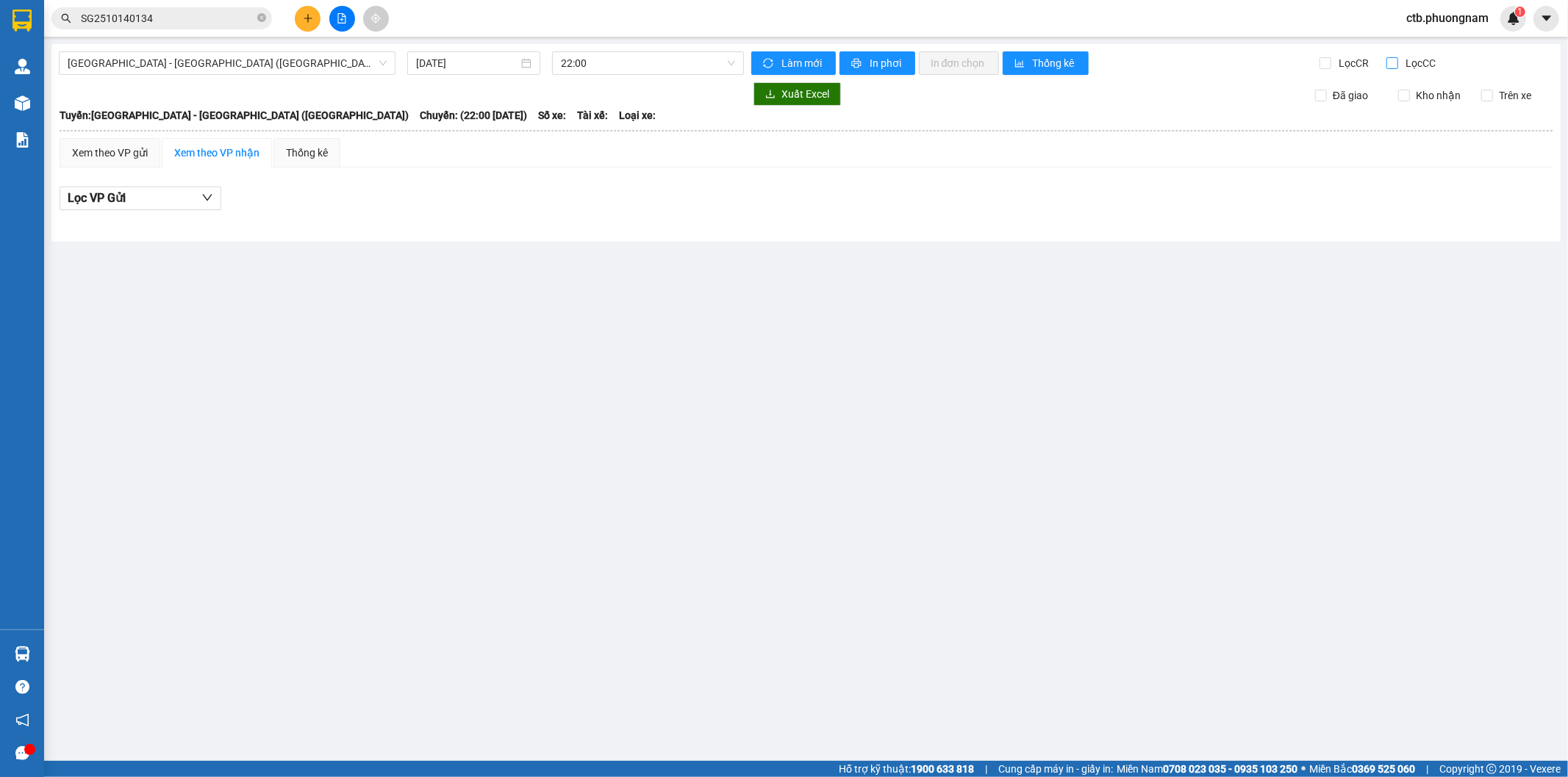
click at [1391, 67] on input "Lọc CC" at bounding box center [1393, 63] width 14 height 11
checkbox input "true"
drag, startPoint x: 473, startPoint y: 56, endPoint x: 484, endPoint y: 94, distance: 39.6
click at [473, 57] on input "[DATE]" at bounding box center [467, 63] width 102 height 16
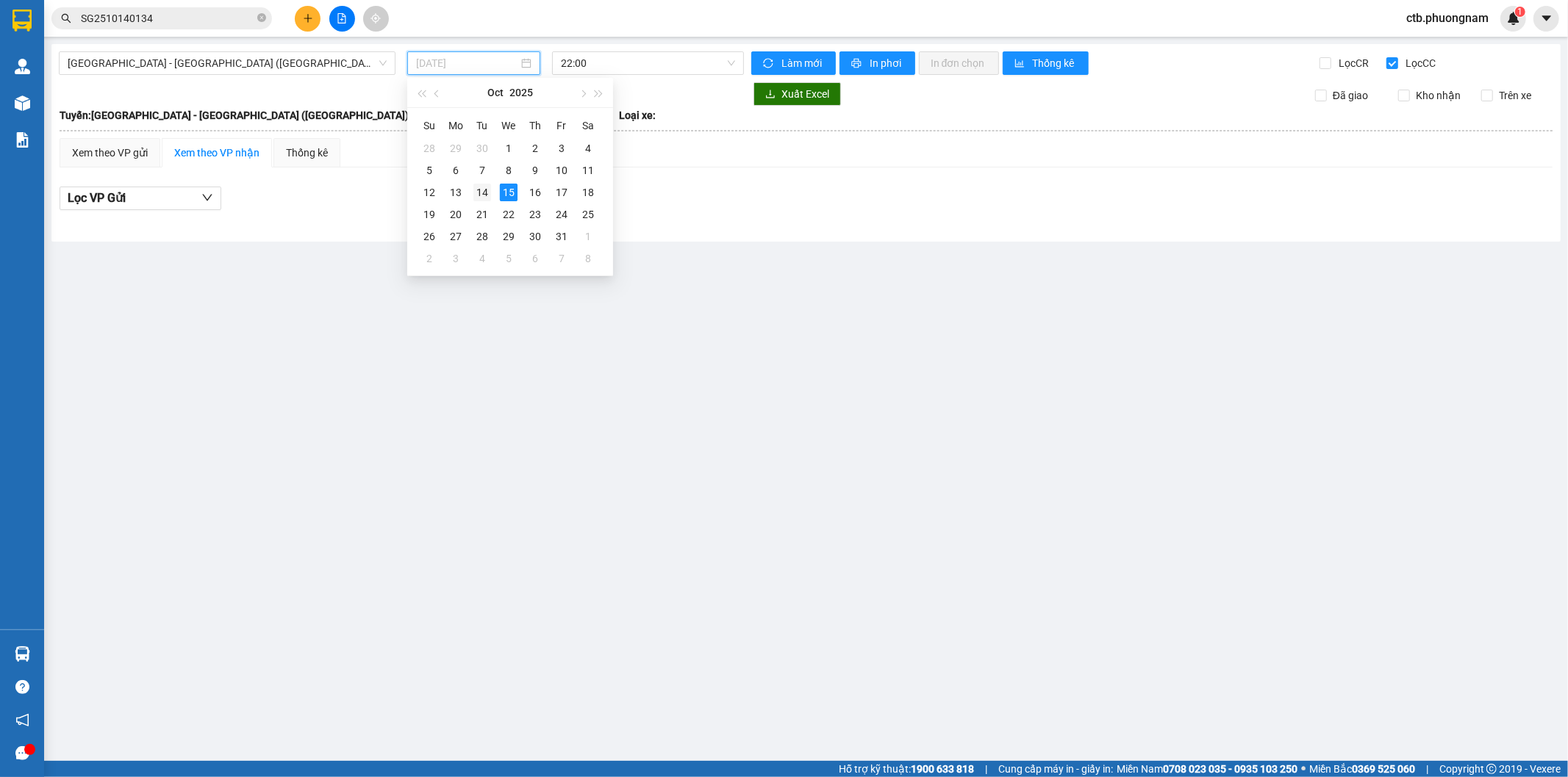
click at [479, 196] on div "14" at bounding box center [482, 192] width 17 height 17
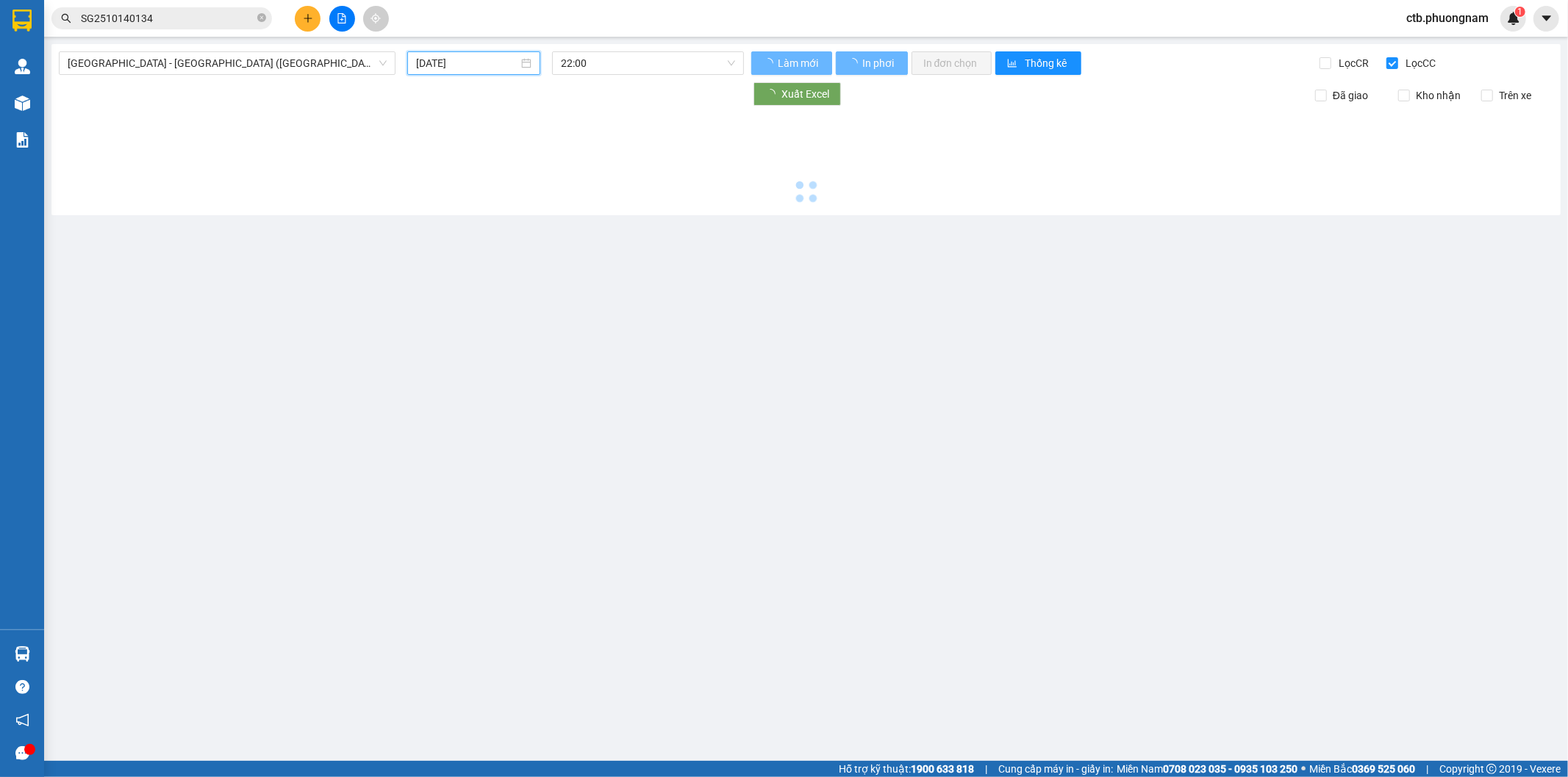
type input "[DATE]"
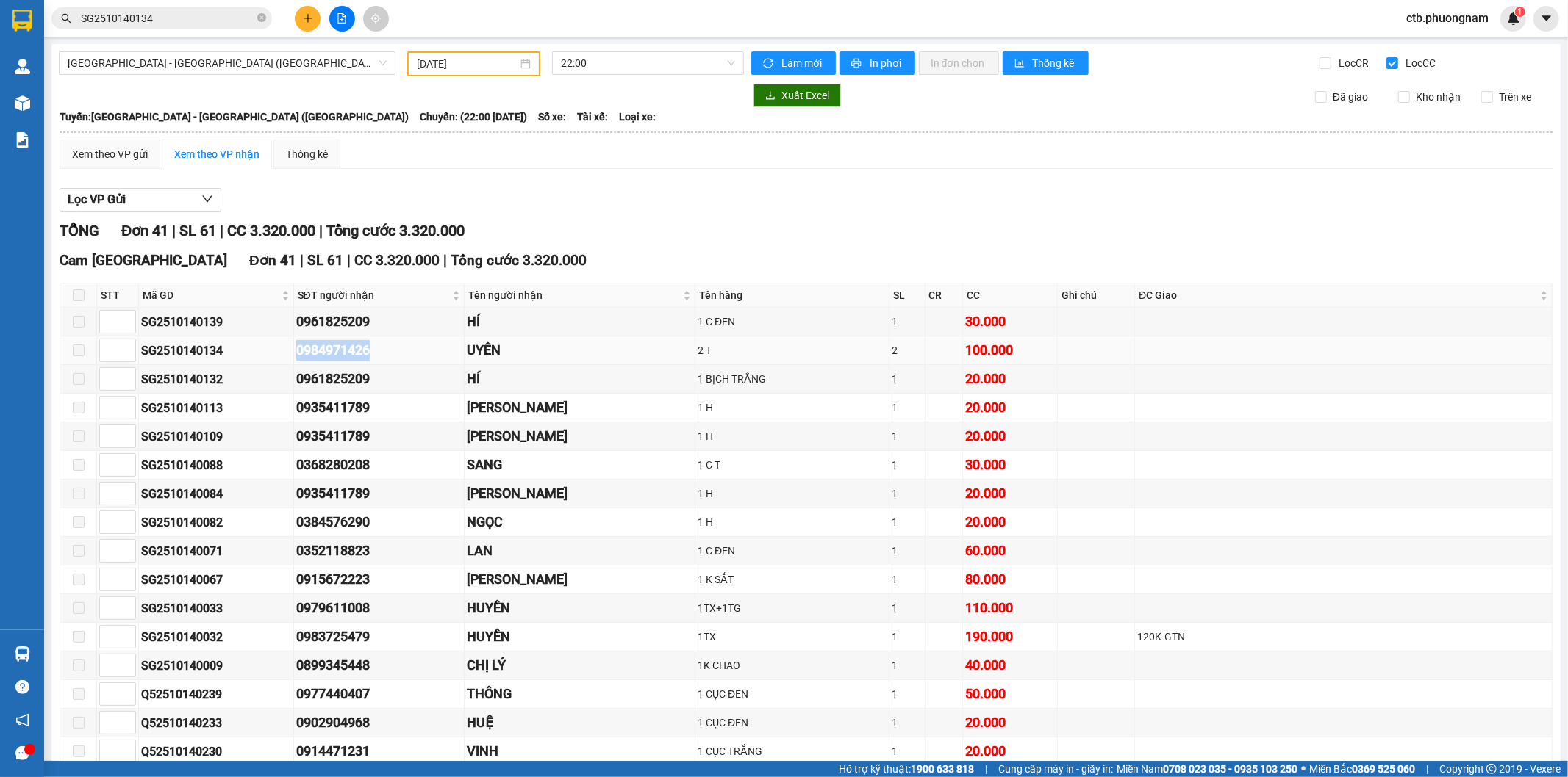
drag, startPoint x: 274, startPoint y: 349, endPoint x: 363, endPoint y: 349, distance: 89.0
click at [363, 349] on tr "SG2510140134 0984971426 UYÊN 2 T 2 100.000" at bounding box center [806, 350] width 1492 height 29
click at [457, 749] on div "Hỗ trợ kỹ thuật: 1900 633 818 | Cung cấp máy in - giấy in: [GEOGRAPHIC_DATA] 07…" at bounding box center [780, 769] width 1561 height 16
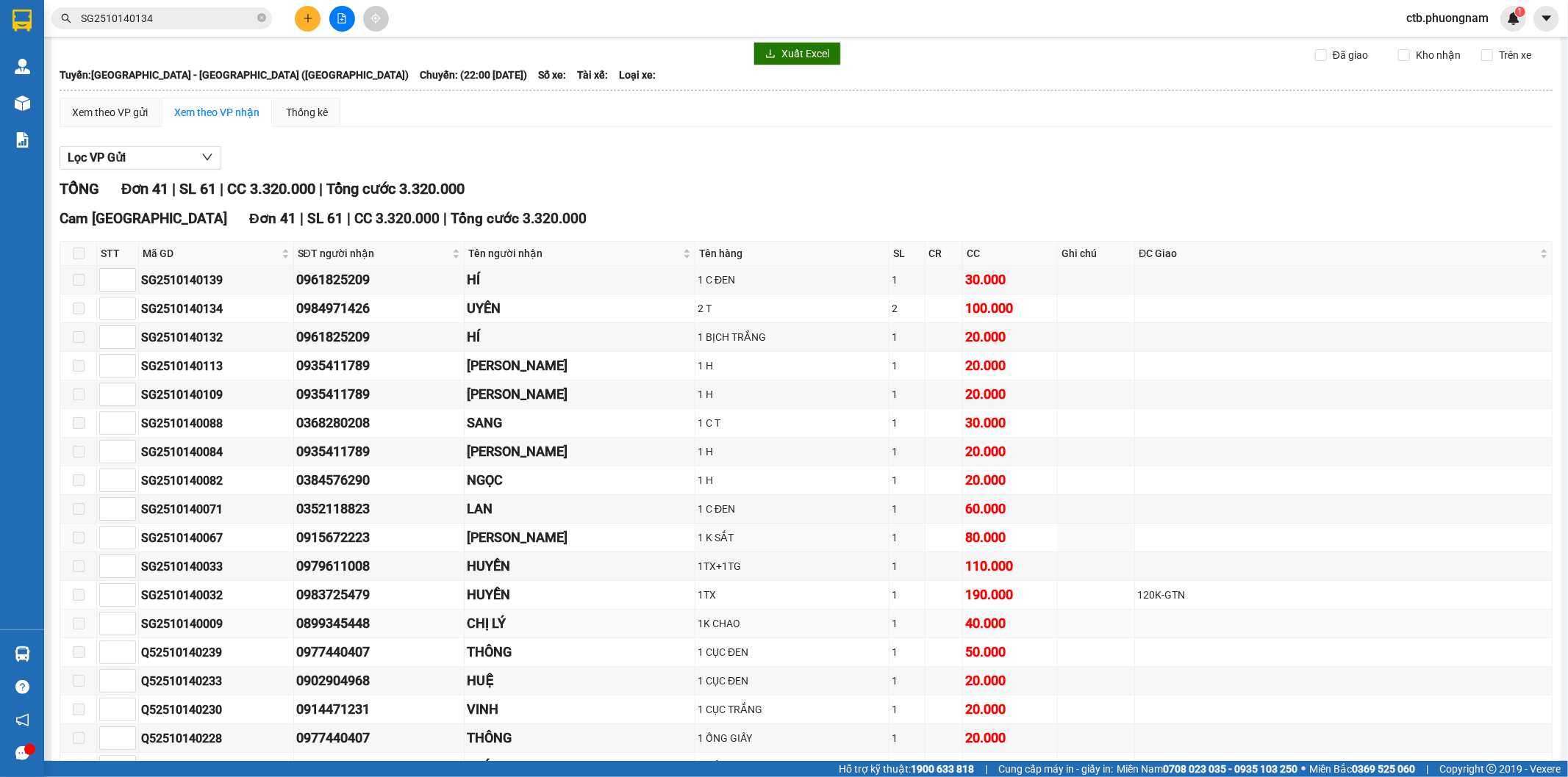
scroll to position [81, 0]
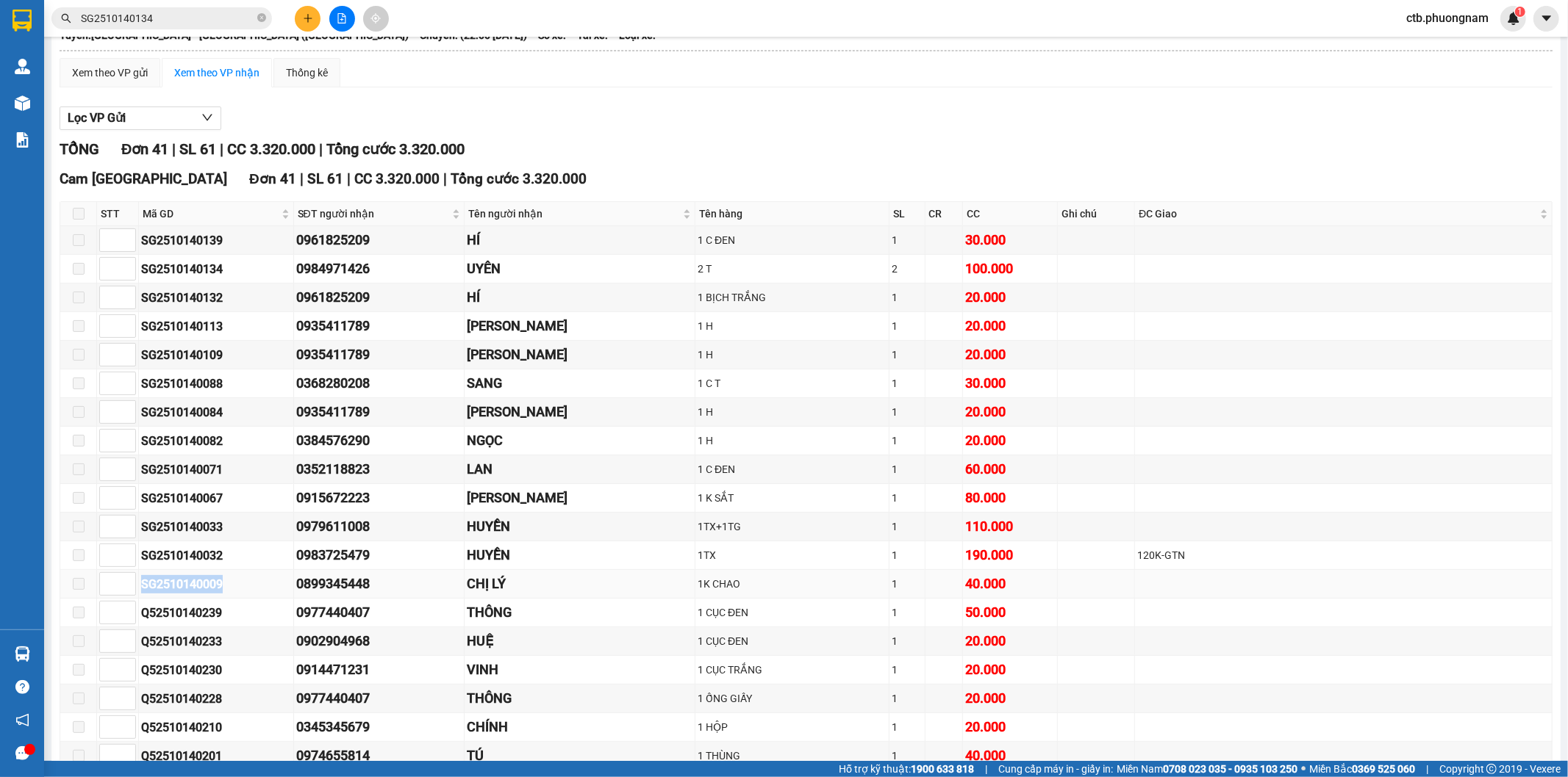
drag, startPoint x: 137, startPoint y: 589, endPoint x: 223, endPoint y: 586, distance: 86.1
click at [223, 586] on tr "SG2510140009 0899345448 CHỊ LÝ 1K [PERSON_NAME] 1 40.000" at bounding box center [806, 584] width 1492 height 29
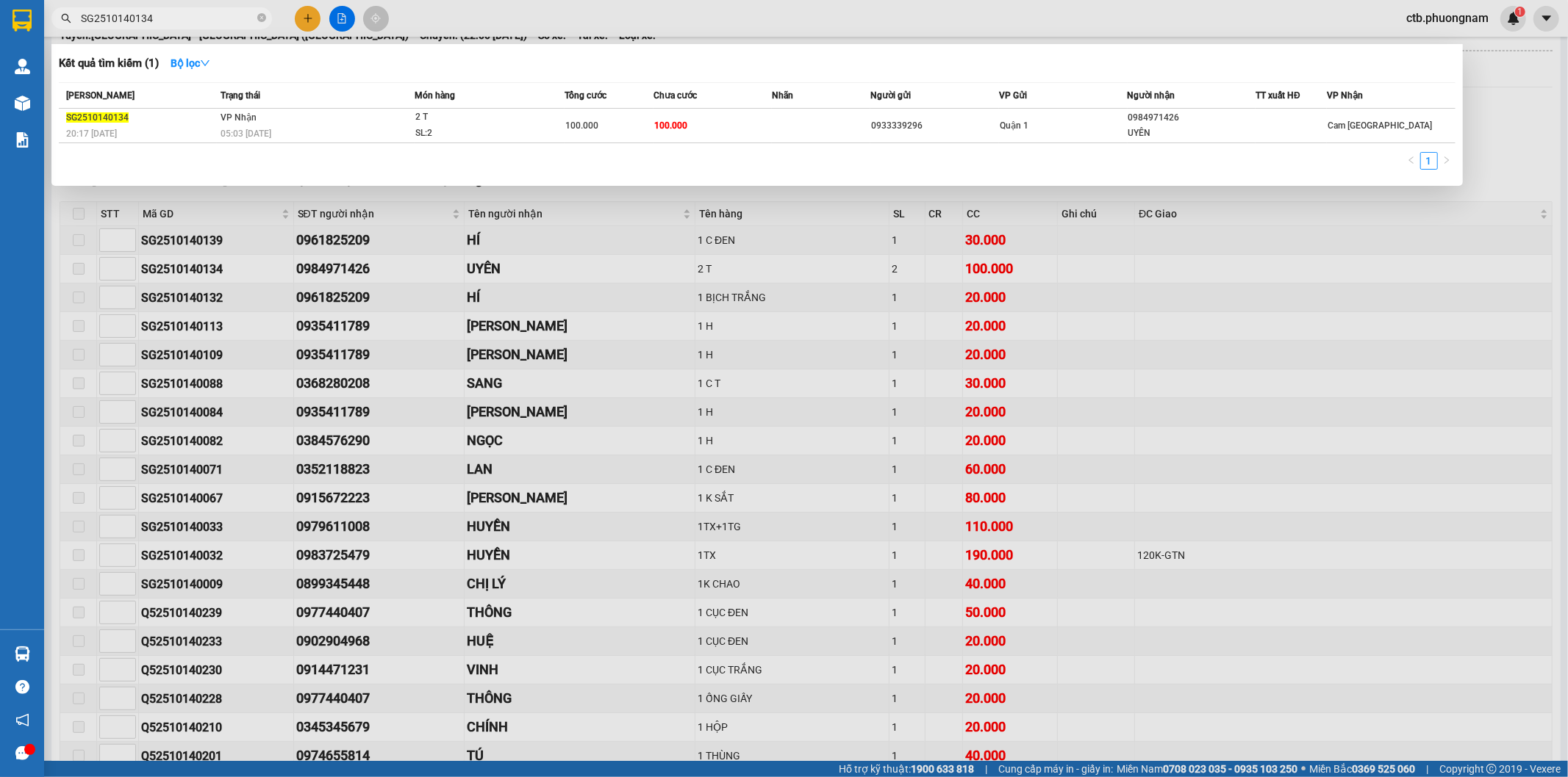
click at [210, 15] on input "SG2510140134" at bounding box center [167, 18] width 173 height 16
paste input "SG2510140009"
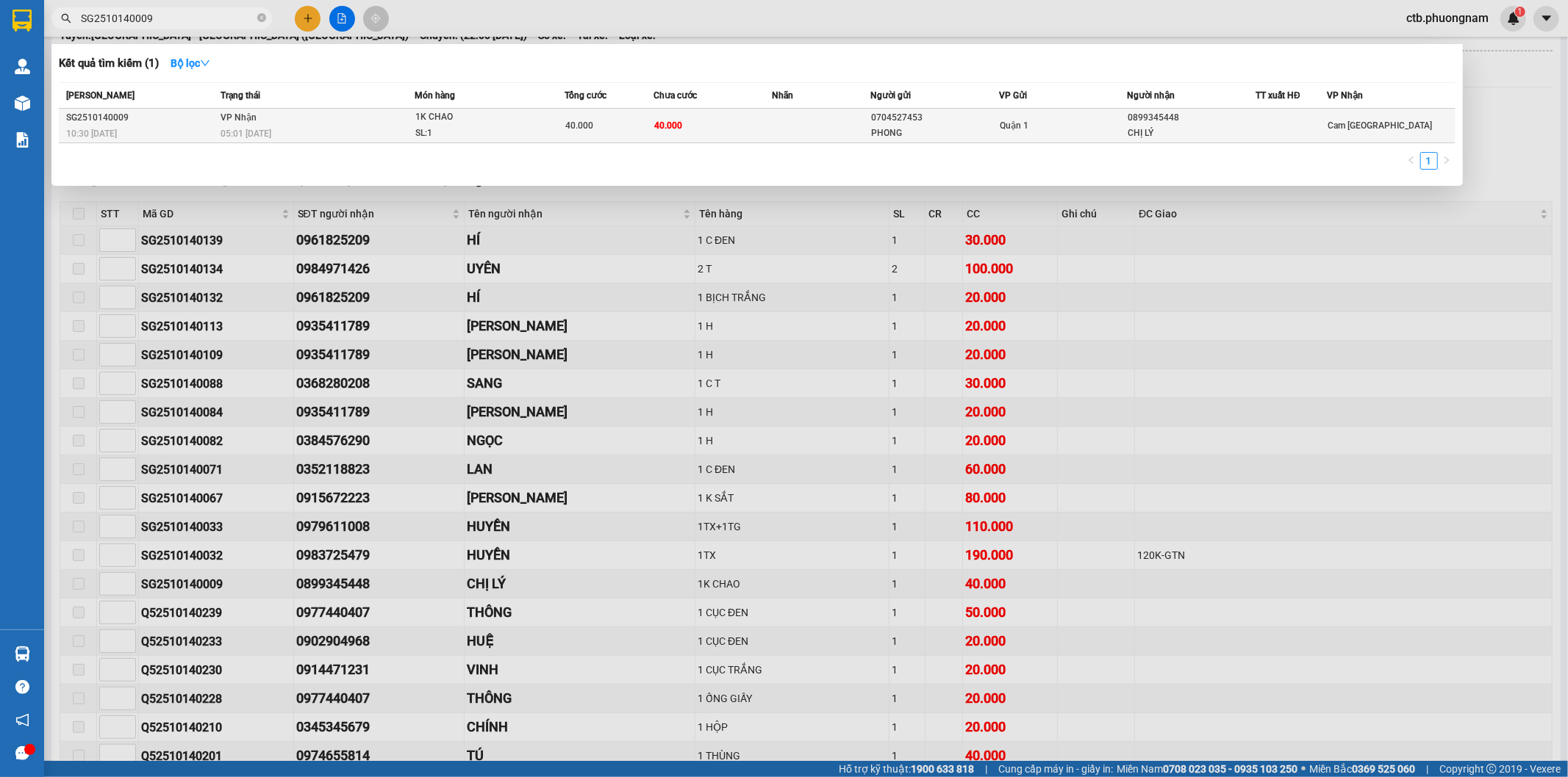
type input "SG2510140009"
click at [259, 131] on span "05:01 [DATE]" at bounding box center [246, 134] width 51 height 10
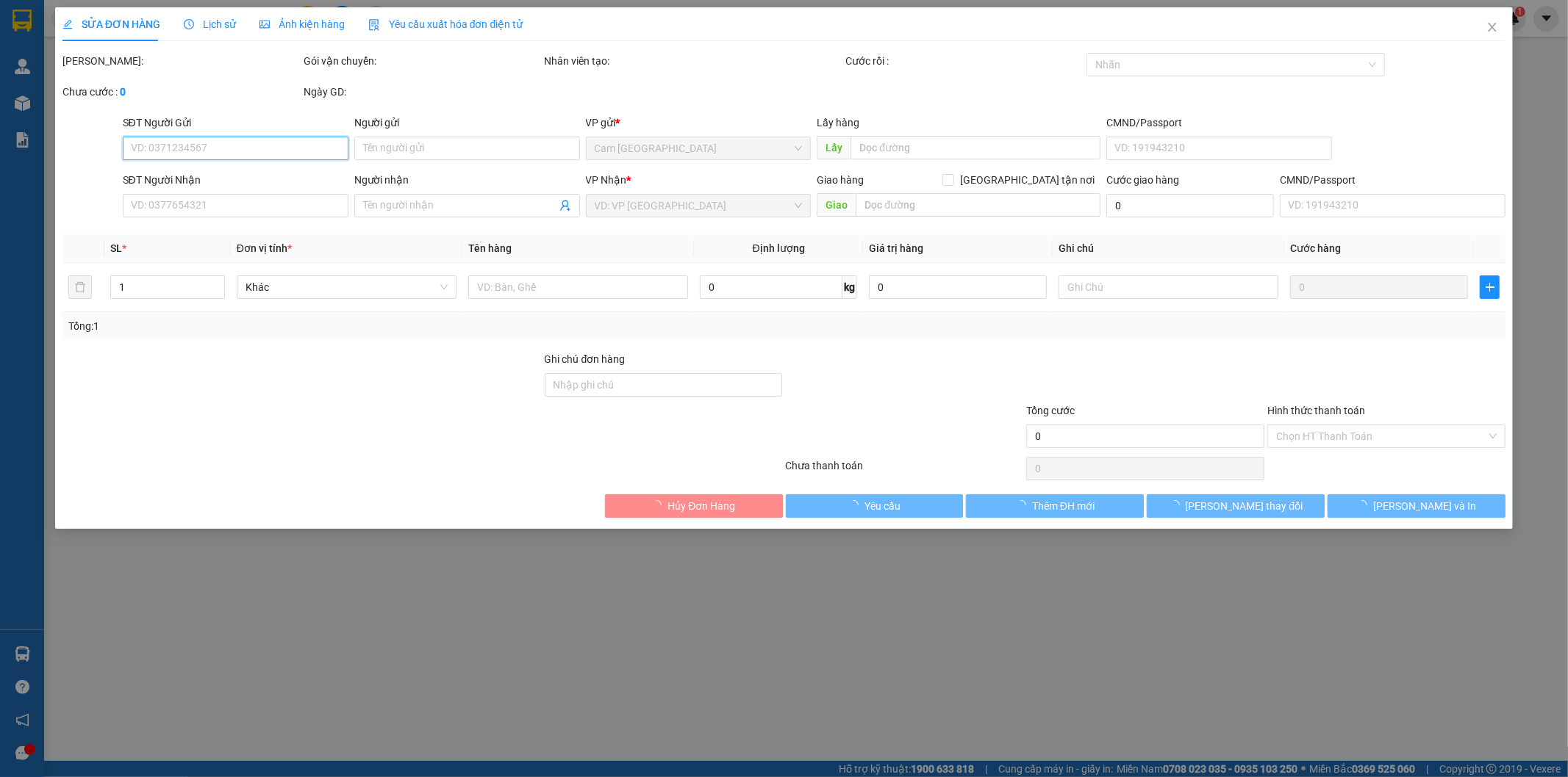
type input "0704527453"
type input "PHONG"
type input "0899345448"
type input "CHỊ LÝ"
type input "40.000"
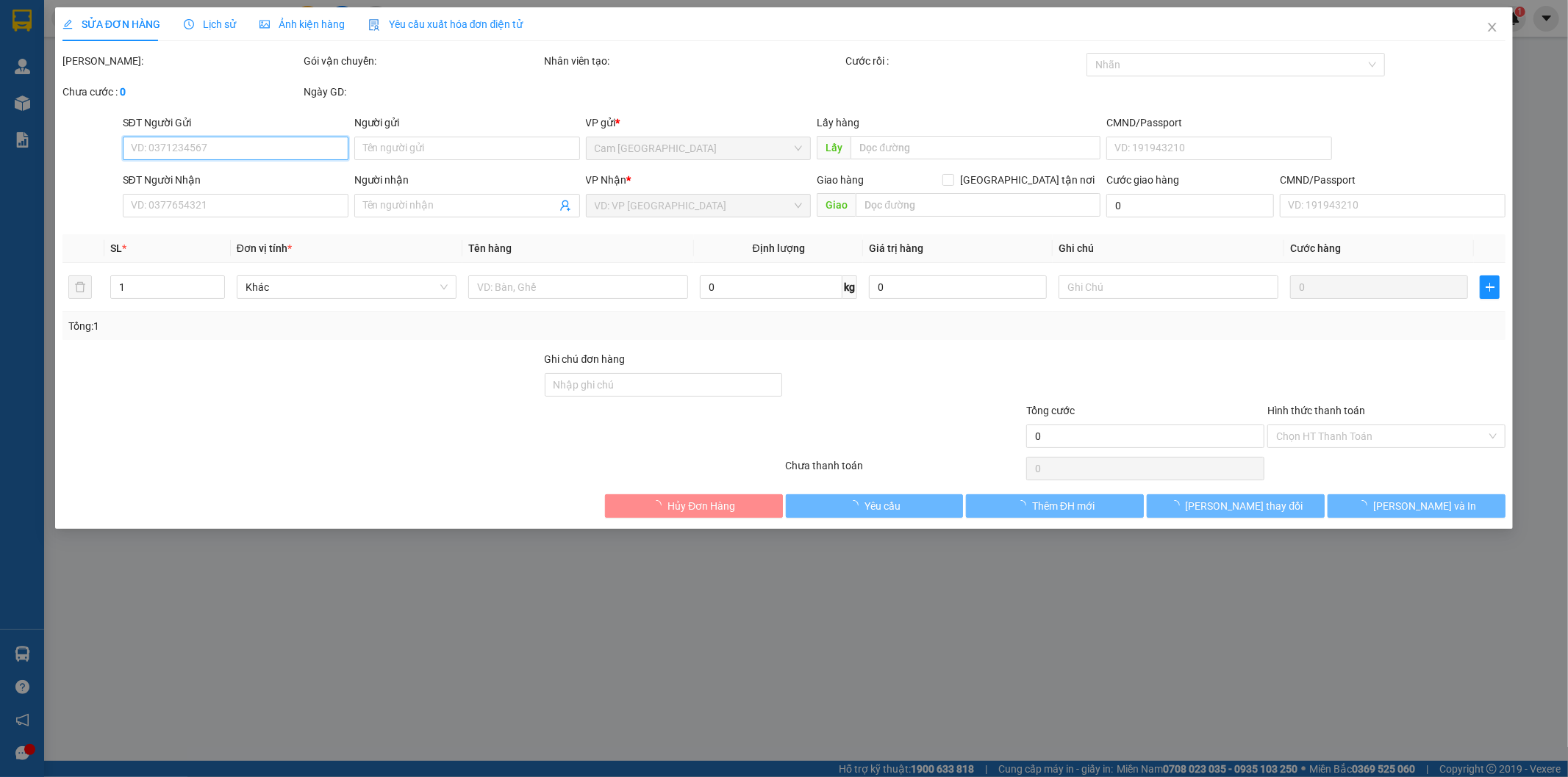
type input "40.000"
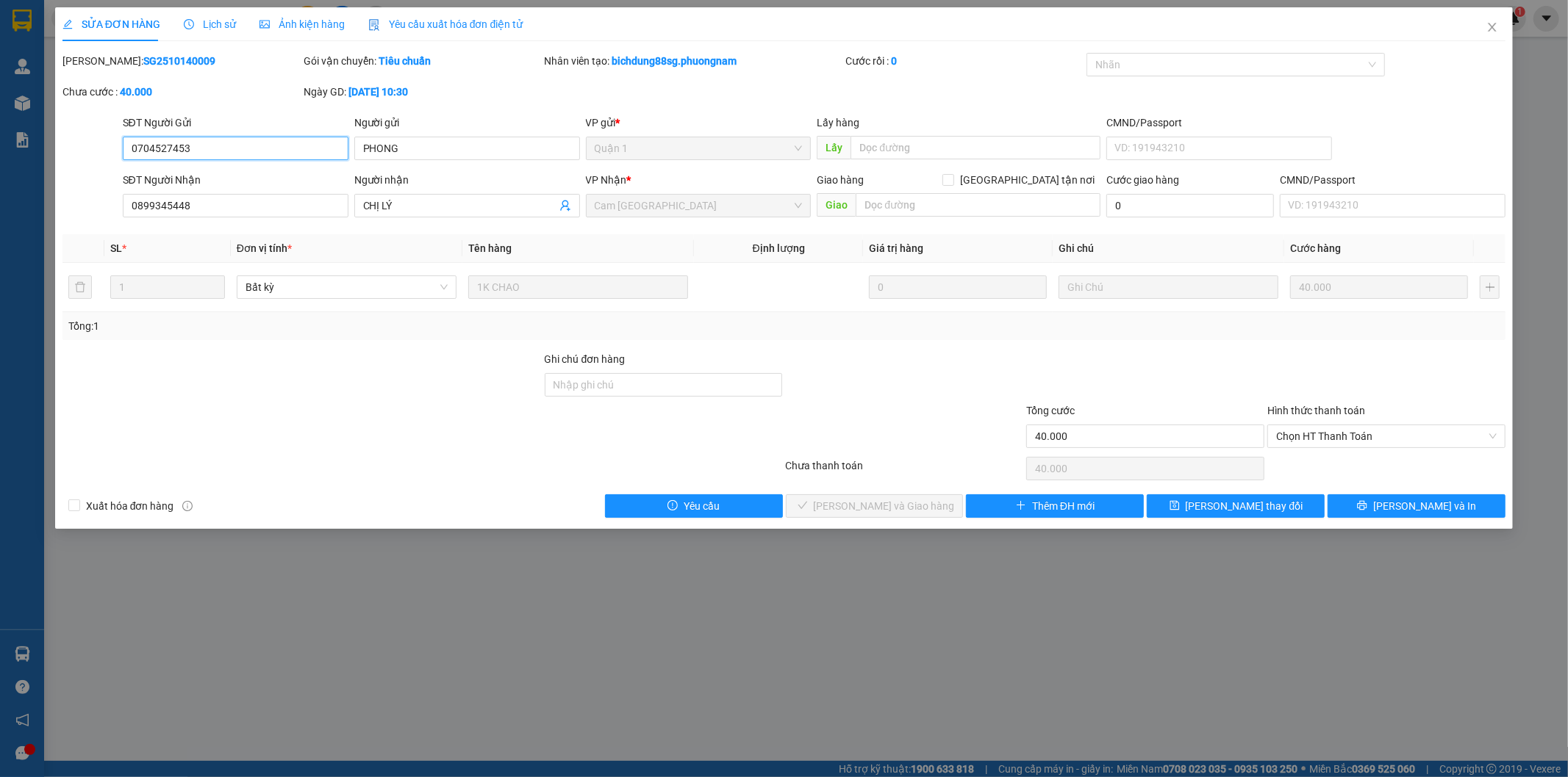
drag, startPoint x: 196, startPoint y: 142, endPoint x: 122, endPoint y: 160, distance: 76.2
click at [122, 160] on div "SĐT Người Gửi 0704527453 0704527453" at bounding box center [235, 140] width 226 height 52
click at [1501, 23] on span "Close" at bounding box center [1492, 27] width 41 height 41
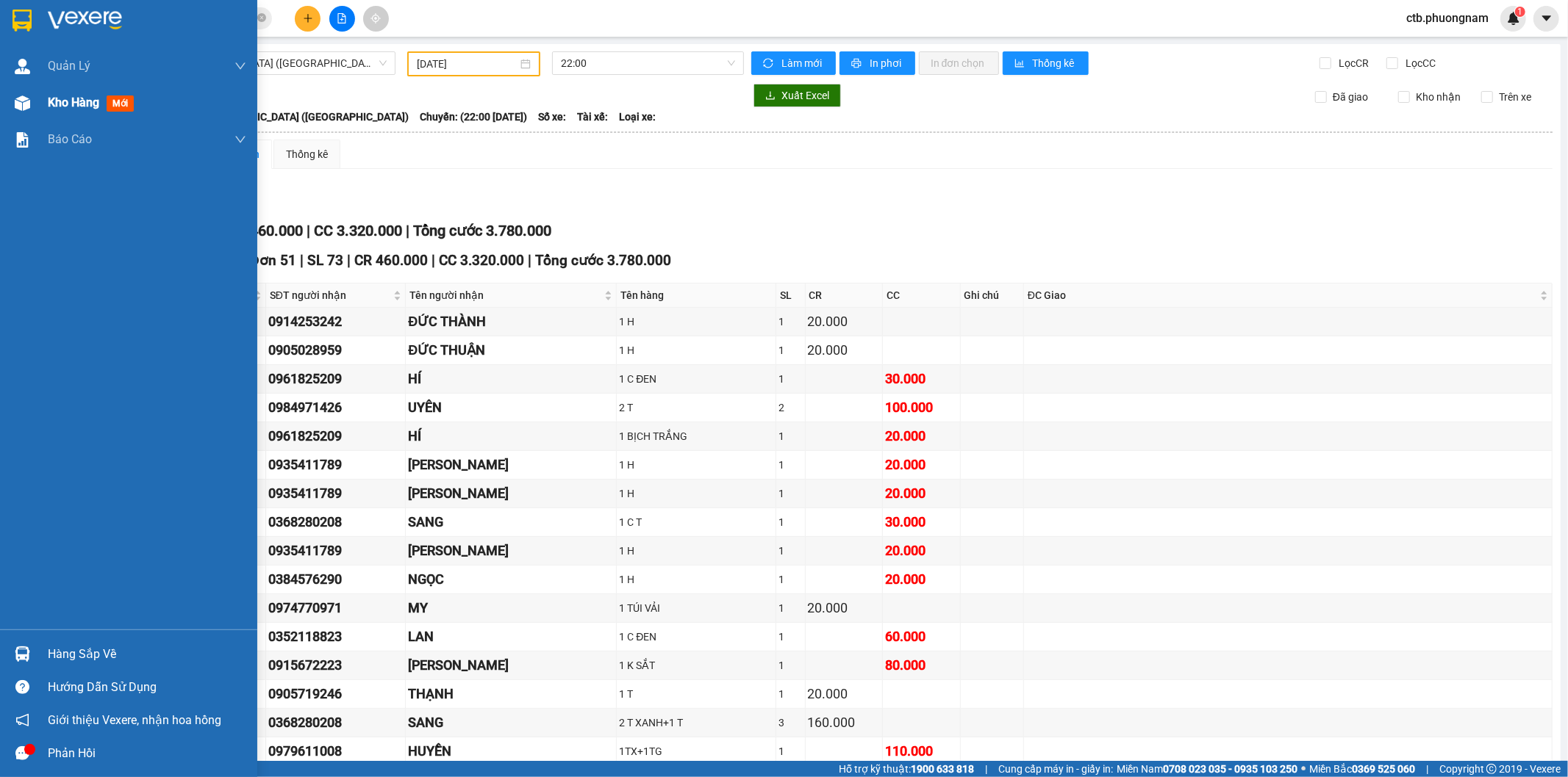
click at [38, 108] on div "Kho hàng mới" at bounding box center [129, 103] width 257 height 37
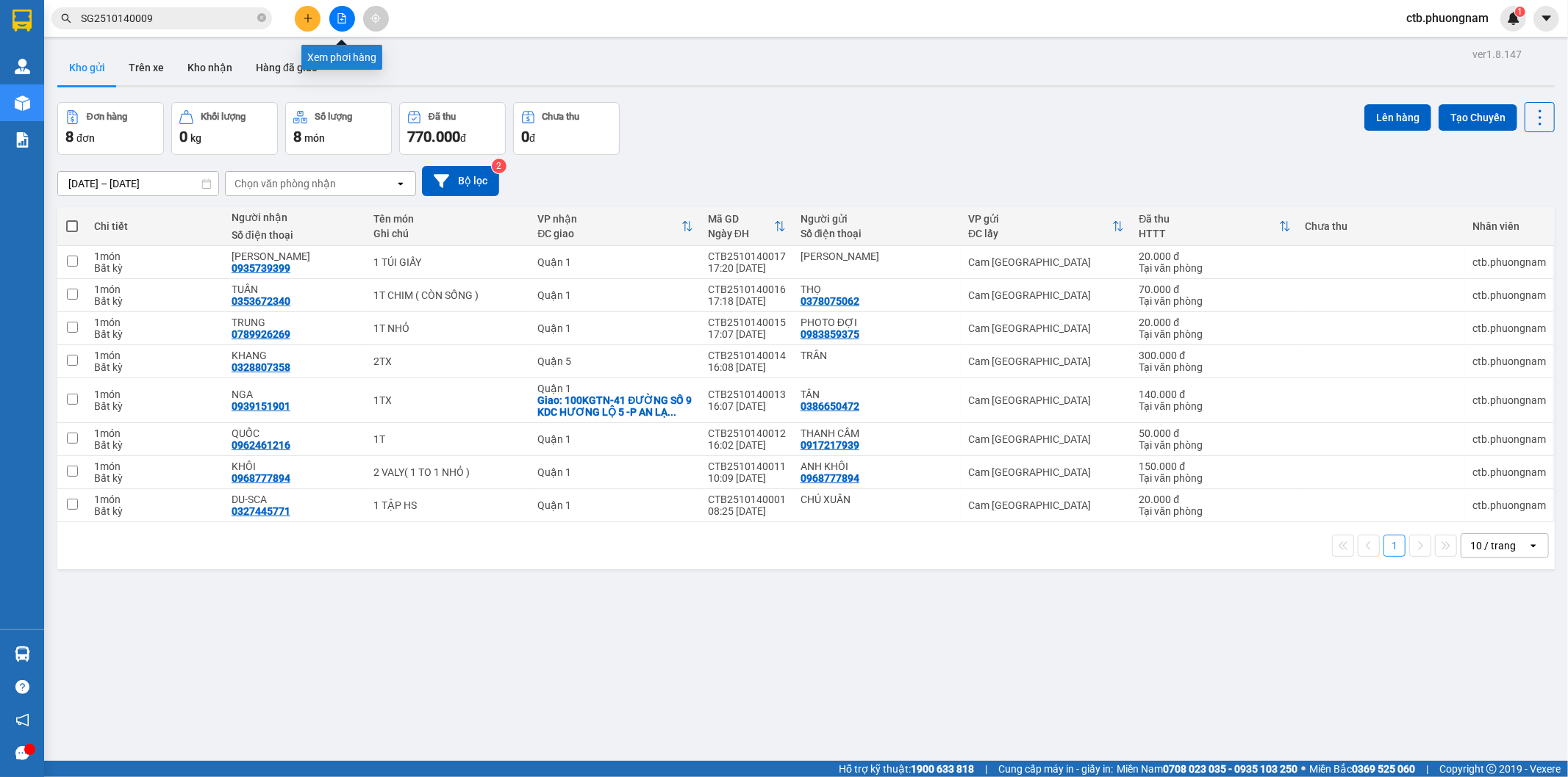
click at [349, 17] on button at bounding box center [342, 18] width 25 height 25
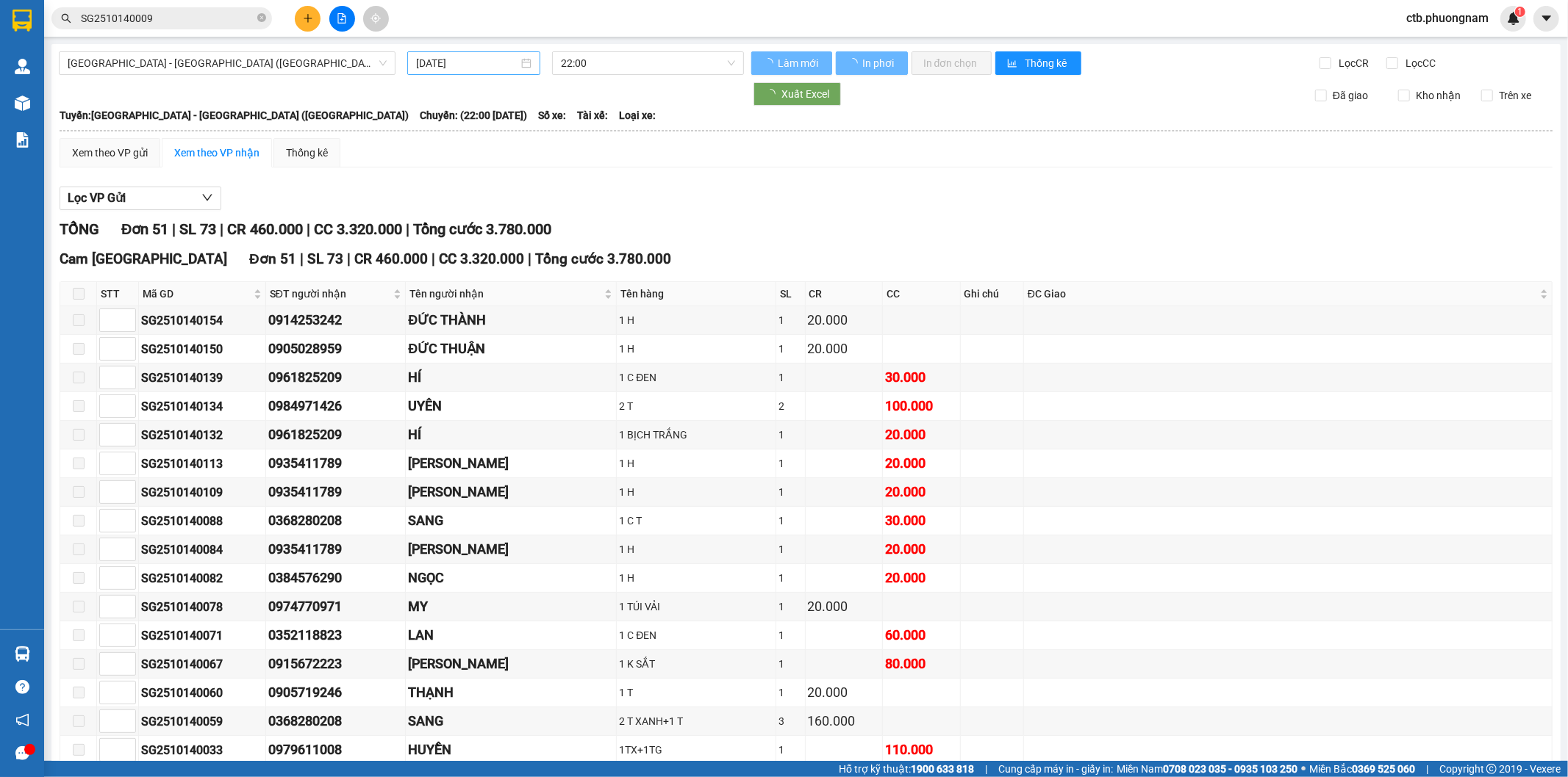
click at [477, 71] on input "[DATE]" at bounding box center [467, 63] width 102 height 16
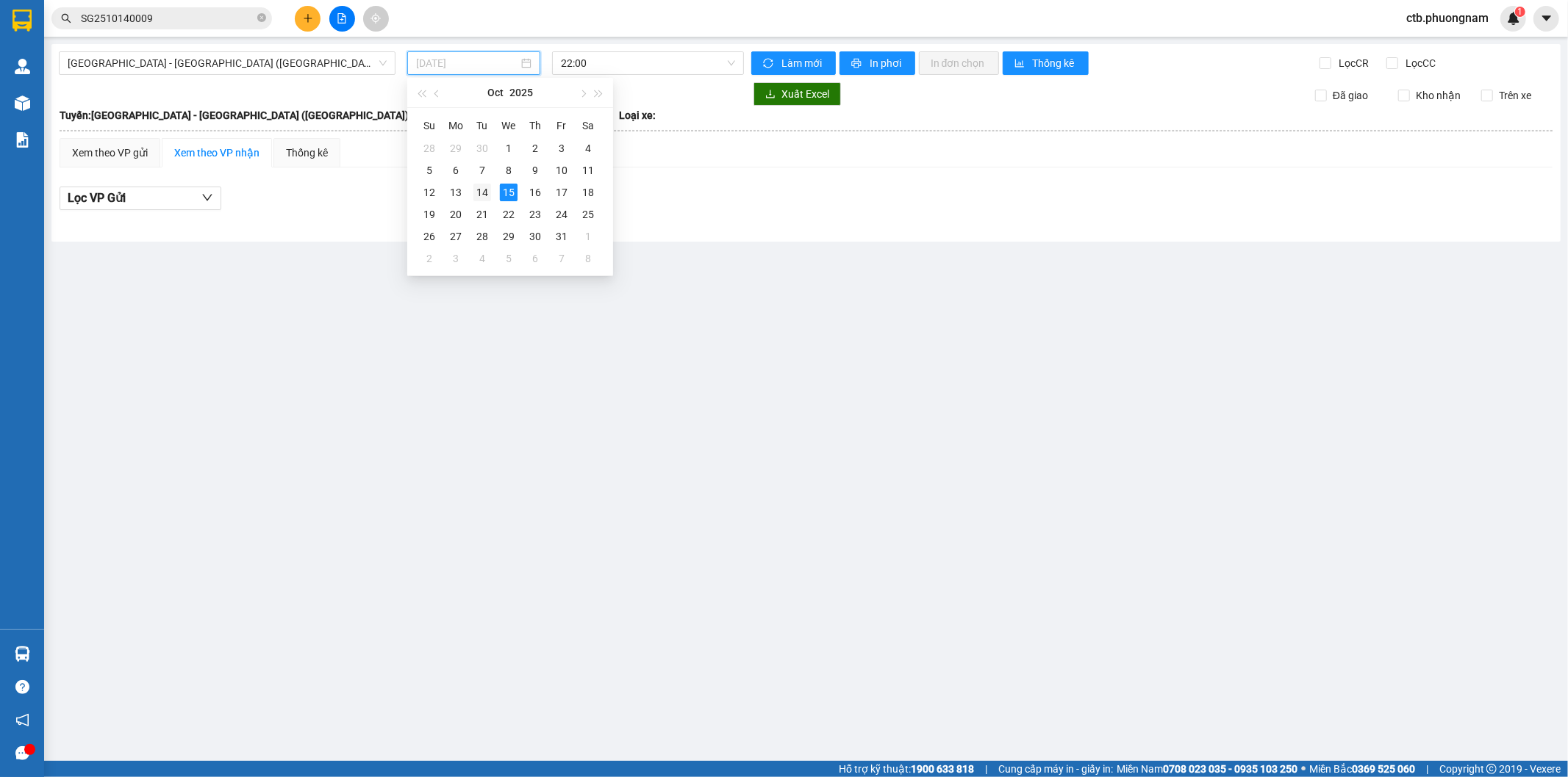
click at [475, 188] on div "14" at bounding box center [482, 192] width 17 height 17
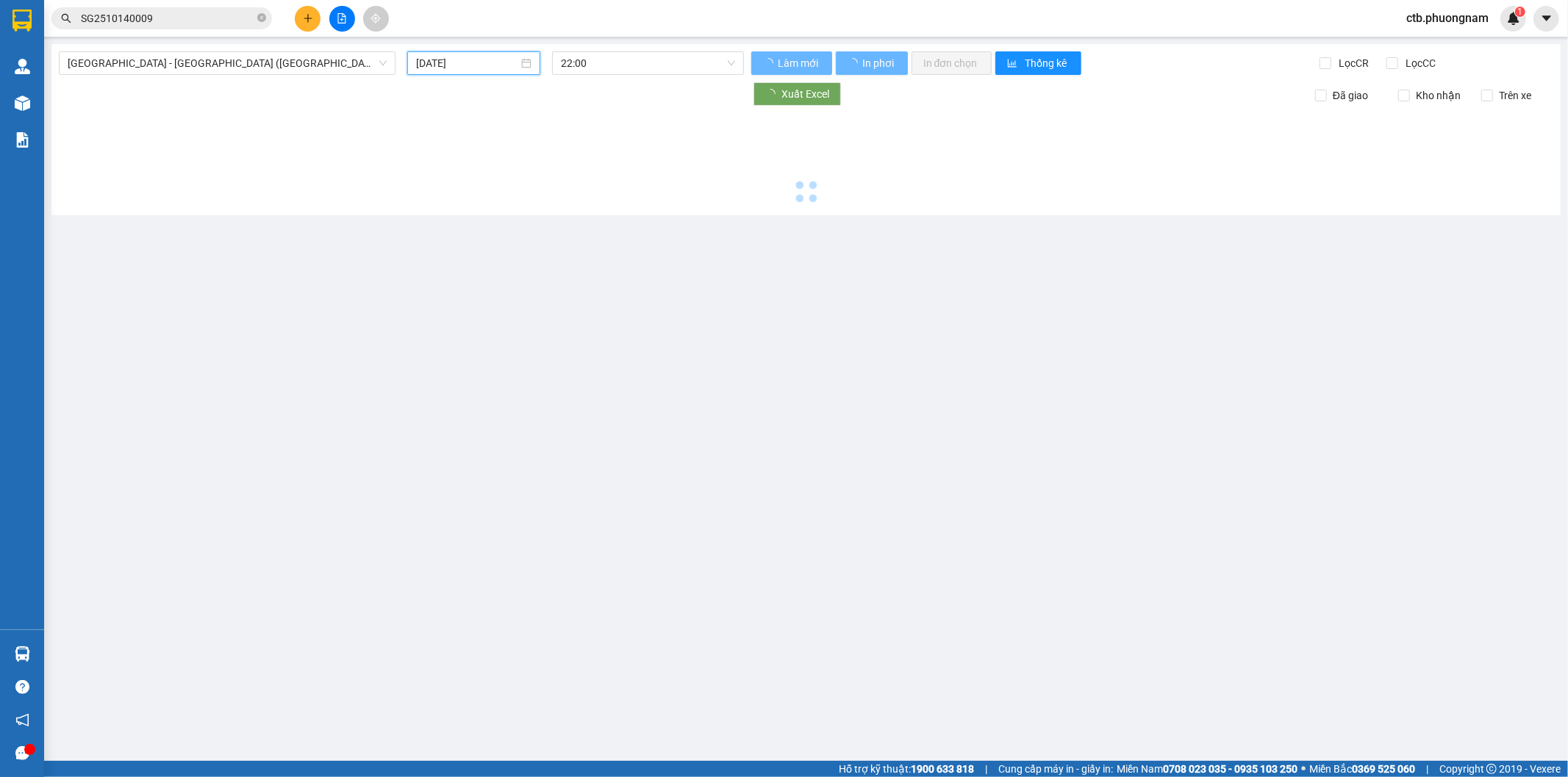
type input "[DATE]"
